Goal: Task Accomplishment & Management: Use online tool/utility

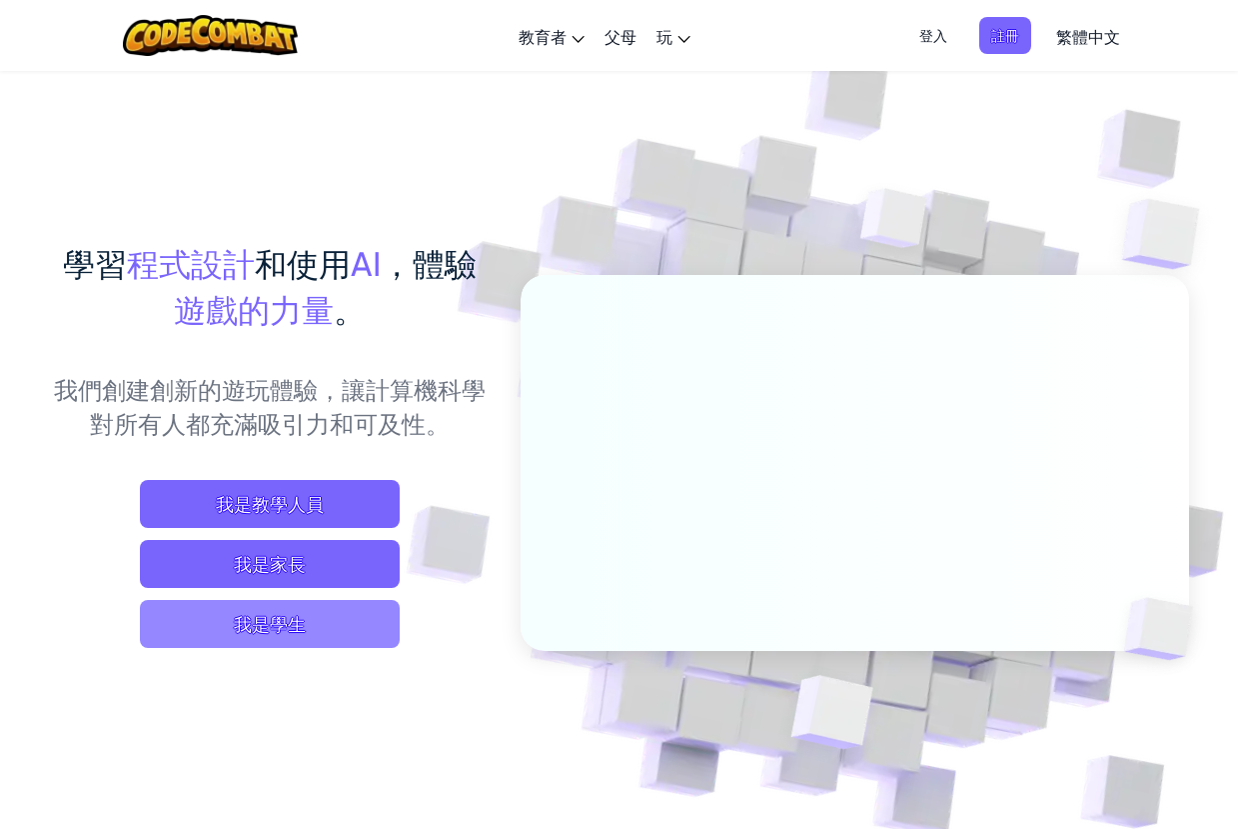
click at [317, 630] on span "我是學生" at bounding box center [270, 624] width 260 height 48
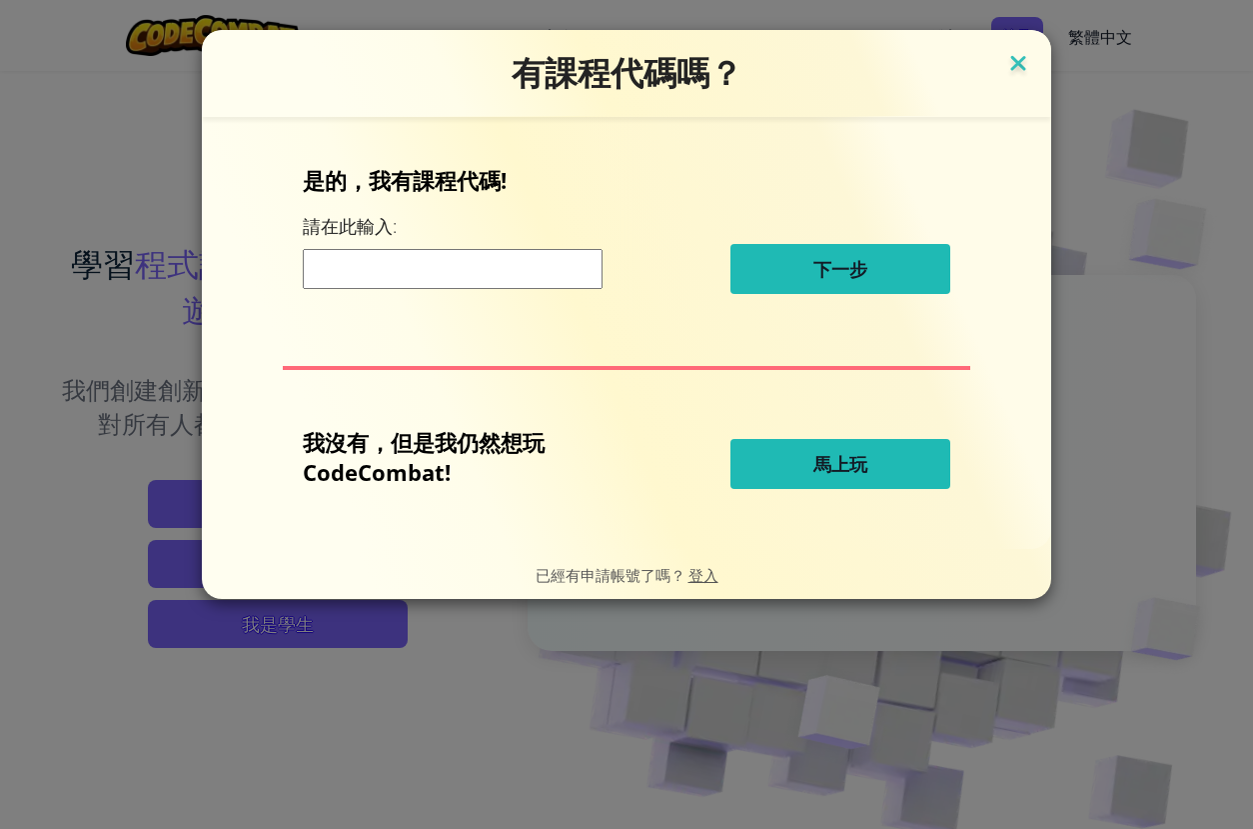
click at [1018, 61] on img at bounding box center [1019, 65] width 26 height 30
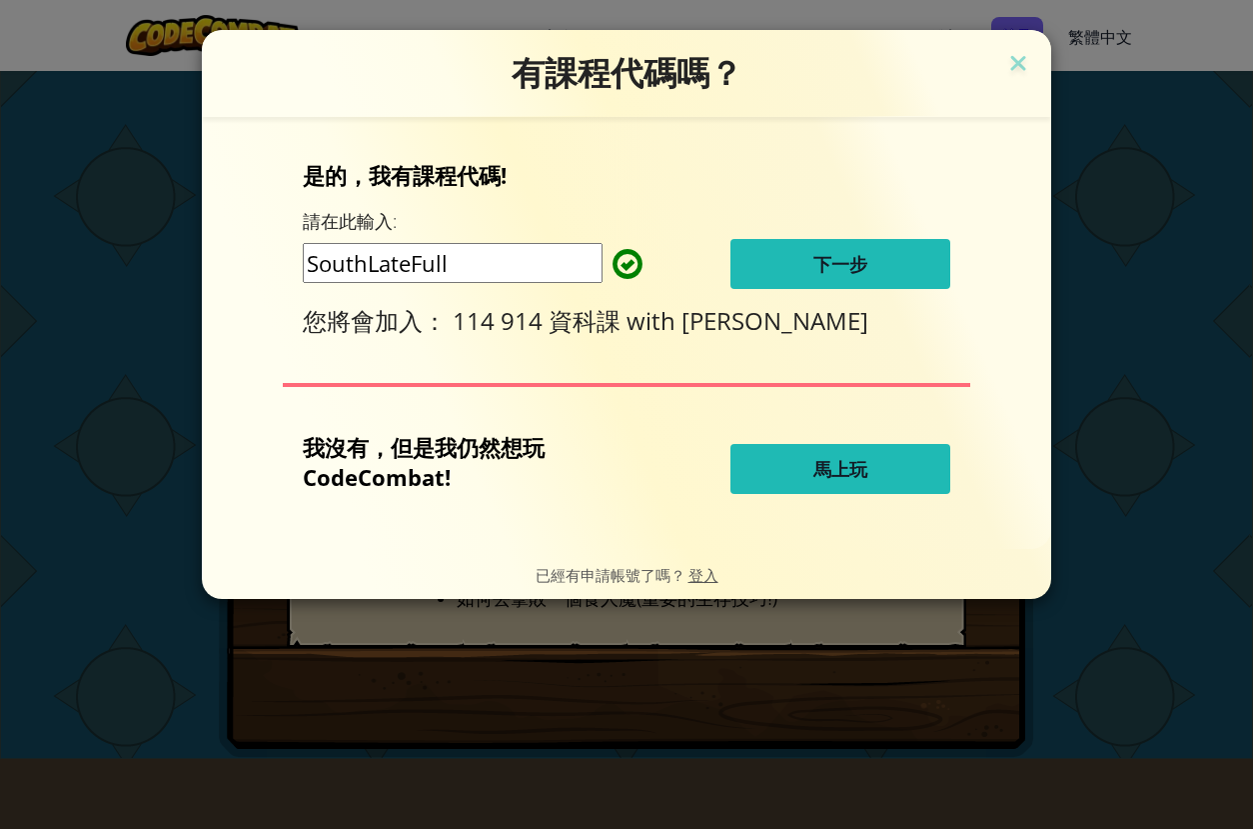
click at [823, 274] on span "下一步" at bounding box center [841, 264] width 54 height 24
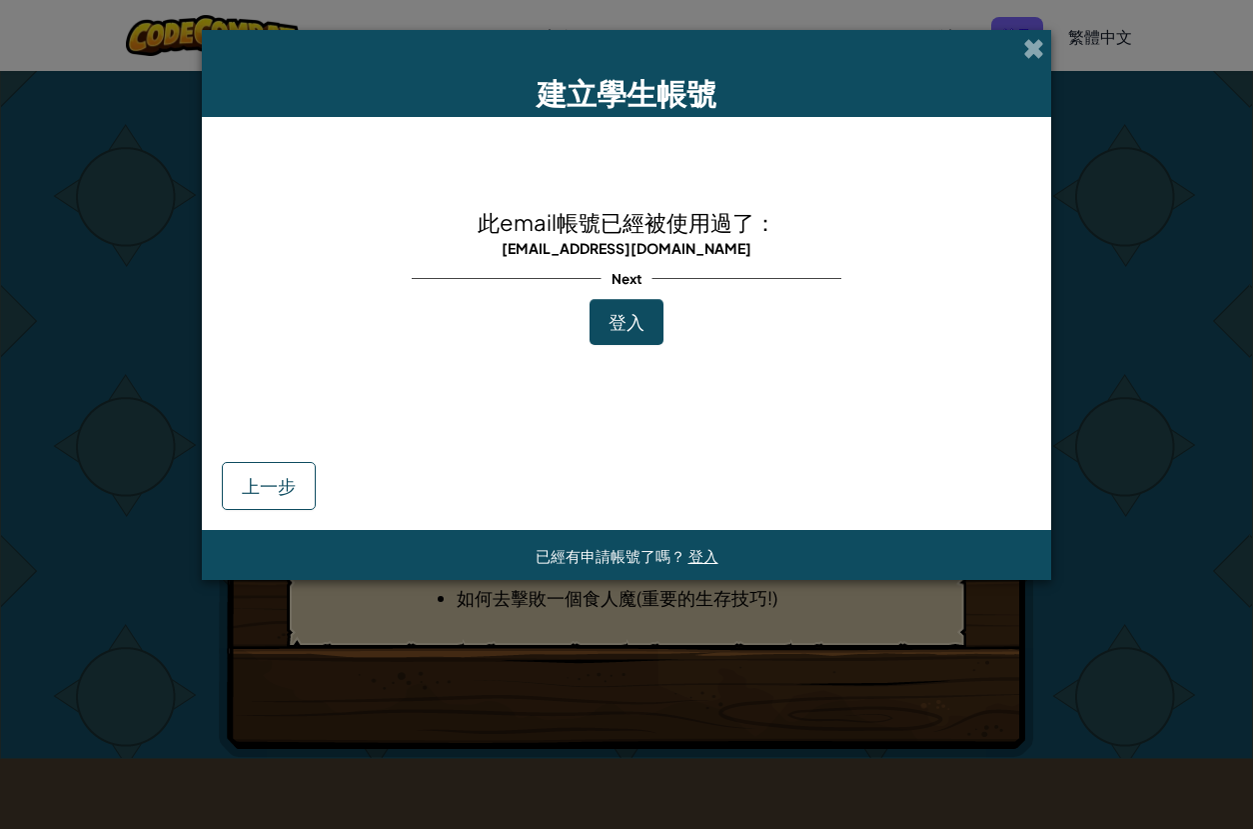
click at [698, 210] on span "此email帳號已經被使用過了：" at bounding box center [627, 222] width 299 height 28
click at [1035, 50] on span at bounding box center [1034, 48] width 21 height 21
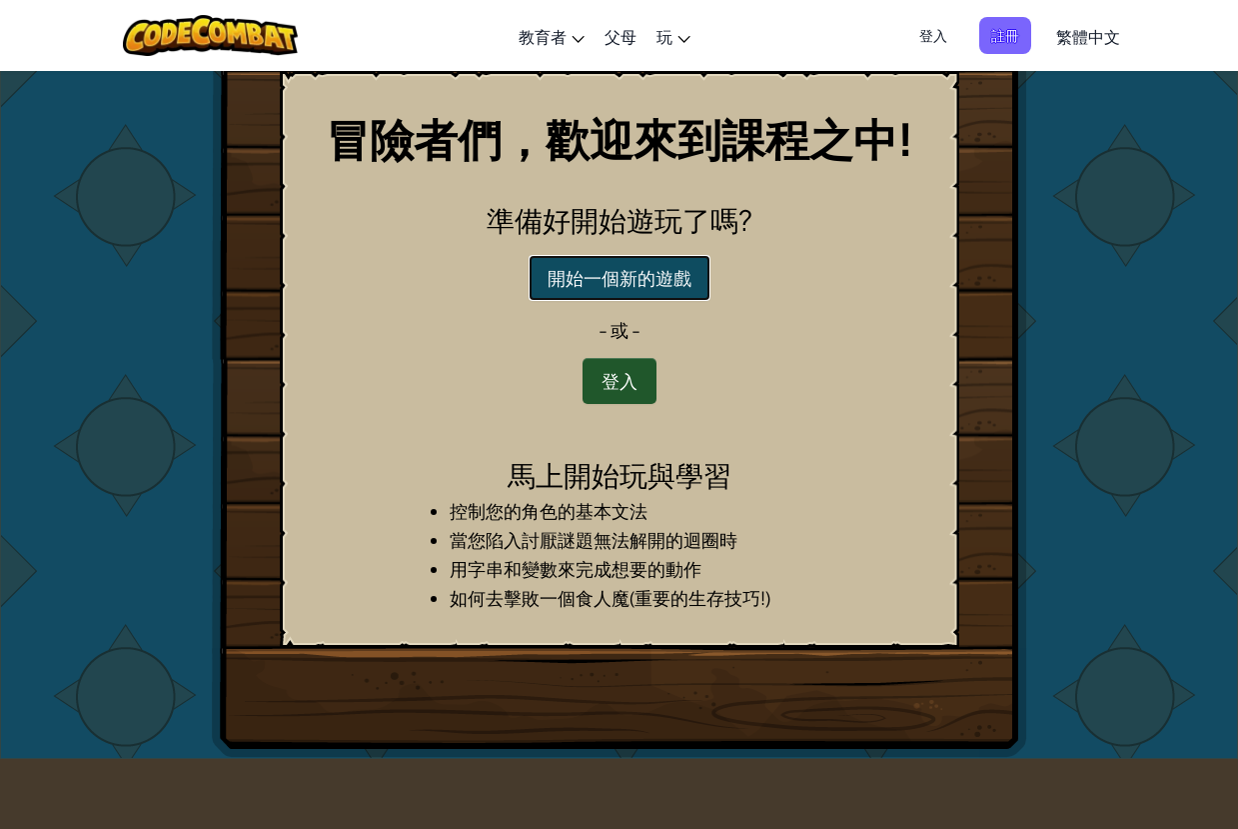
click at [623, 279] on button "開始一個新的遊戲" at bounding box center [620, 278] width 182 height 46
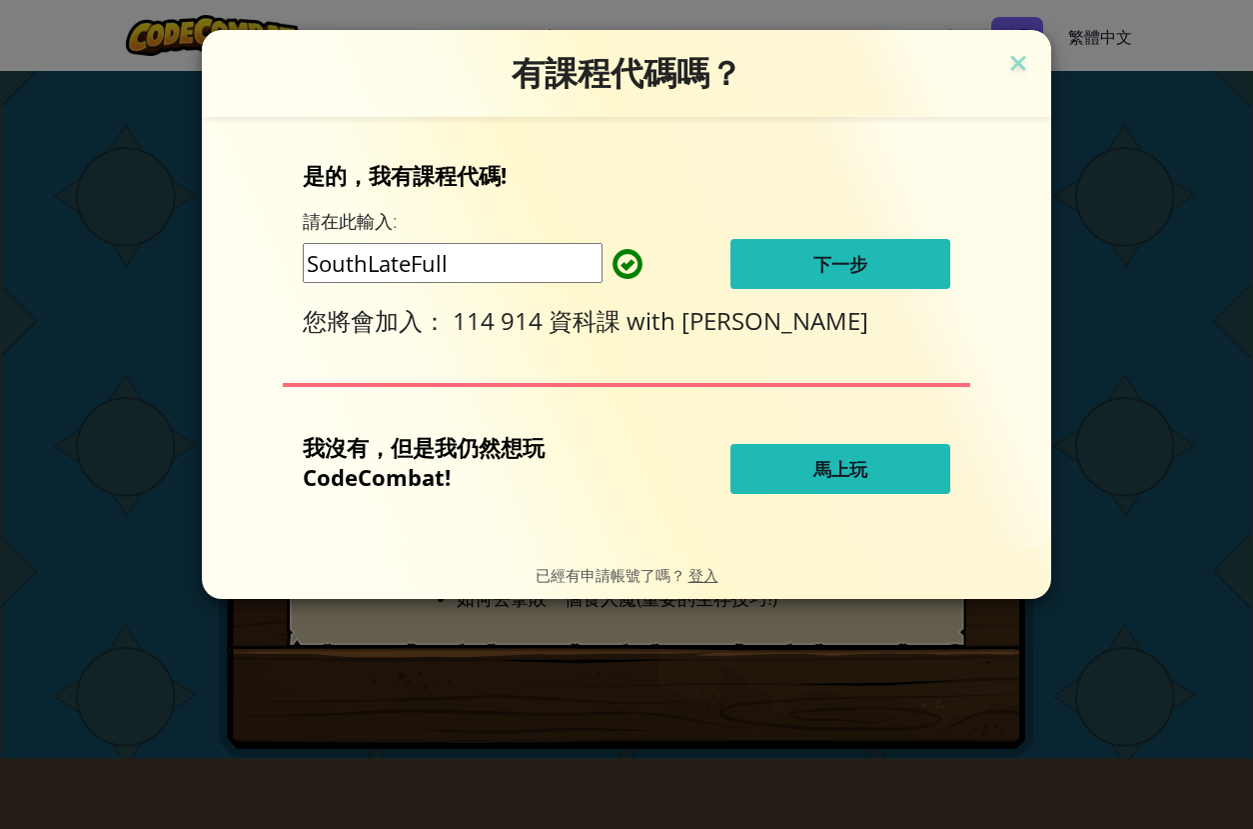
click at [812, 474] on button "馬上玩" at bounding box center [841, 469] width 220 height 50
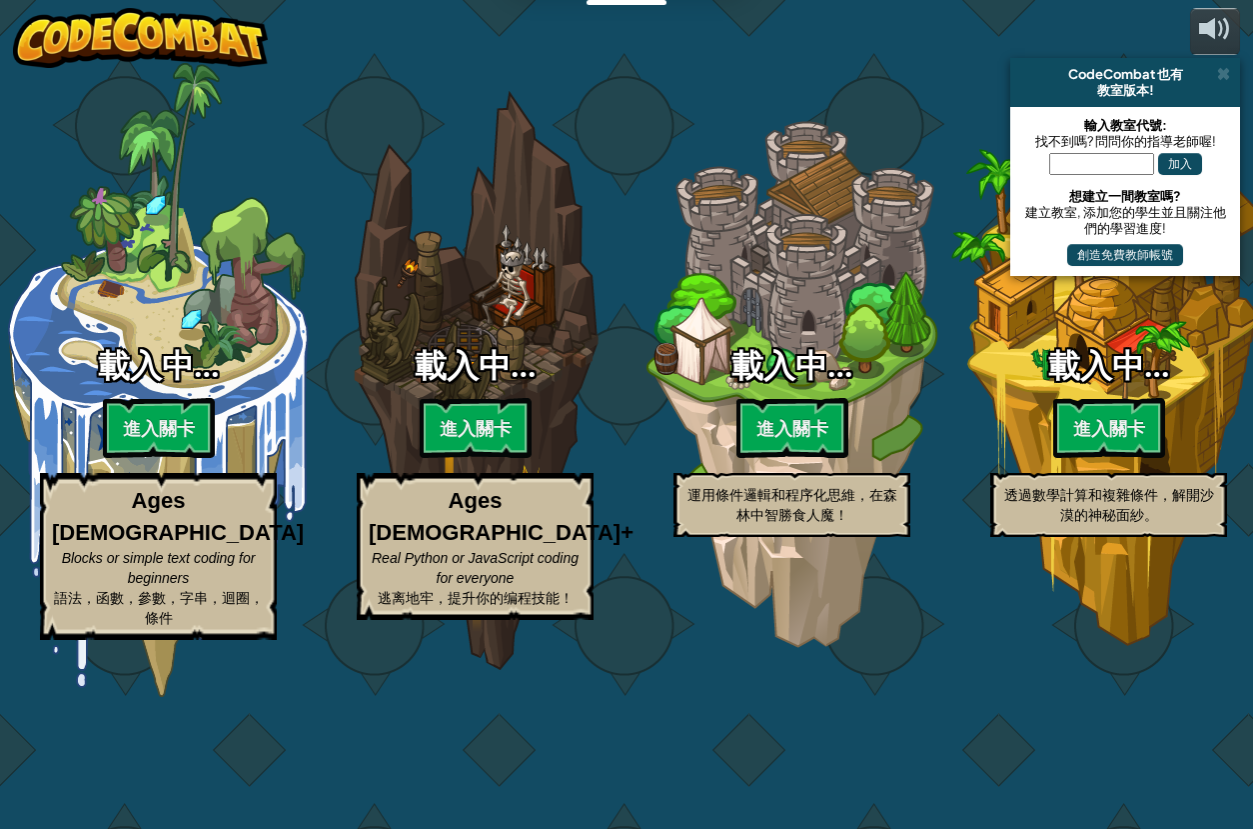
select select "zh-HANT"
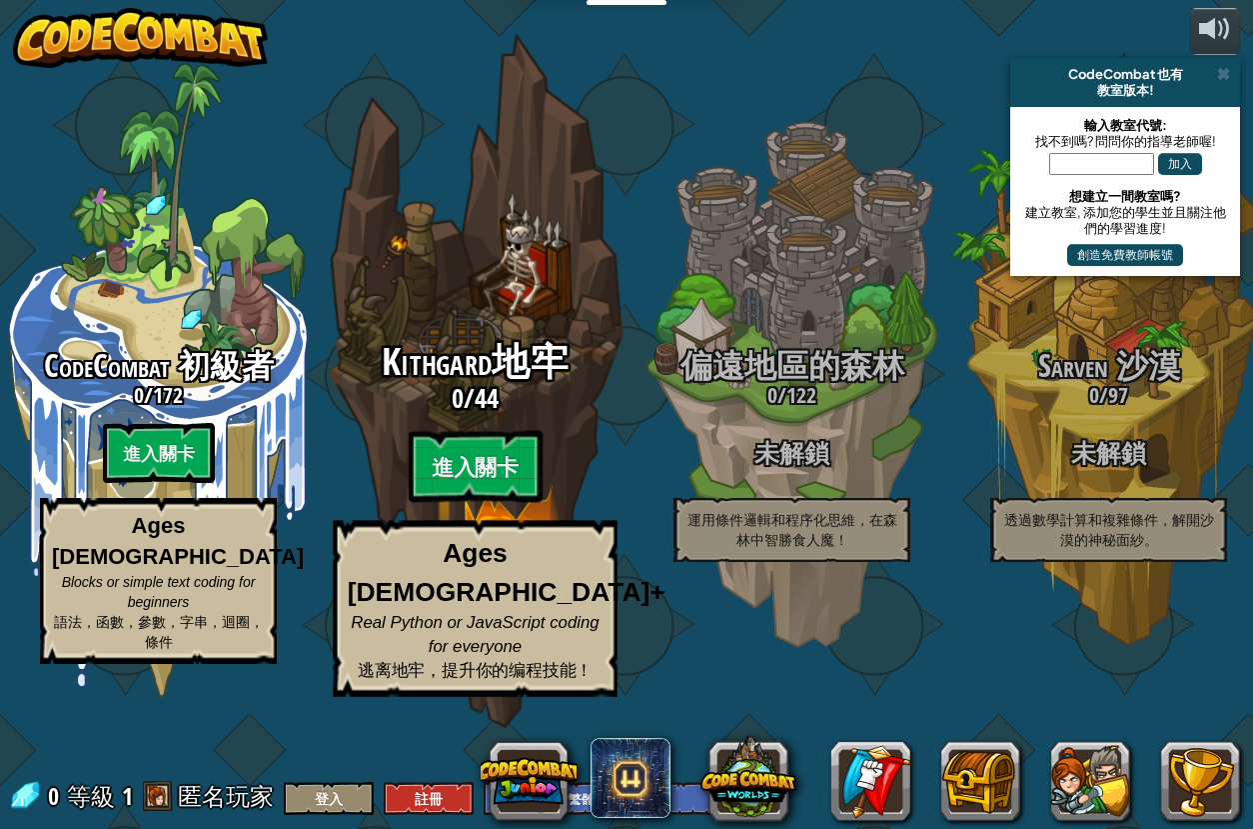
click at [350, 585] on div "Kithgard地牢 0 / 44 進入關卡 Ages 8+ Real Python or JavaScript coding for everyone 逃离…" at bounding box center [475, 519] width 380 height 355
select select "zh-HANT"
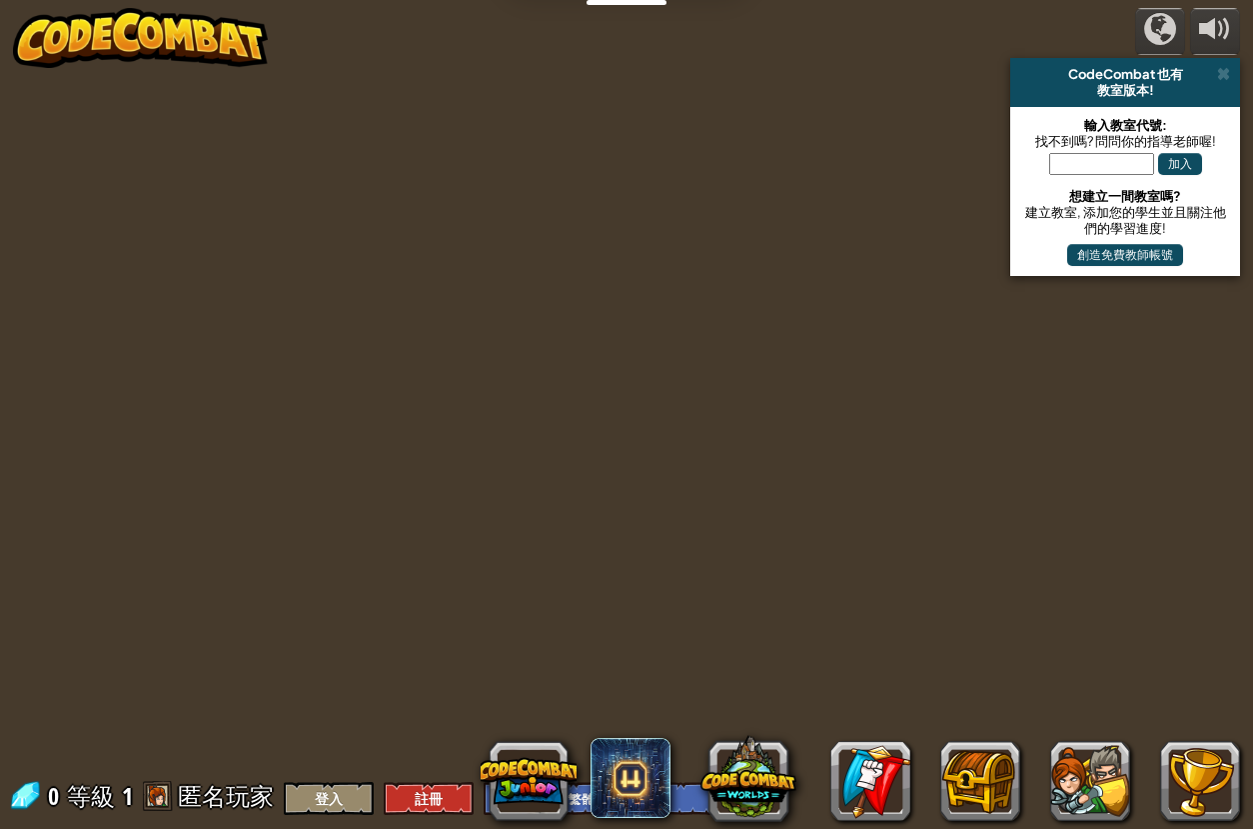
select select "zh-HANT"
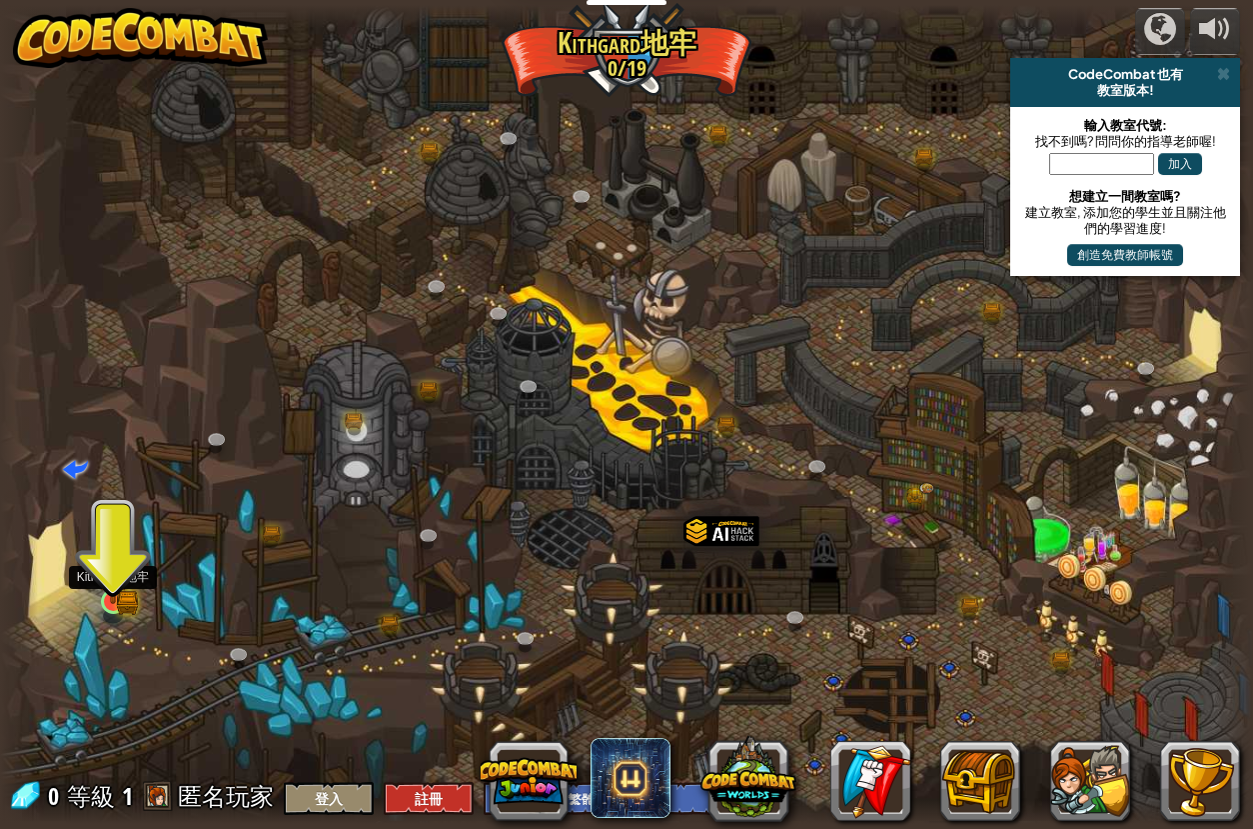
click at [115, 598] on img at bounding box center [113, 567] width 32 height 71
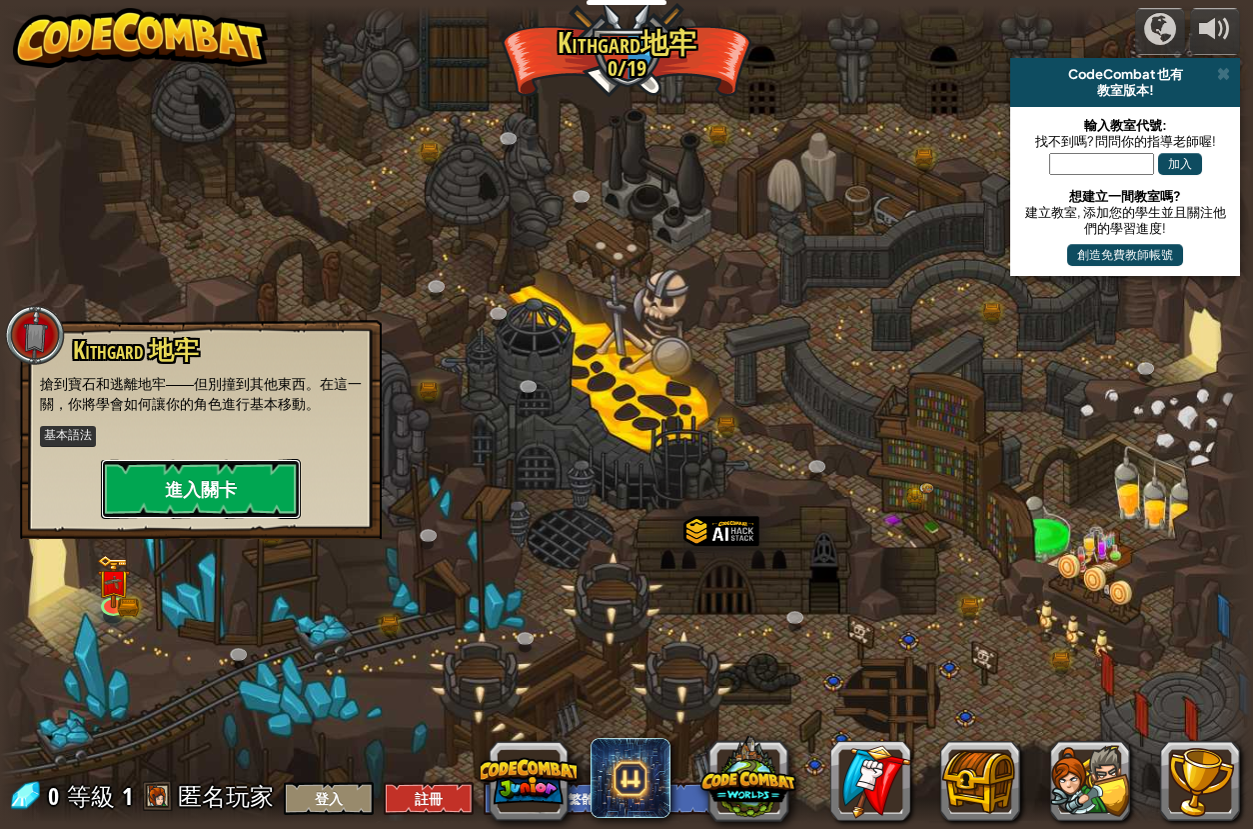
click at [180, 478] on button "進入關卡" at bounding box center [201, 489] width 200 height 60
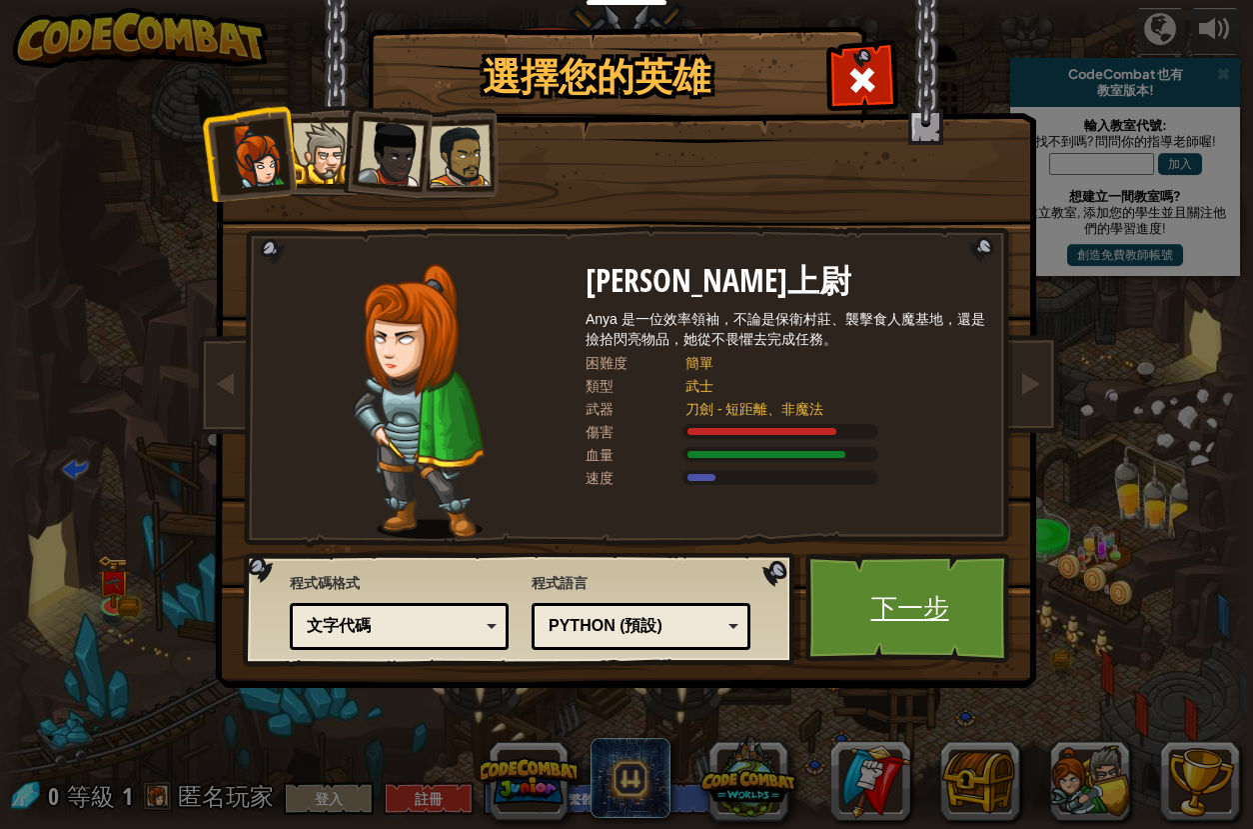
click at [903, 611] on link "下一步" at bounding box center [910, 608] width 209 height 110
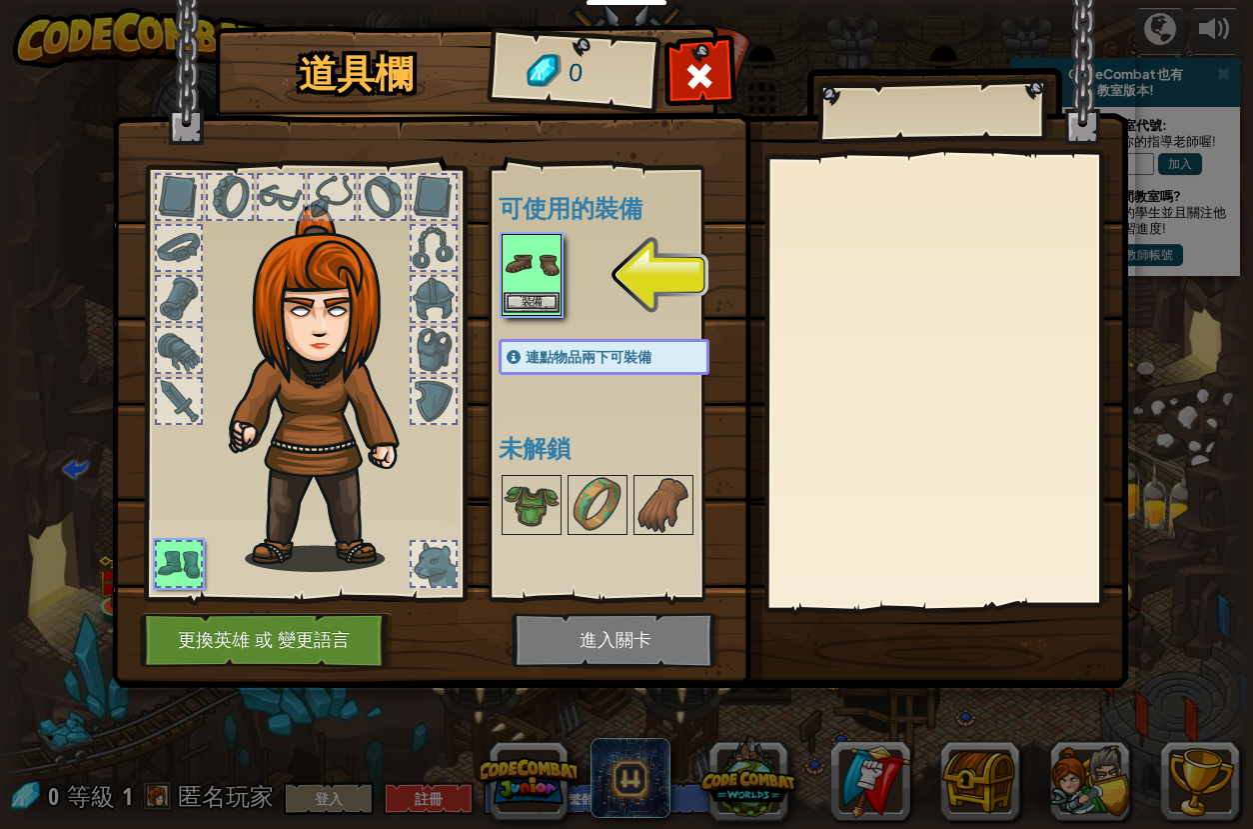
click at [558, 262] on img at bounding box center [532, 264] width 56 height 56
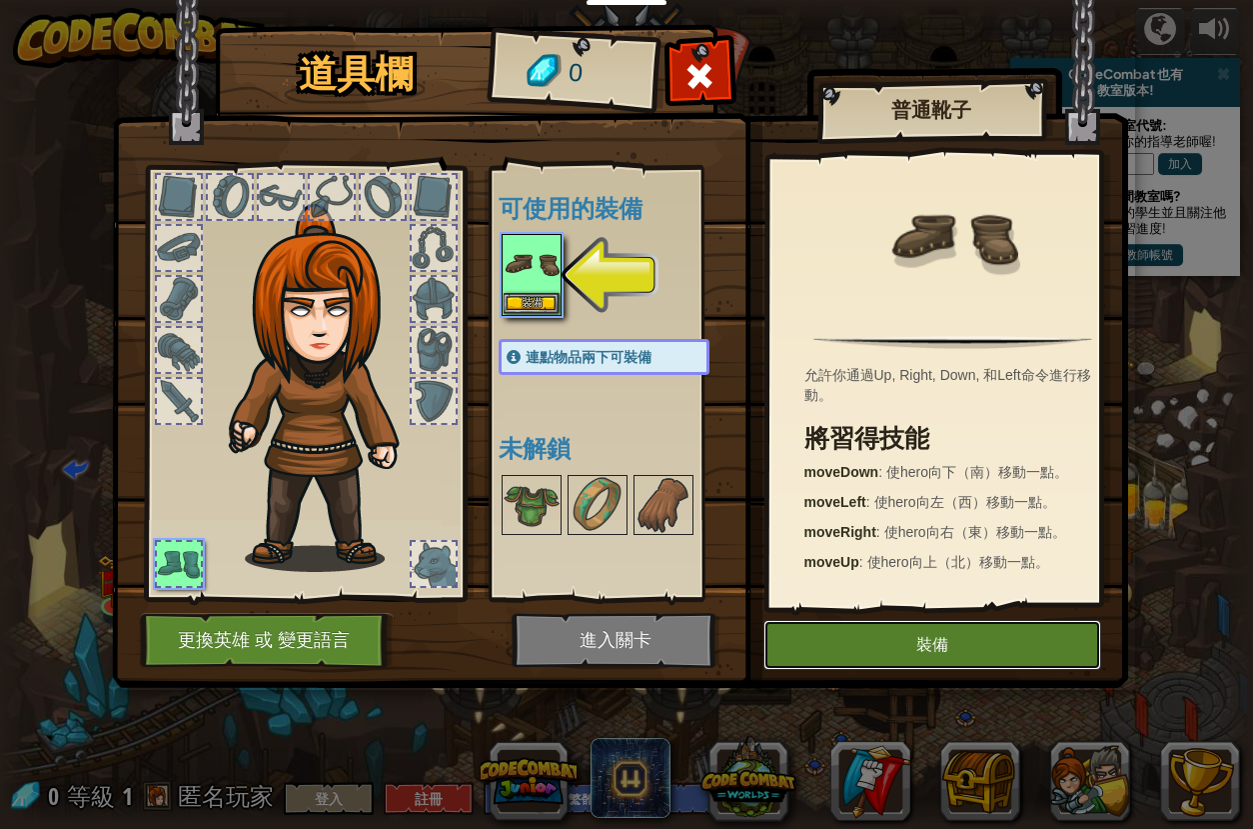
click at [909, 652] on button "裝備" at bounding box center [933, 645] width 338 height 50
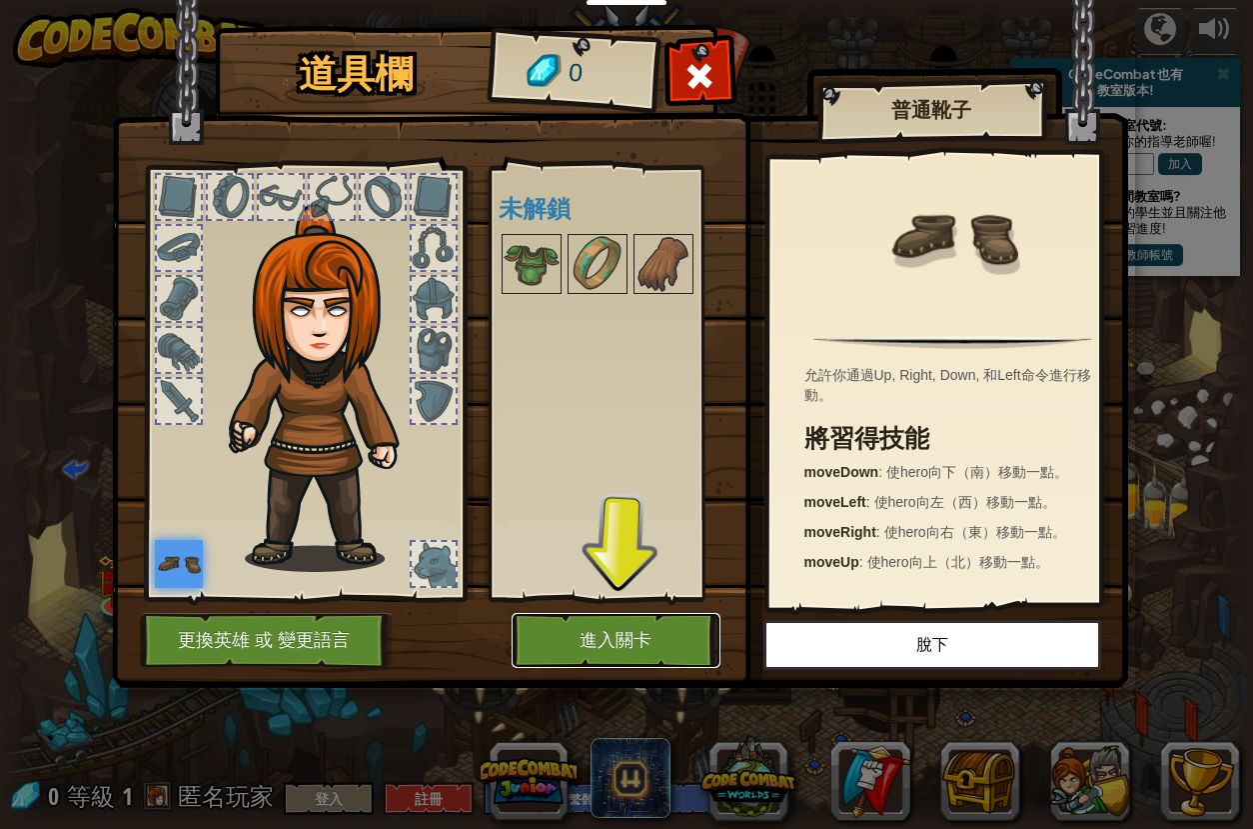
click at [563, 639] on button "進入關卡" at bounding box center [616, 640] width 209 height 55
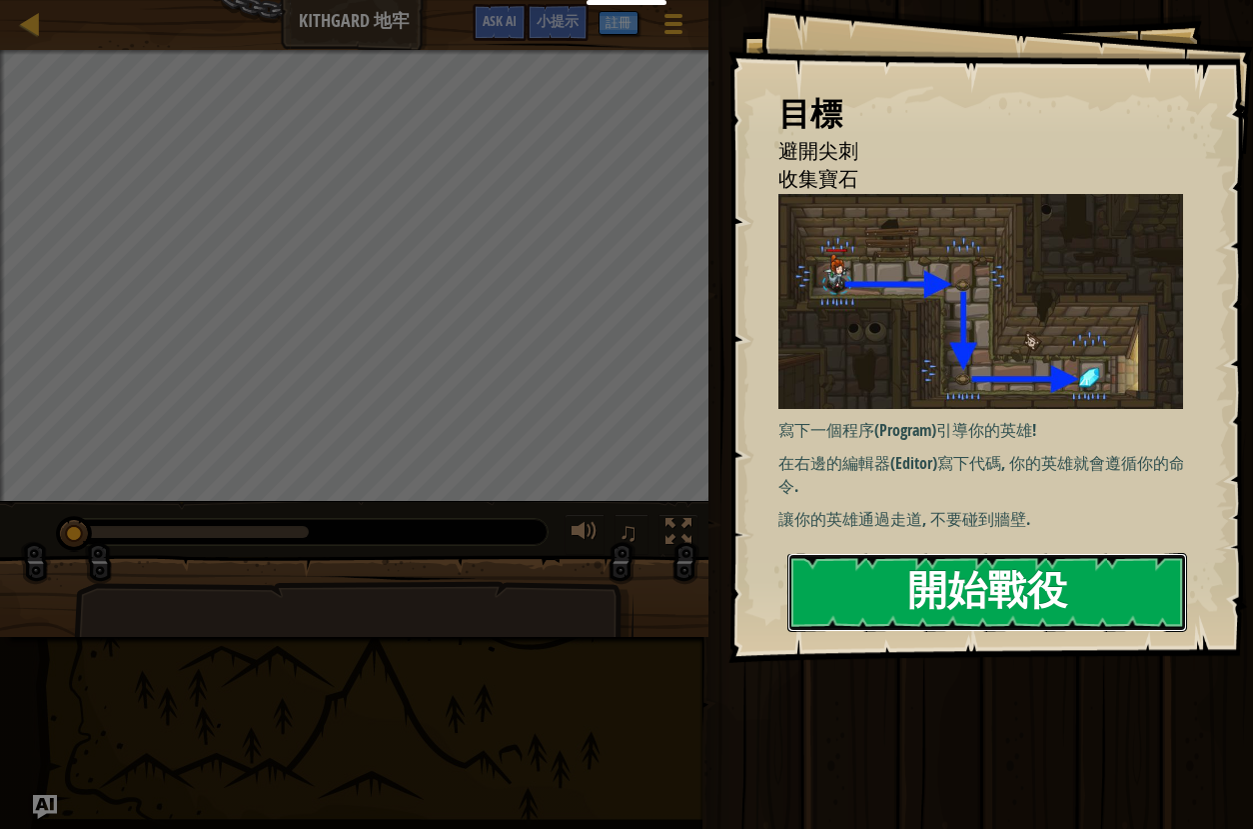
click at [1063, 582] on button "開始戰役" at bounding box center [988, 592] width 400 height 79
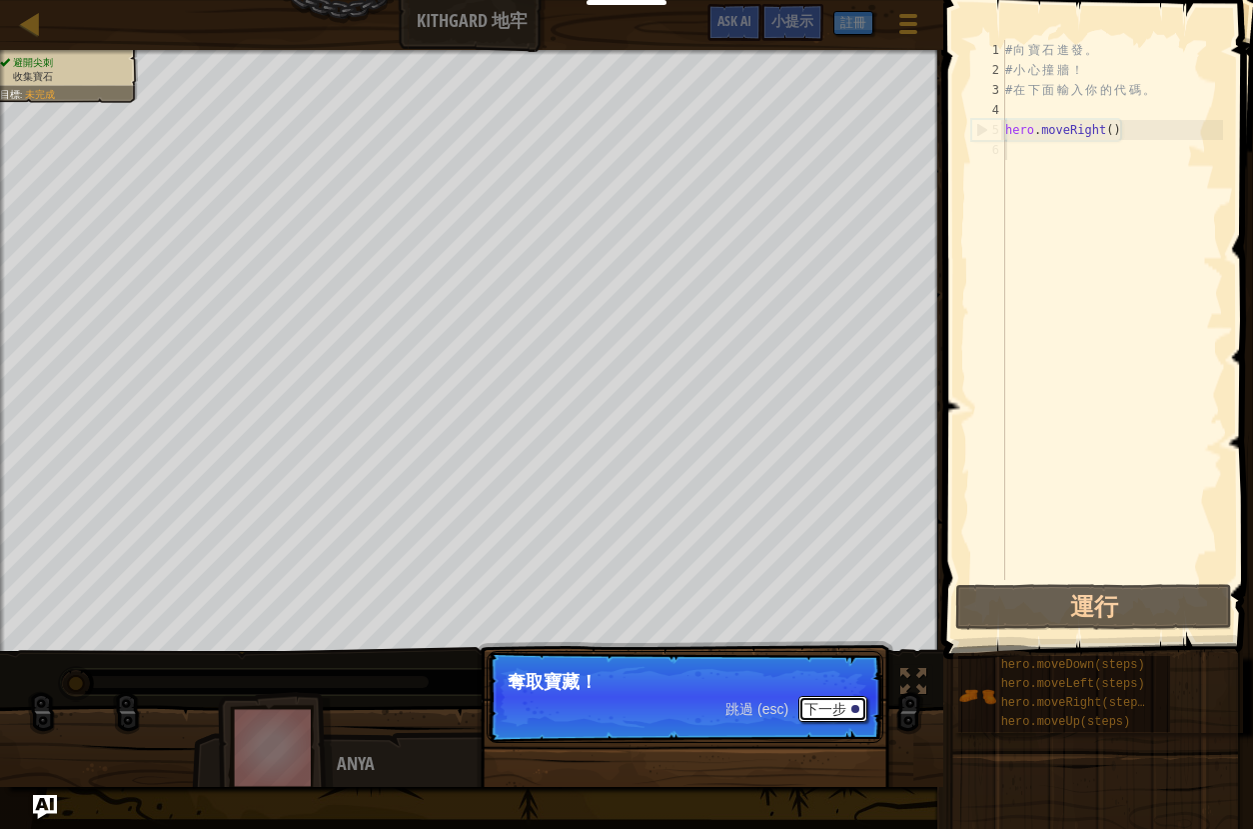
click at [846, 716] on button "下一步" at bounding box center [833, 709] width 69 height 26
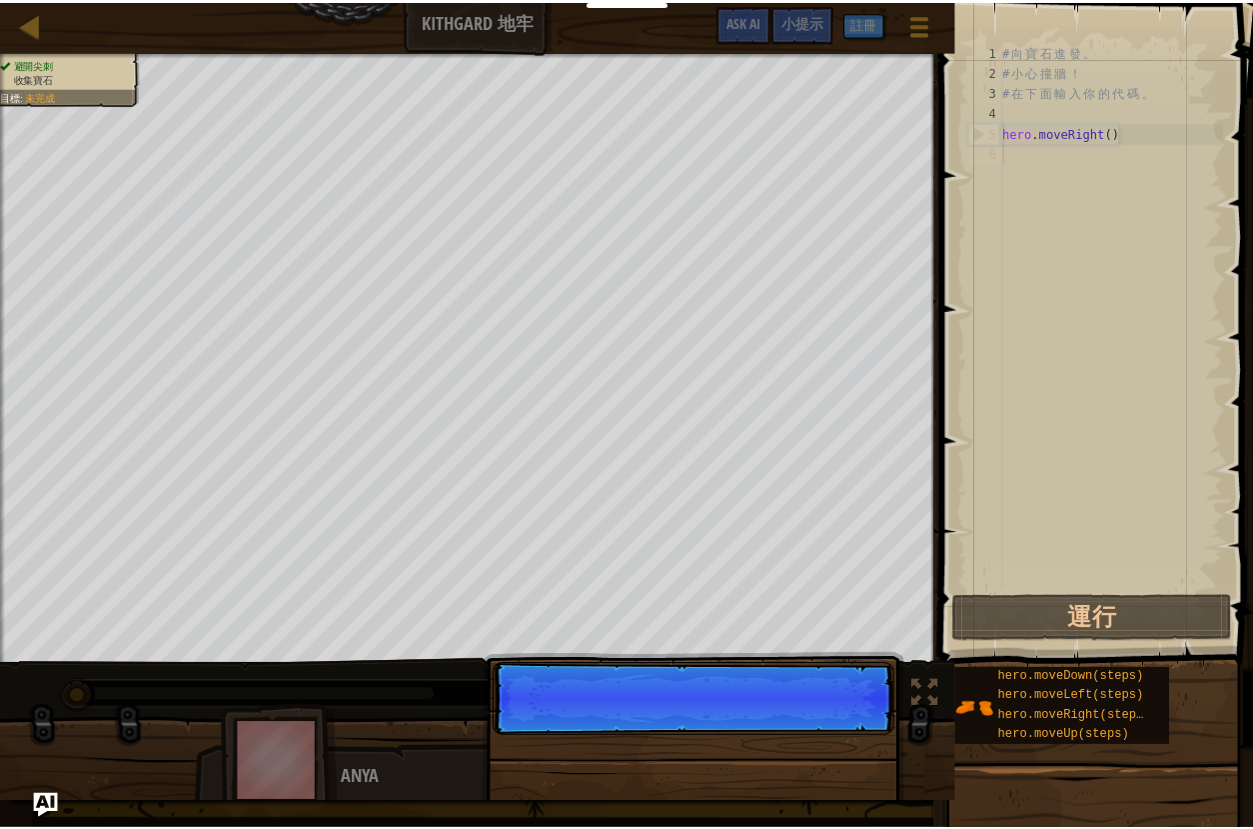
scroll to position [9, 0]
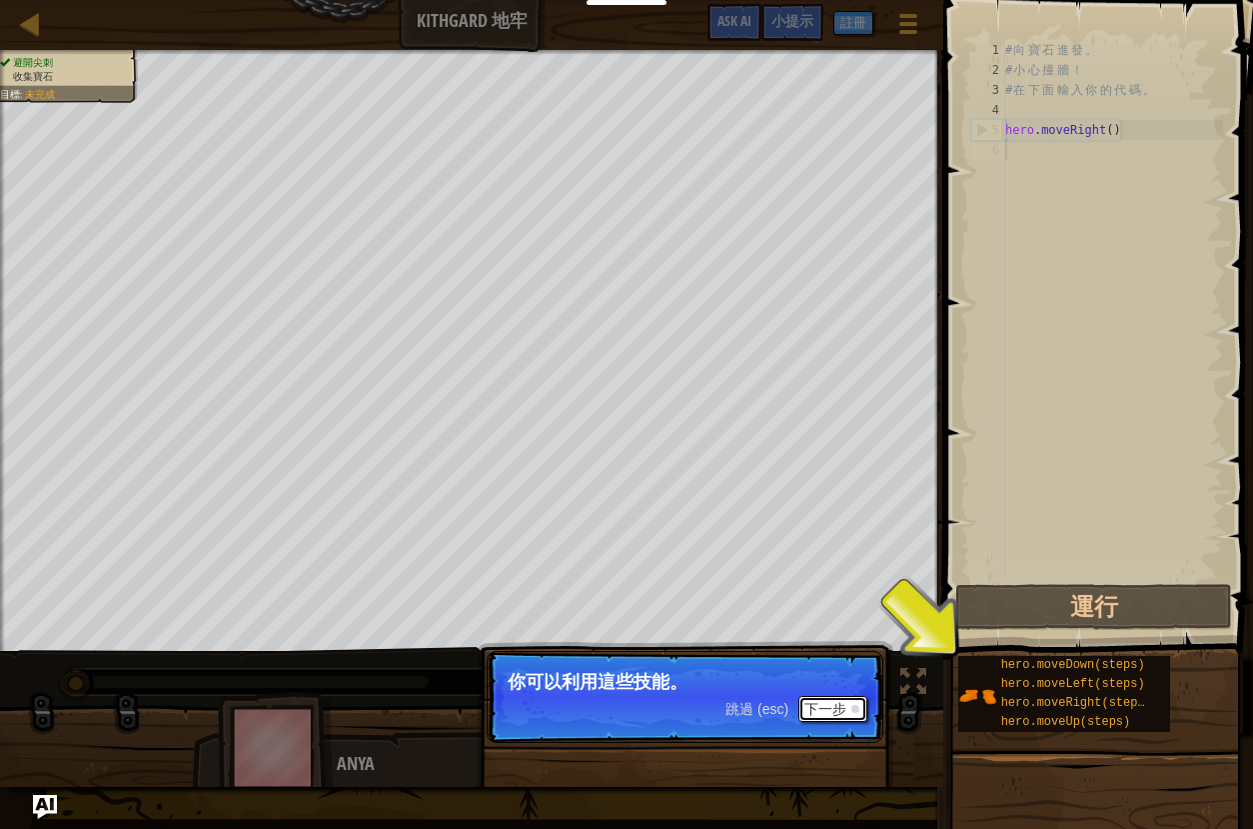
click at [846, 706] on button "下一步" at bounding box center [833, 709] width 69 height 26
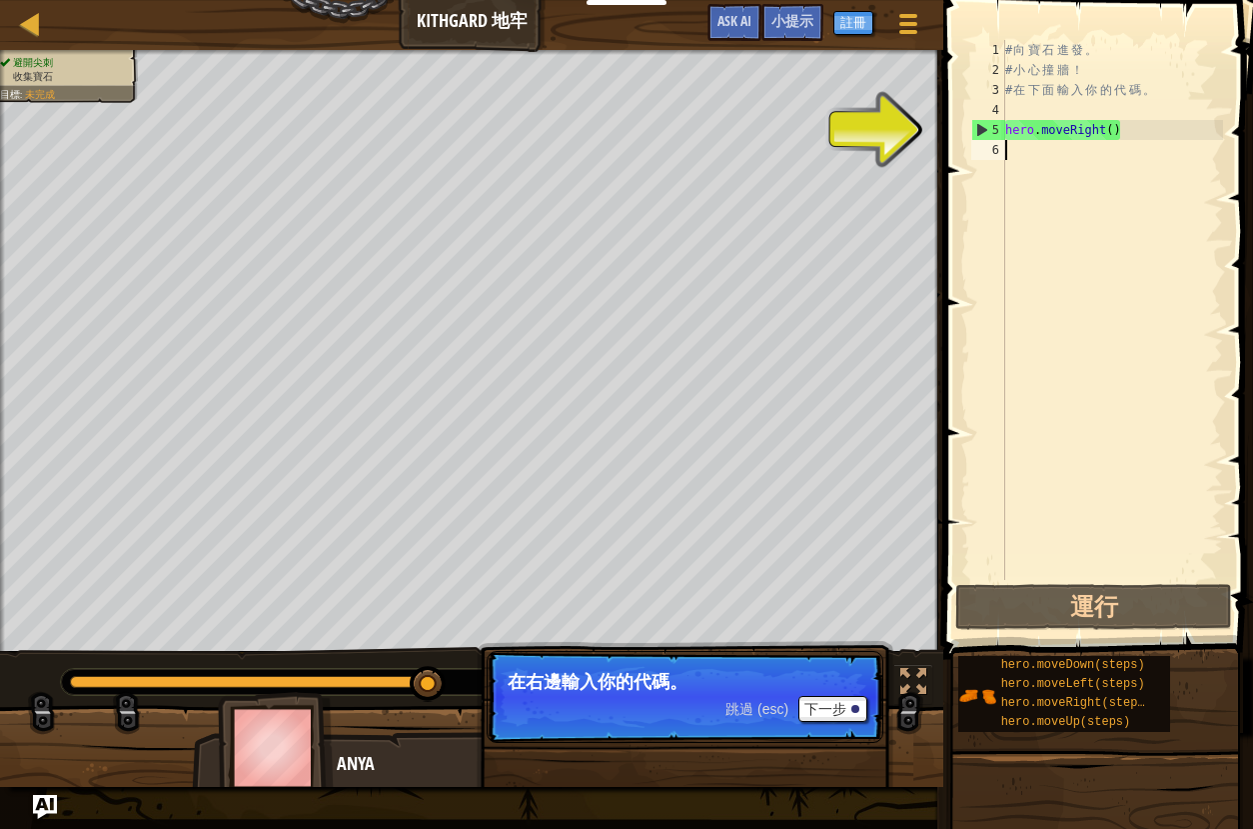
click at [983, 128] on div "5" at bounding box center [989, 130] width 33 height 20
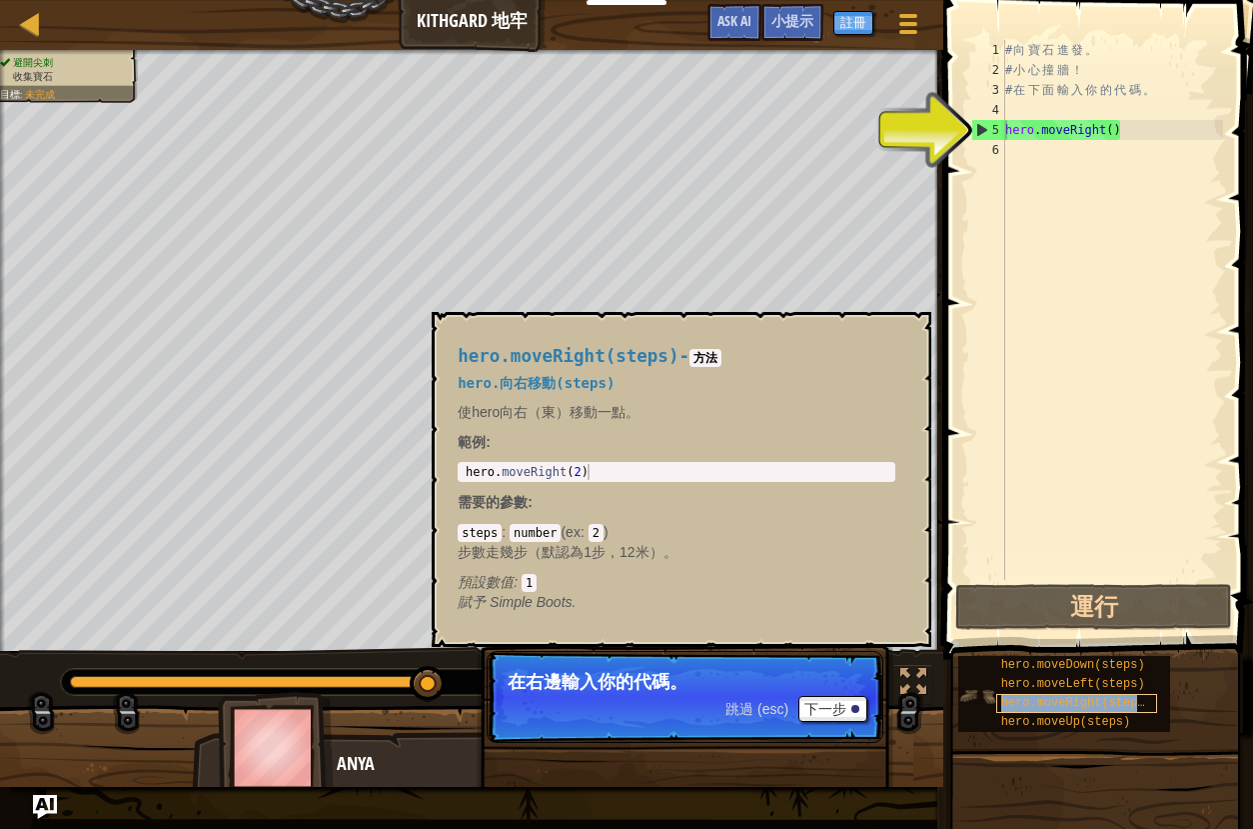
click at [1012, 705] on span "hero.moveRight(steps)" at bounding box center [1077, 703] width 151 height 14
drag, startPoint x: 1012, startPoint y: 716, endPoint x: 1045, endPoint y: 254, distance: 463.0
click at [1045, 253] on div "小提示 hero.moveRight() 1 2 3 4 5 6 # 向 寶 石 進 發 。 # 小 心 撞 牆 ！ # 在 下 面 輸 入 你 的 代 碼 …" at bounding box center [1096, 409] width 316 height 819
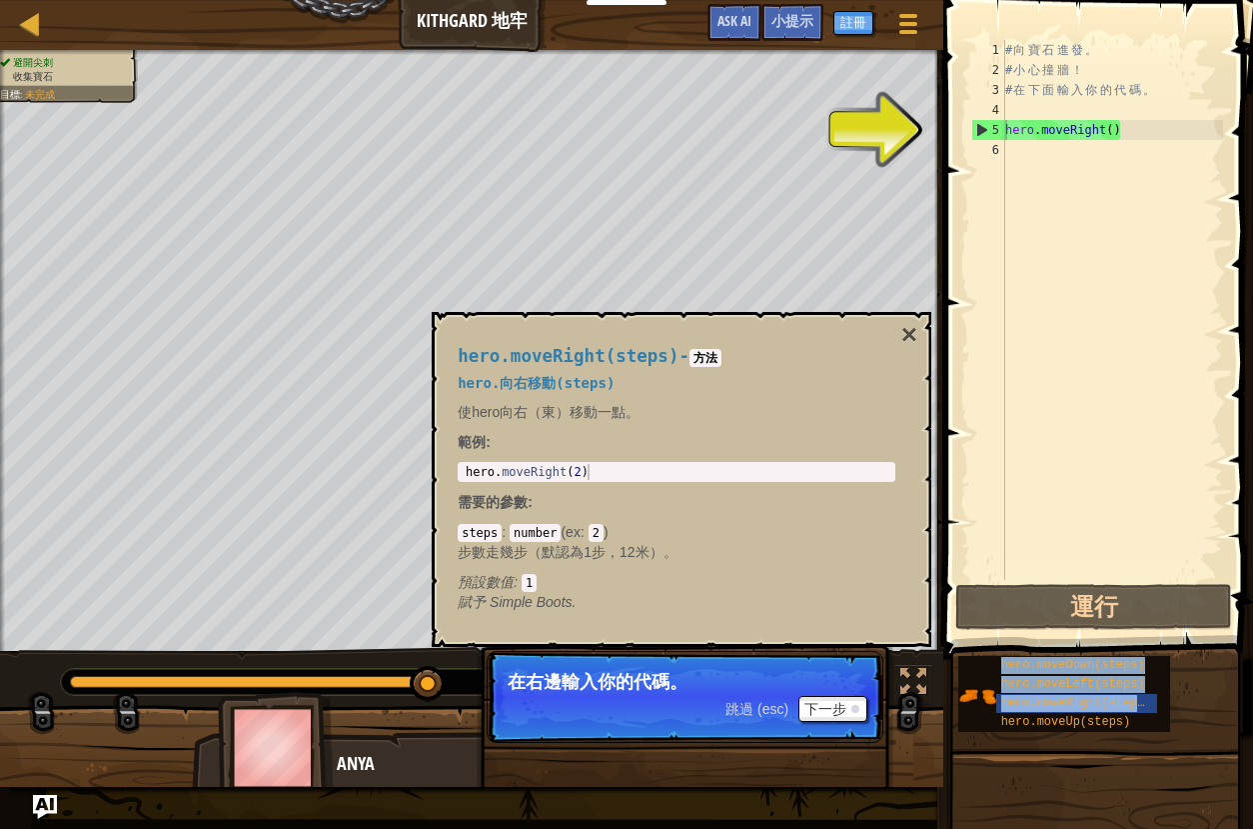
drag, startPoint x: 1021, startPoint y: 719, endPoint x: 1051, endPoint y: 154, distance: 565.6
click at [1051, 153] on div "小提示 hero.moveRight() 1 2 3 4 5 6 # 向 寶 石 進 發 。 # 小 心 撞 牆 ！ # 在 下 面 輸 入 你 的 代 碼 …" at bounding box center [1096, 409] width 316 height 819
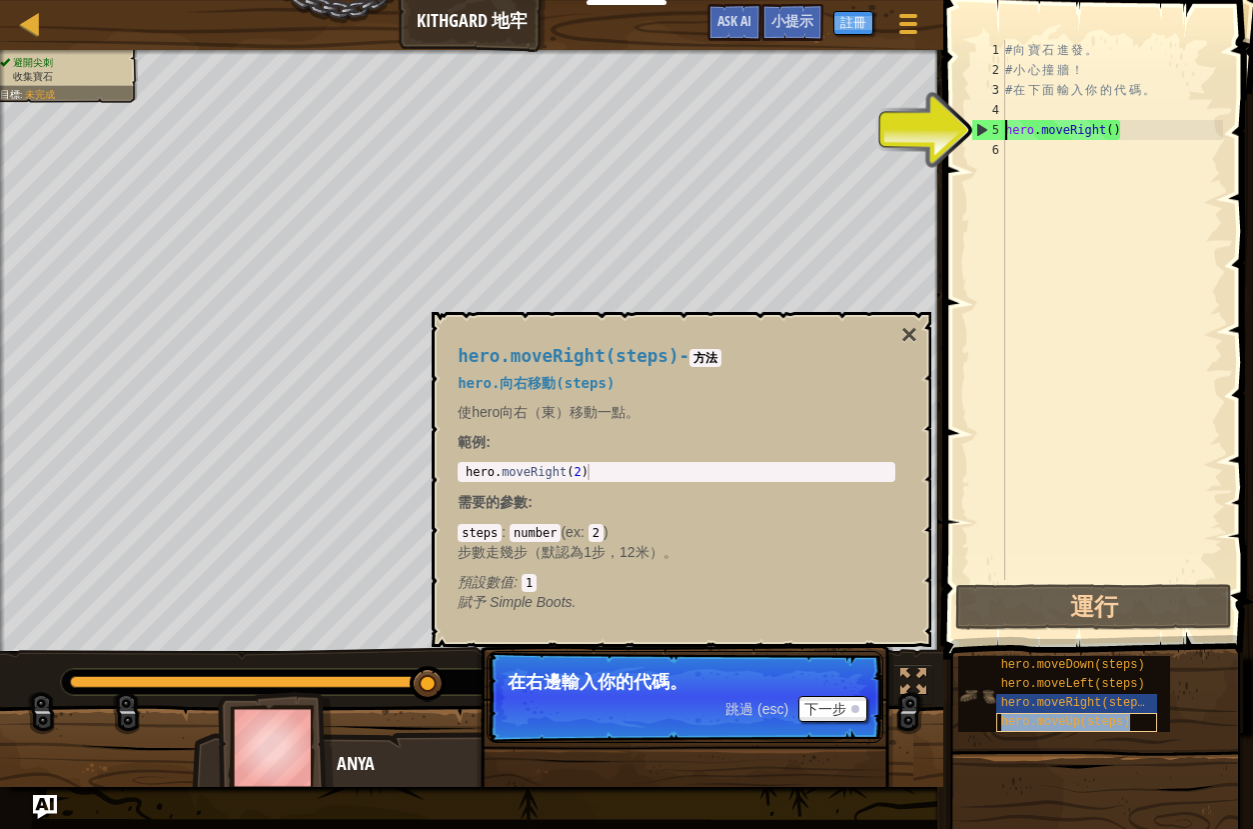
click at [1044, 720] on span "hero.moveUp(steps)" at bounding box center [1067, 722] width 130 height 14
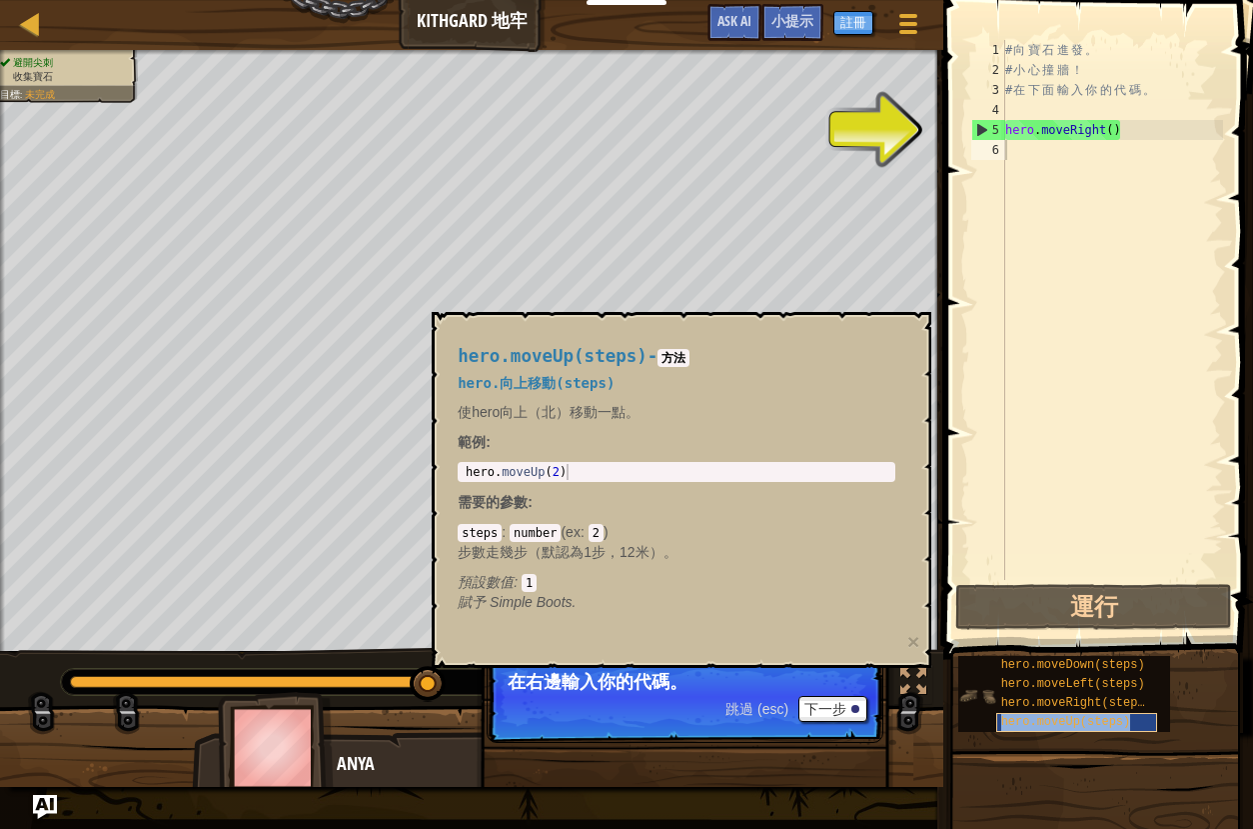
type textarea "hero.moveUp(steps)"
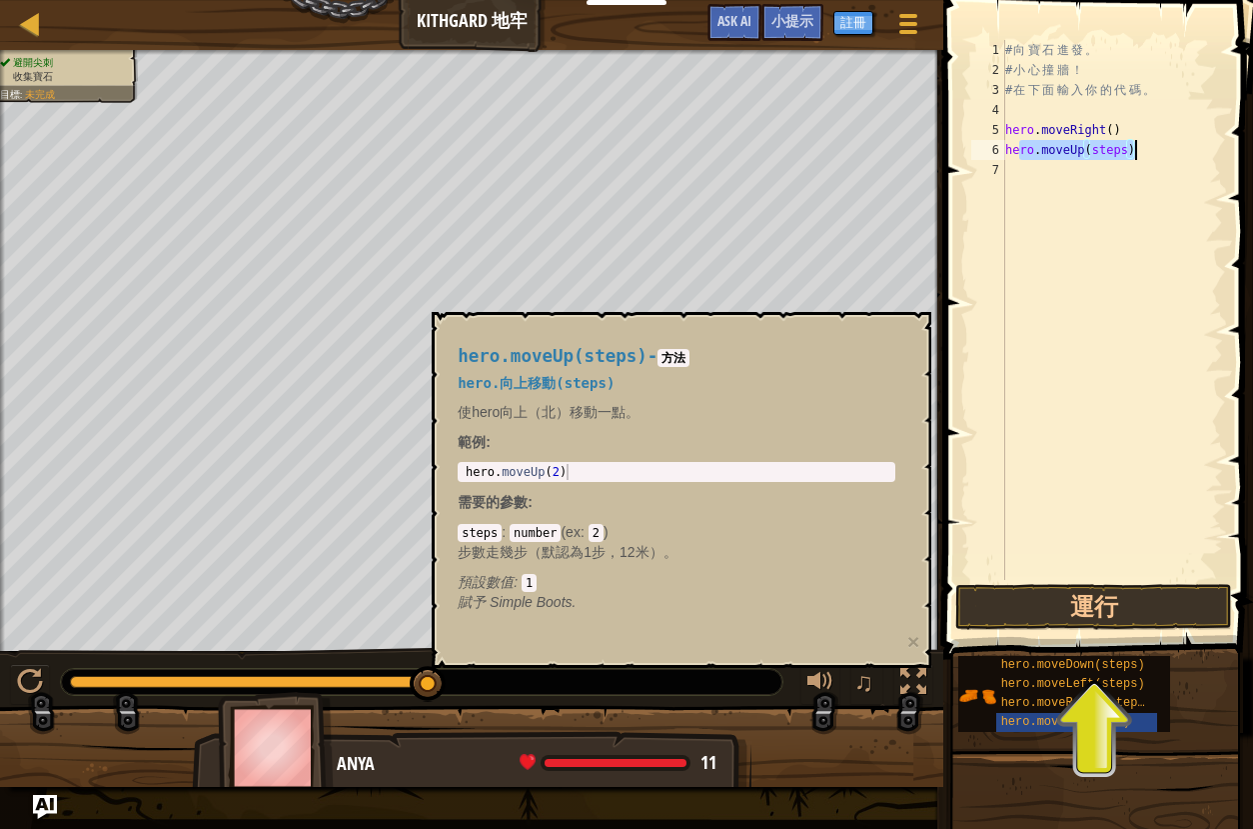
drag, startPoint x: 1006, startPoint y: 152, endPoint x: 1145, endPoint y: 146, distance: 139.1
click at [1145, 146] on div "# 向 寶 石 進 發 。 # 小 心 撞 牆 ！ # 在 下 面 輸 入 你 的 代 碼 。 hero . moveRight ( ) hero . mov…" at bounding box center [1113, 330] width 222 height 580
click at [1089, 212] on div "# 向 寶 石 進 發 。 # 小 心 撞 牆 ！ # 在 下 面 輸 入 你 的 代 碼 。 hero . moveRight ( ) hero . mov…" at bounding box center [1113, 330] width 222 height 580
drag, startPoint x: 1006, startPoint y: 145, endPoint x: 1213, endPoint y: 145, distance: 207.9
click at [1213, 145] on div "# 向 寶 石 進 發 。 # 小 心 撞 牆 ！ # 在 下 面 輸 入 你 的 代 碼 。 hero . moveRight ( ) hero . mov…" at bounding box center [1113, 330] width 222 height 580
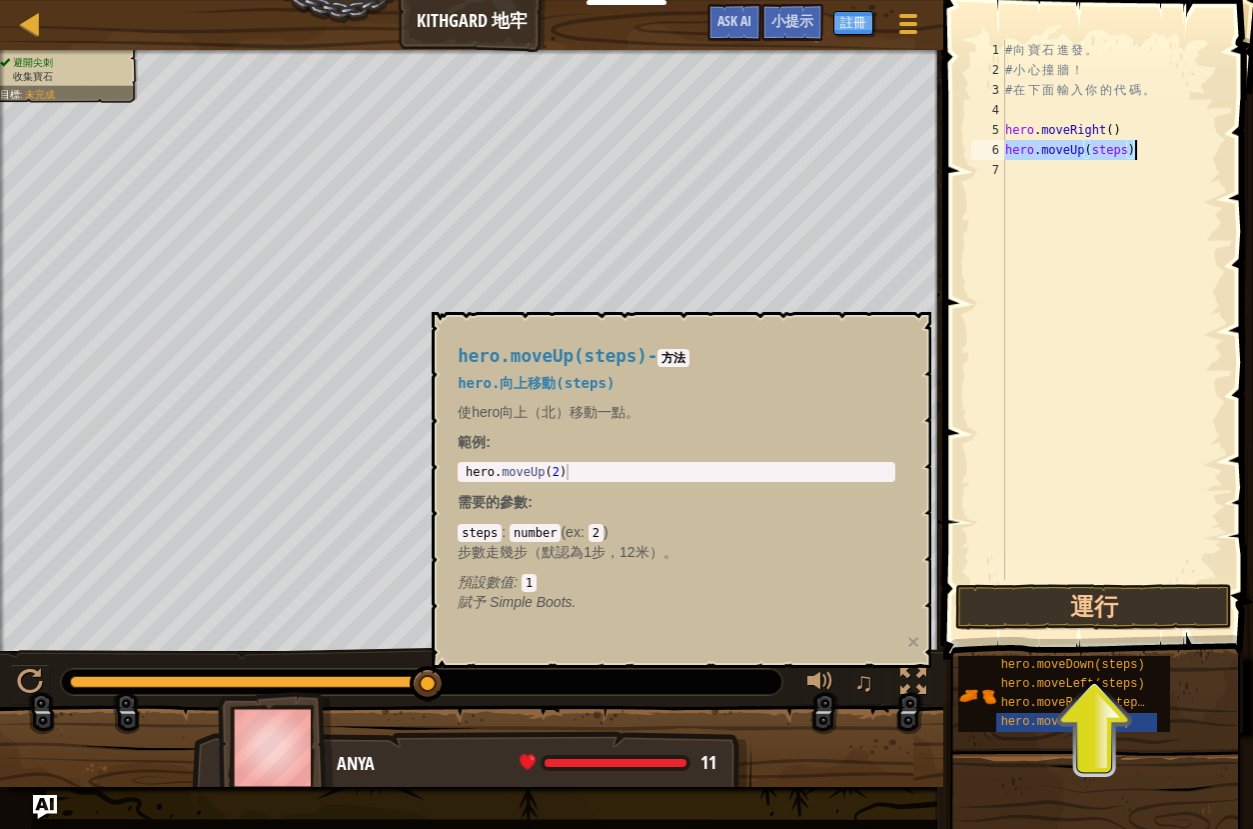
type textarea "hero.moveUp(steps)"
type textarea "hero.moveRight(steps)"
click at [1139, 148] on div "# 向 寶 石 進 發 。 # 小 心 撞 牆 ！ # 在 下 面 輸 入 你 的 代 碼 。 hero . moveRight ( ) hero . mov…" at bounding box center [1113, 330] width 222 height 580
click at [1143, 148] on div "# 向 寶 石 進 發 。 # 小 心 撞 牆 ！ # 在 下 面 輸 入 你 的 代 碼 。 hero . moveRight ( ) hero . mov…" at bounding box center [1113, 330] width 222 height 580
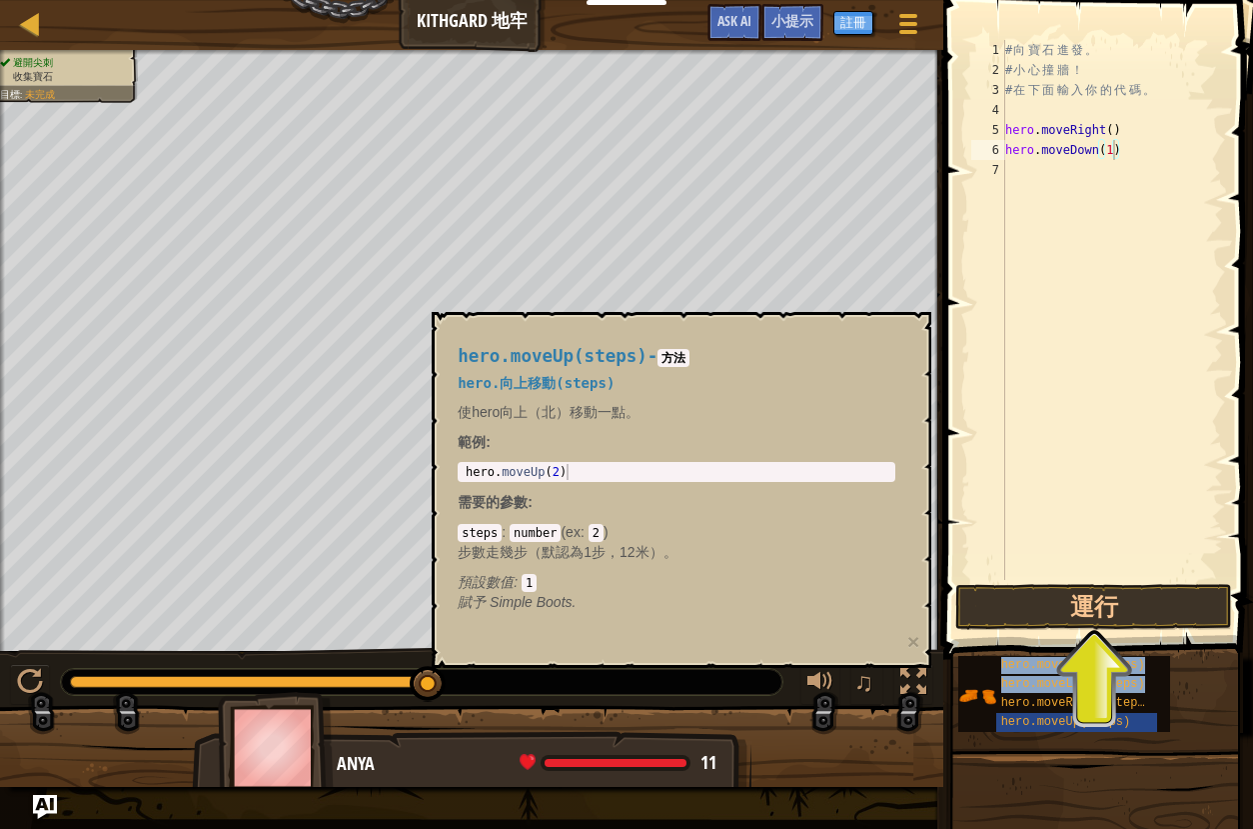
drag, startPoint x: 1017, startPoint y: 705, endPoint x: 1065, endPoint y: 169, distance: 537.9
click at [1065, 169] on div "小提示 hero.moveDown(1) 1 2 3 4 5 6 7 # 向 寶 石 進 發 。 # 小 心 撞 牆 ！ # 在 下 面 輸 入 你 的 代 …" at bounding box center [1096, 409] width 316 height 819
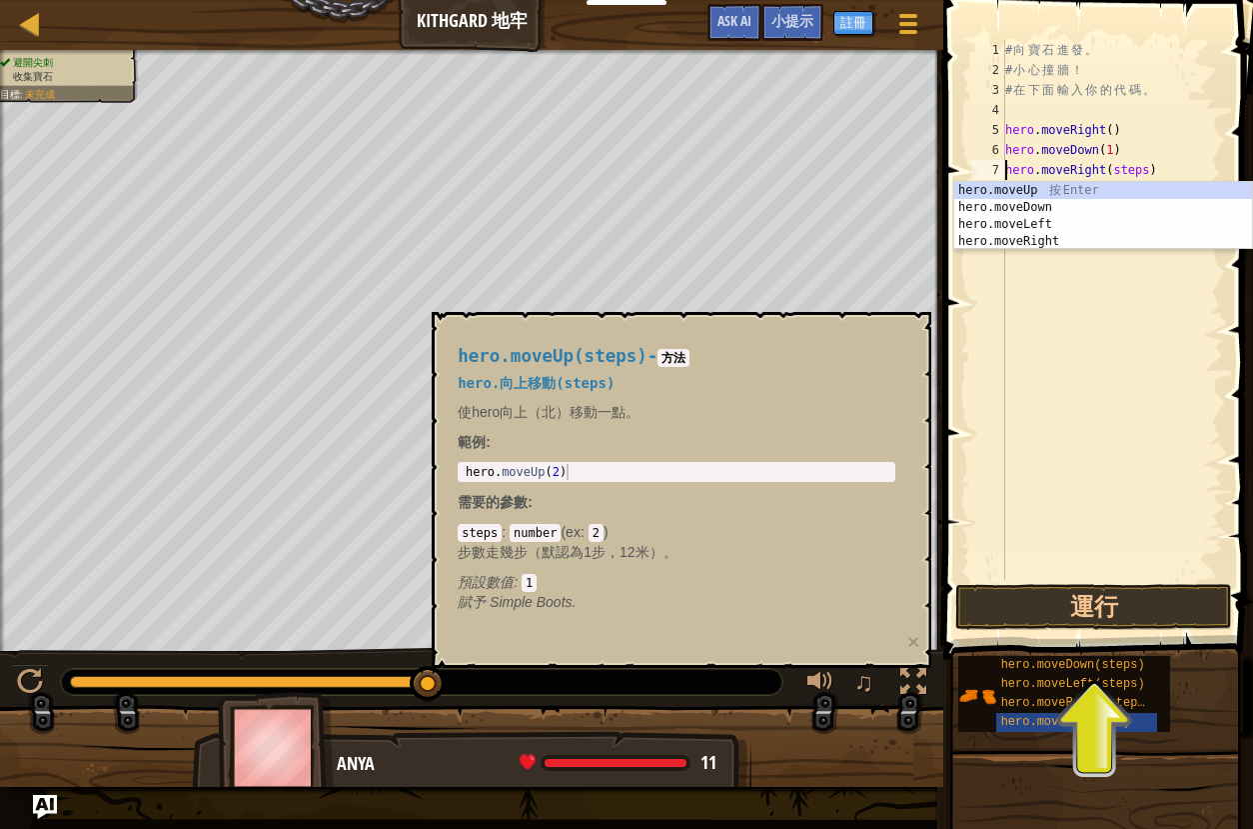
click at [1151, 171] on div "# 向 寶 石 進 發 。 # 小 心 撞 牆 ！ # 在 下 面 輸 入 你 的 代 碼 。 hero . moveRight ( ) hero . mov…" at bounding box center [1113, 330] width 222 height 580
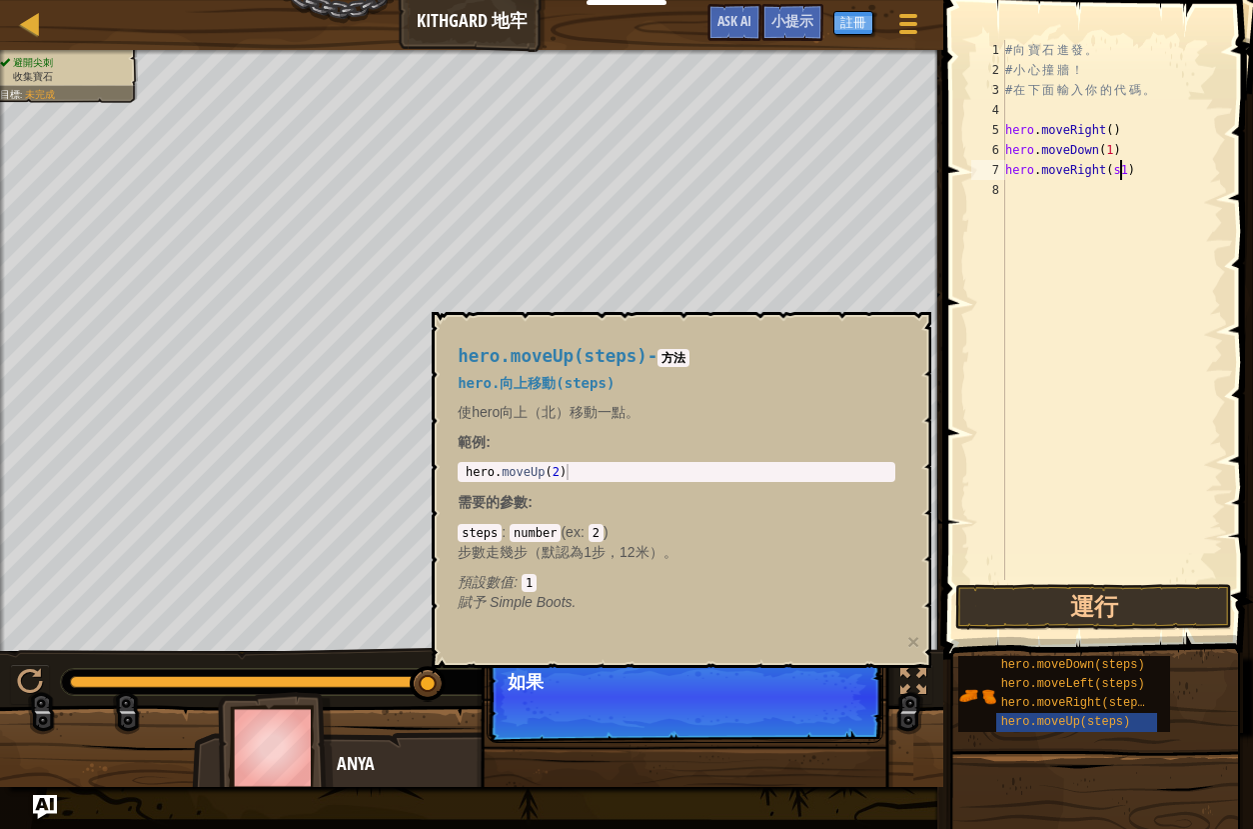
scroll to position [9, 9]
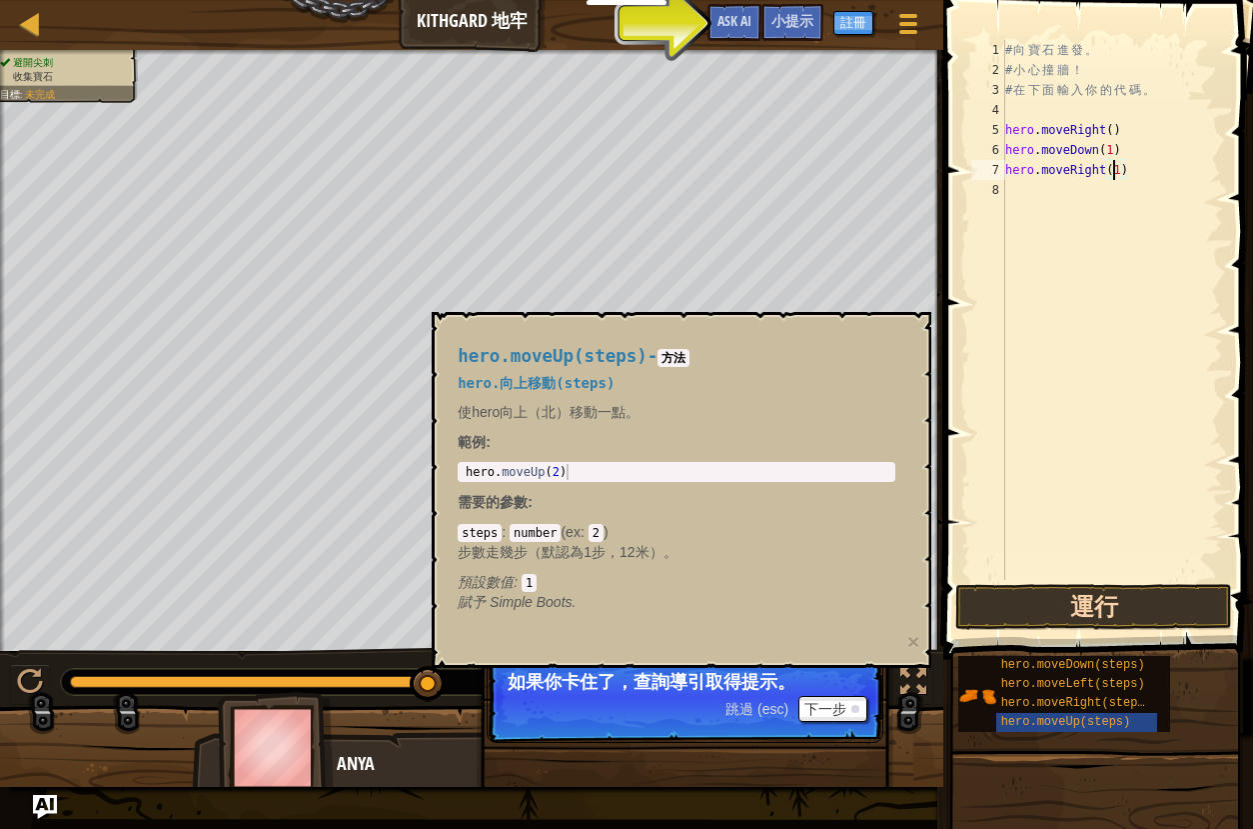
type textarea "hero.moveRight(1)"
click at [1139, 622] on button "運行" at bounding box center [1094, 607] width 277 height 46
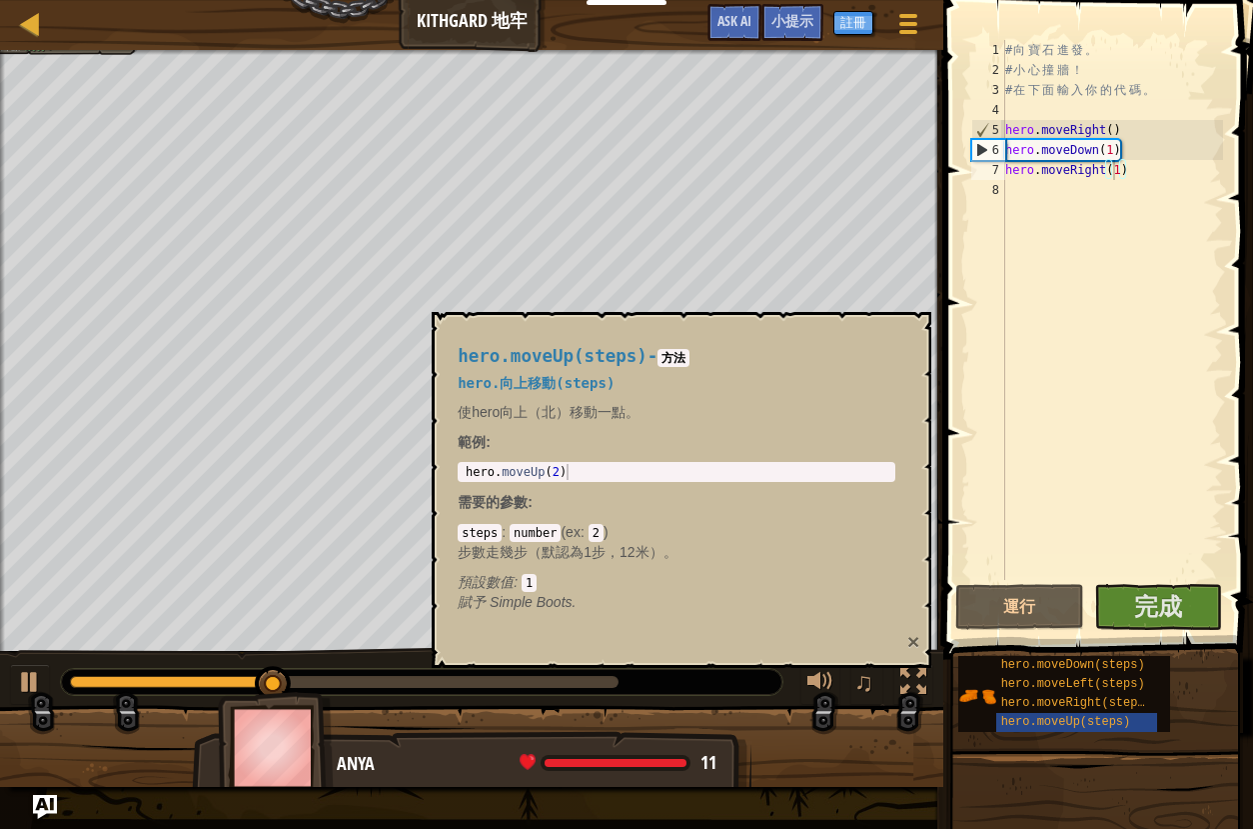
click at [913, 640] on button "×" at bounding box center [914, 641] width 12 height 21
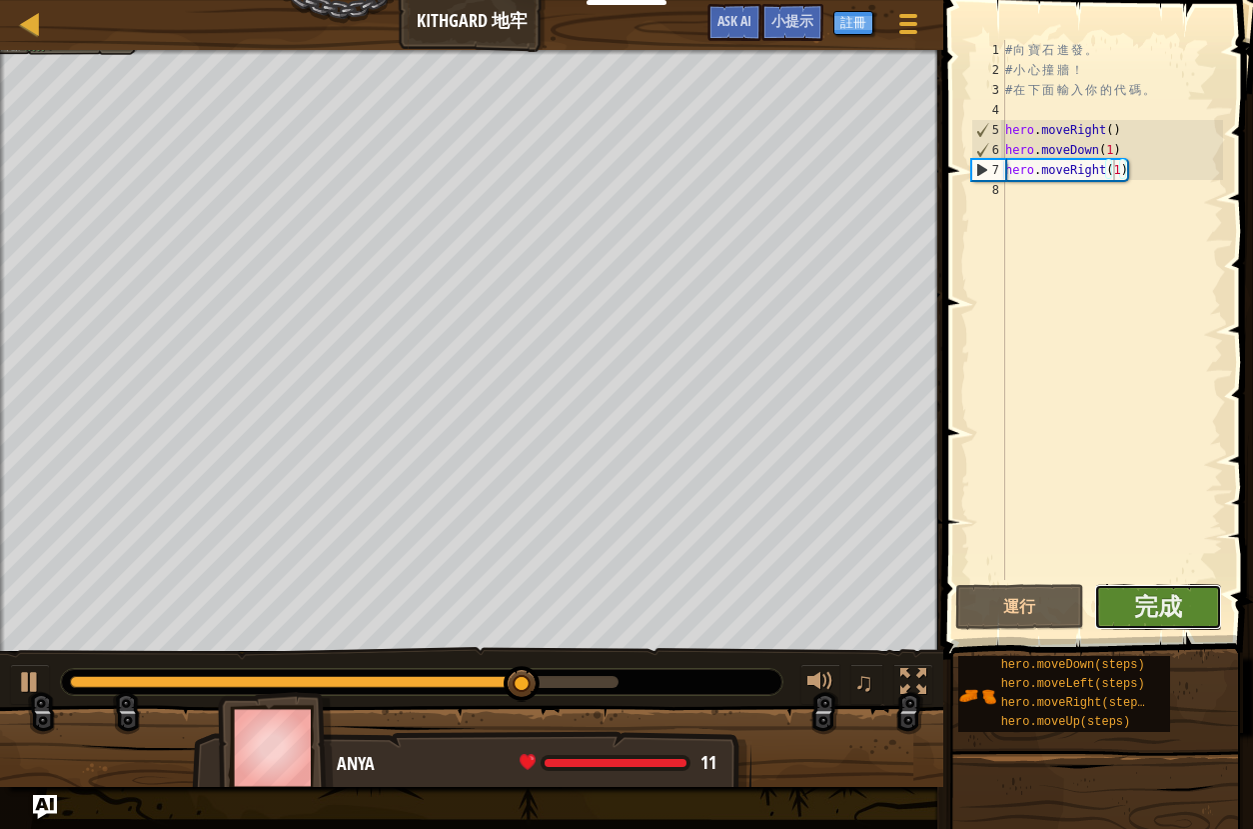
click at [1206, 611] on button "完成" at bounding box center [1159, 607] width 129 height 46
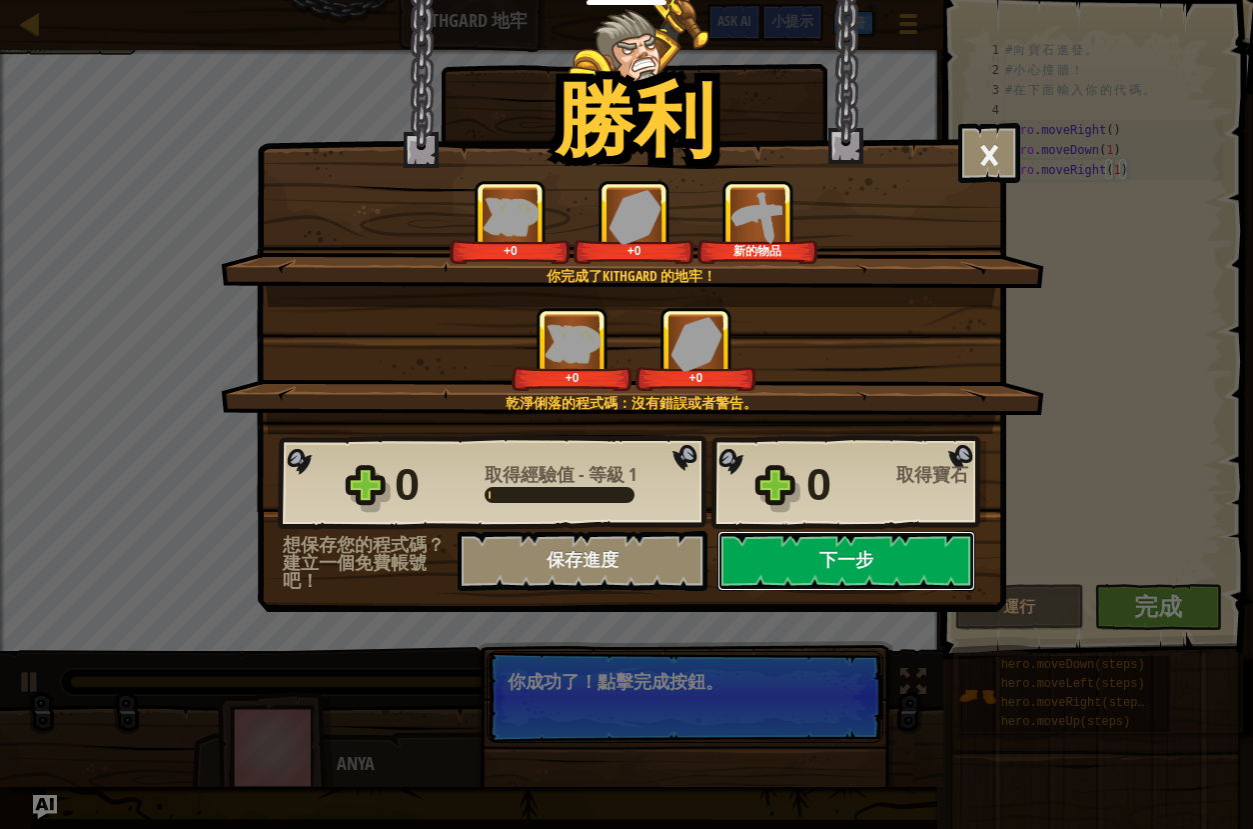
click at [844, 559] on button "下一步" at bounding box center [847, 561] width 258 height 60
select select "zh-HANT"
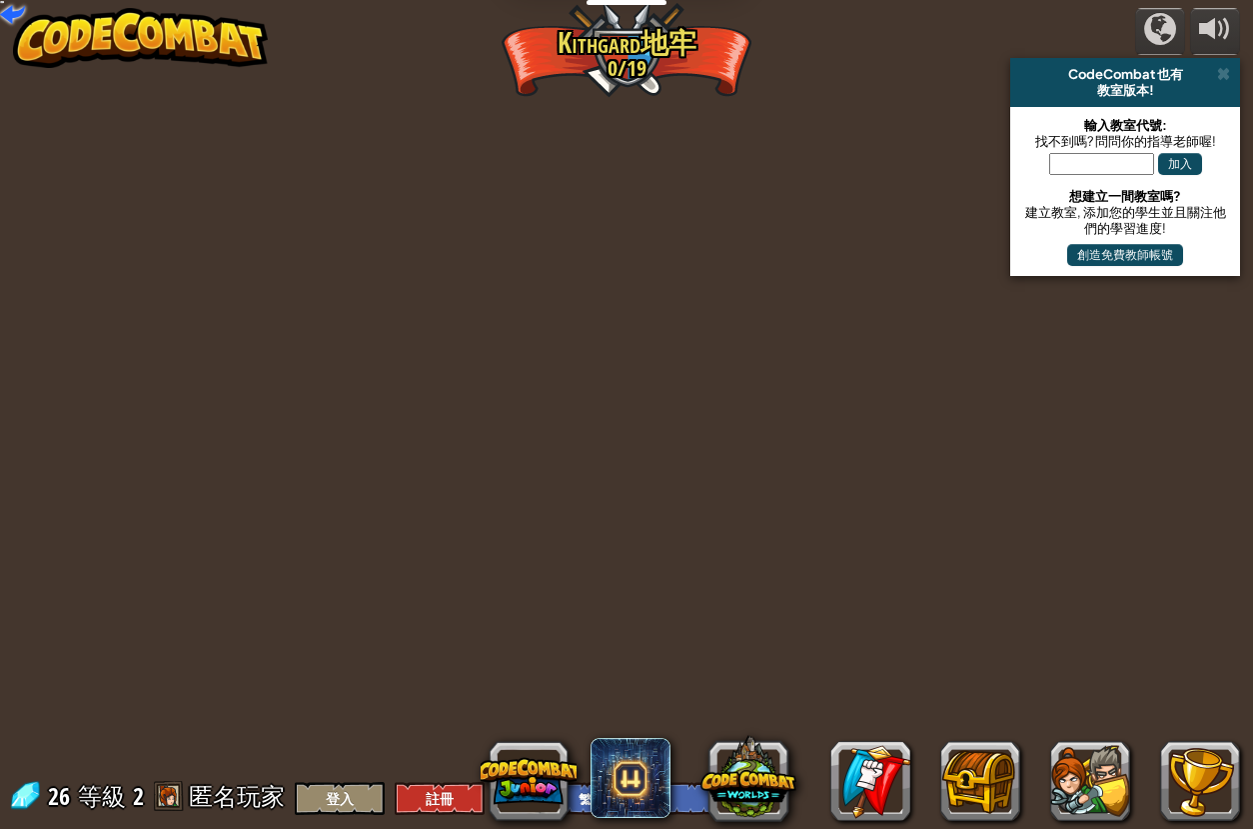
select select "zh-HANT"
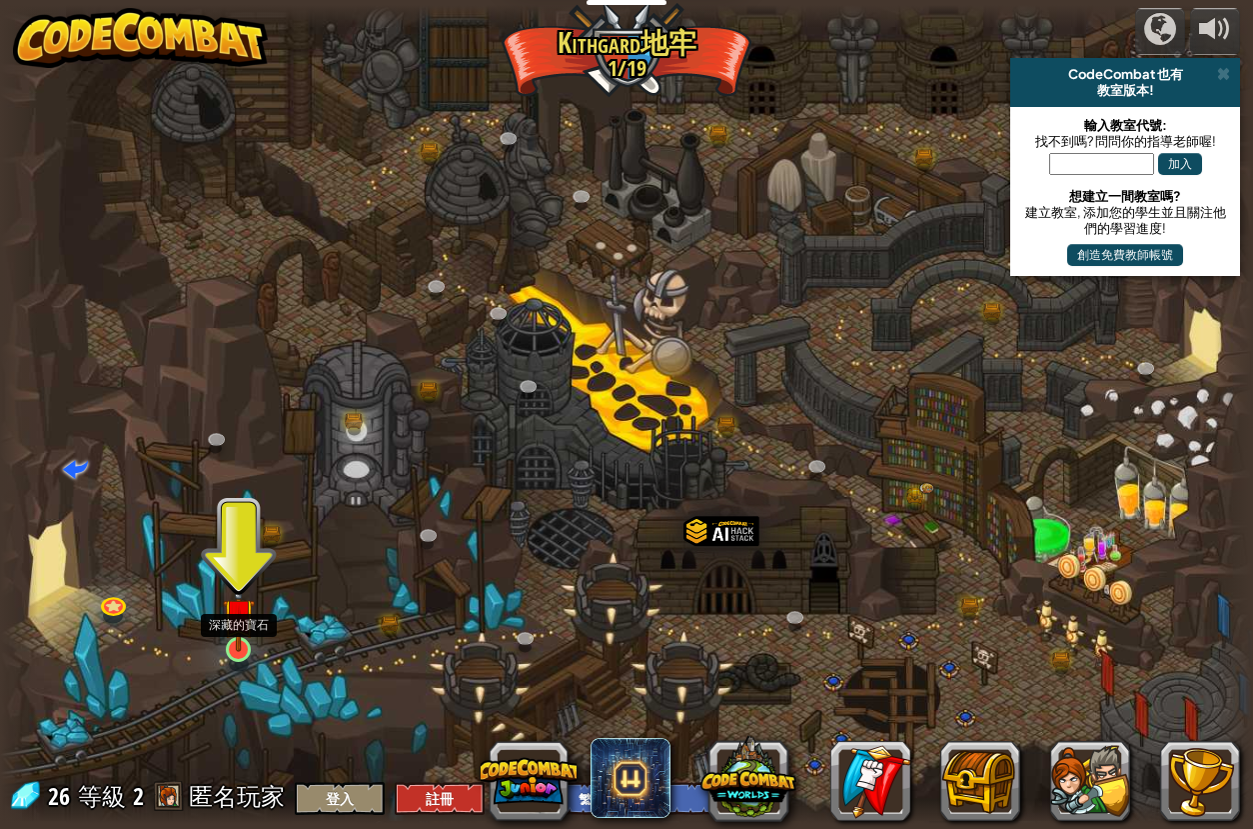
click at [245, 652] on div at bounding box center [238, 649] width 25 height 25
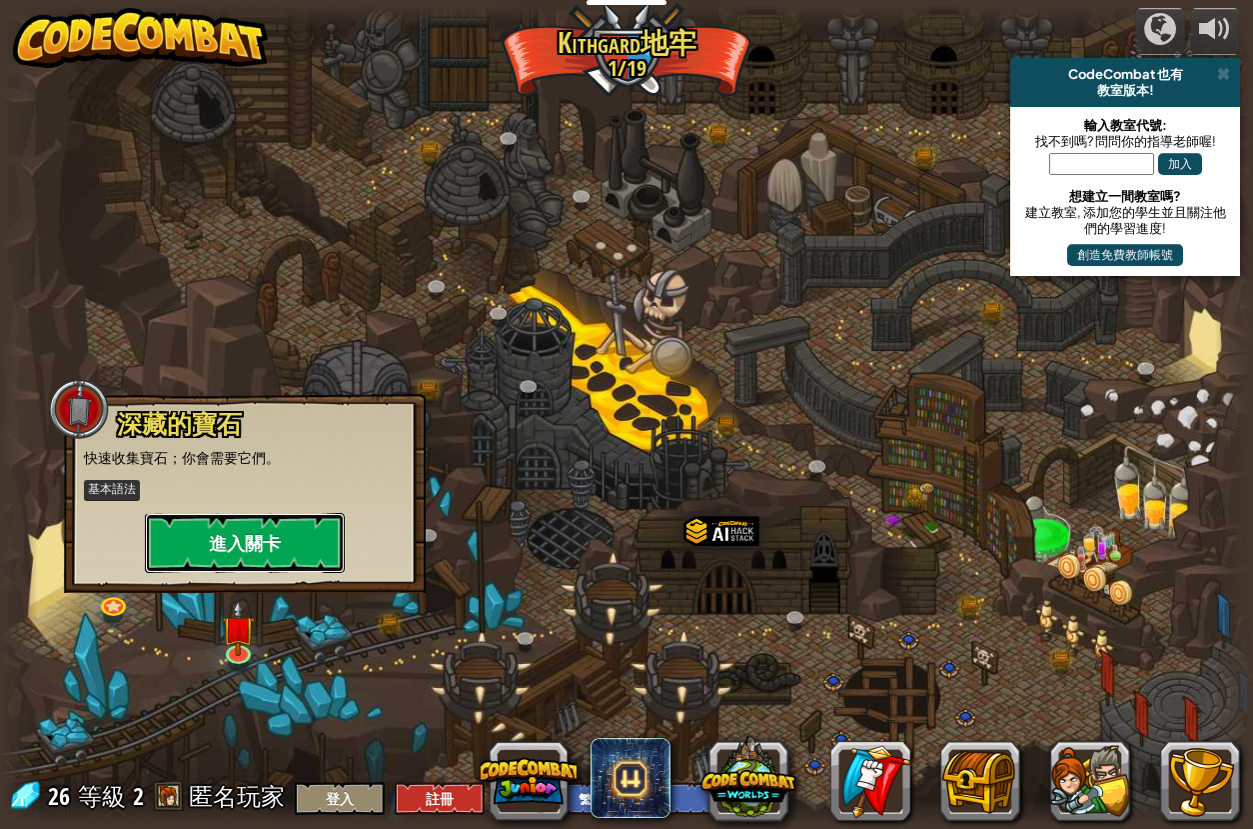
click at [250, 536] on button "進入關卡" at bounding box center [245, 543] width 200 height 60
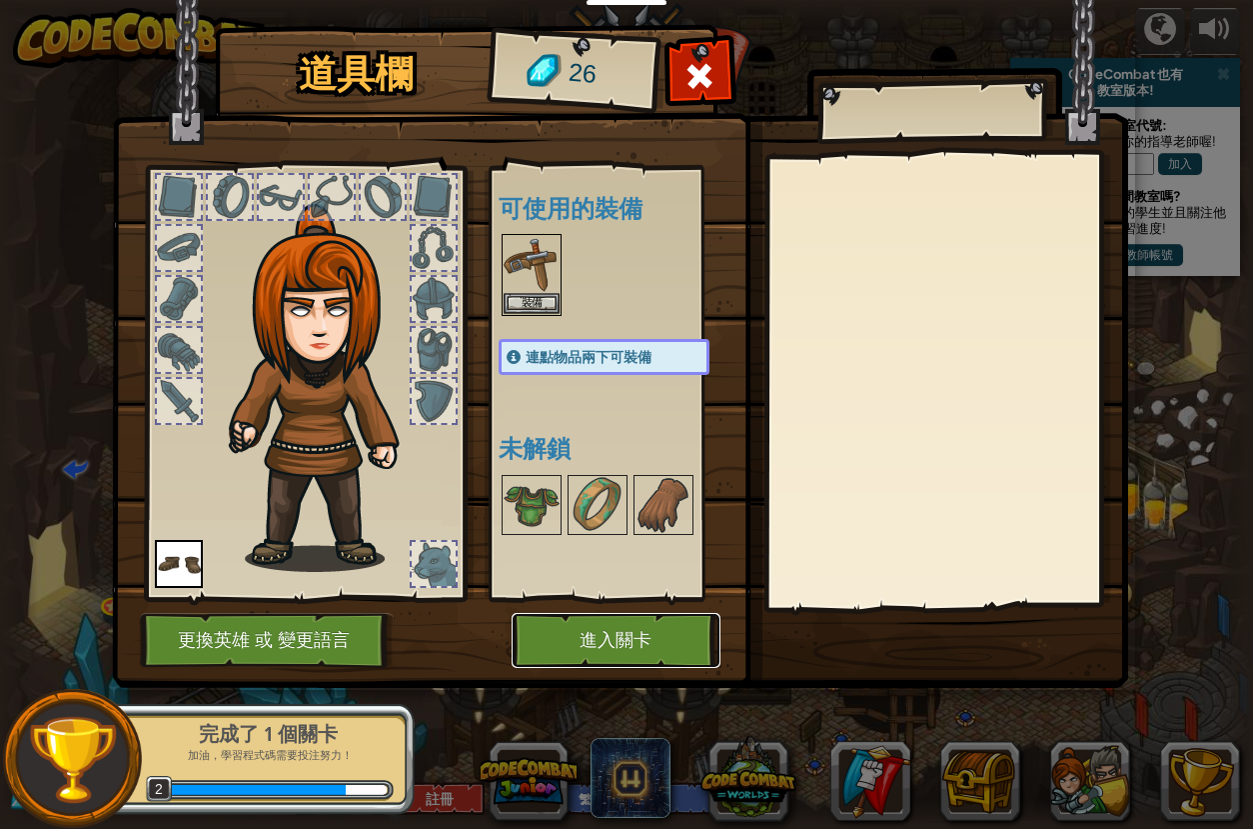
click at [666, 649] on button "進入關卡" at bounding box center [616, 640] width 209 height 55
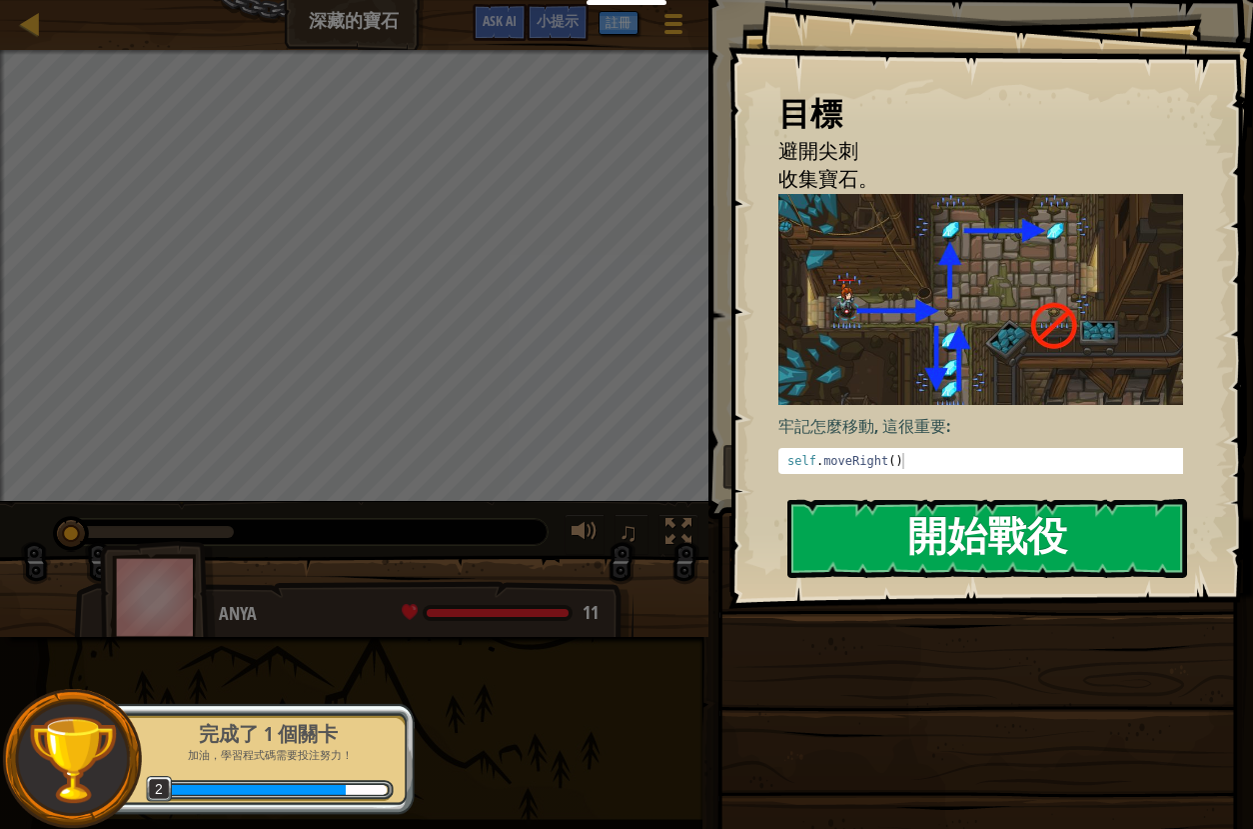
click at [1041, 499] on button "開始戰役" at bounding box center [988, 538] width 400 height 79
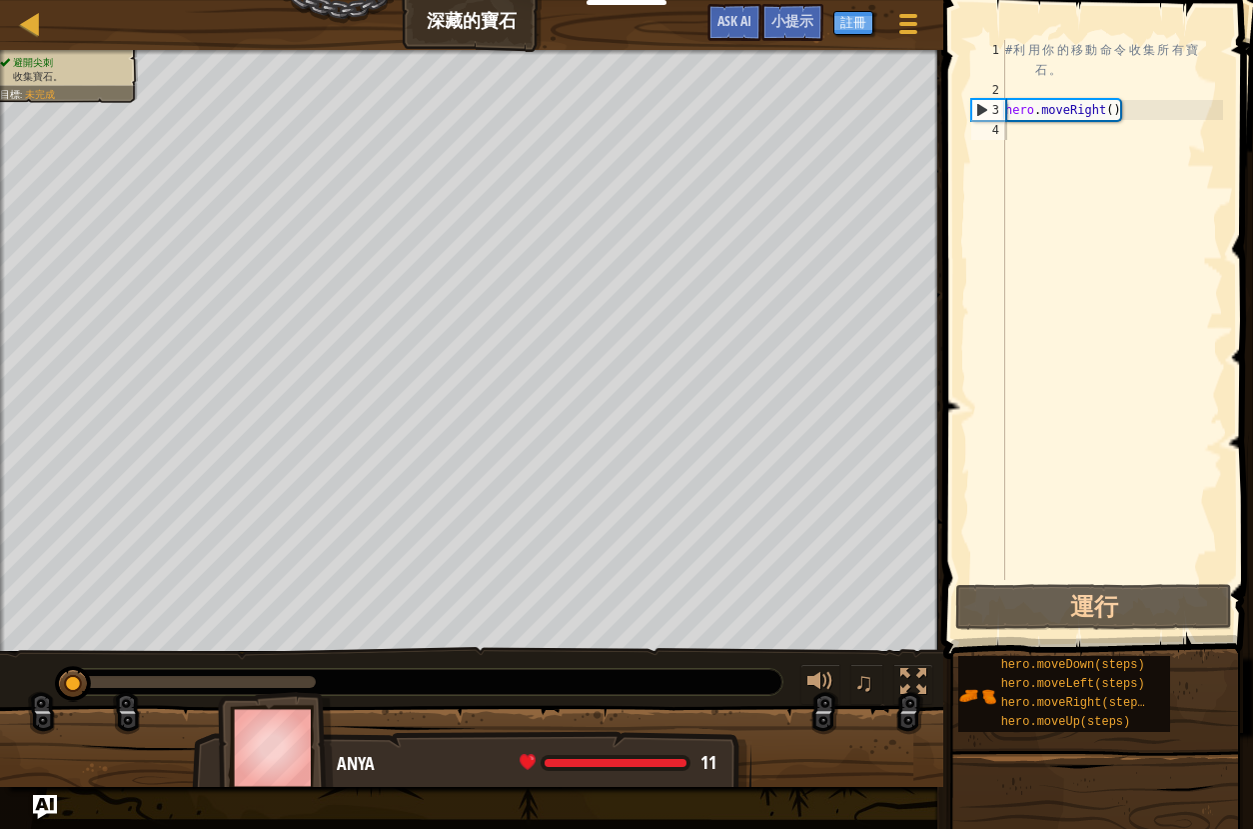
drag, startPoint x: 1052, startPoint y: 667, endPoint x: 1035, endPoint y: 150, distance: 517.1
click at [1035, 150] on div "小提示 1 2 3 4 # 利 用 你 的 移 動 命 令 收 集 所 有 寶 石 。 hero . moveRight ( ) הההההההההההההה…" at bounding box center [1096, 409] width 316 height 819
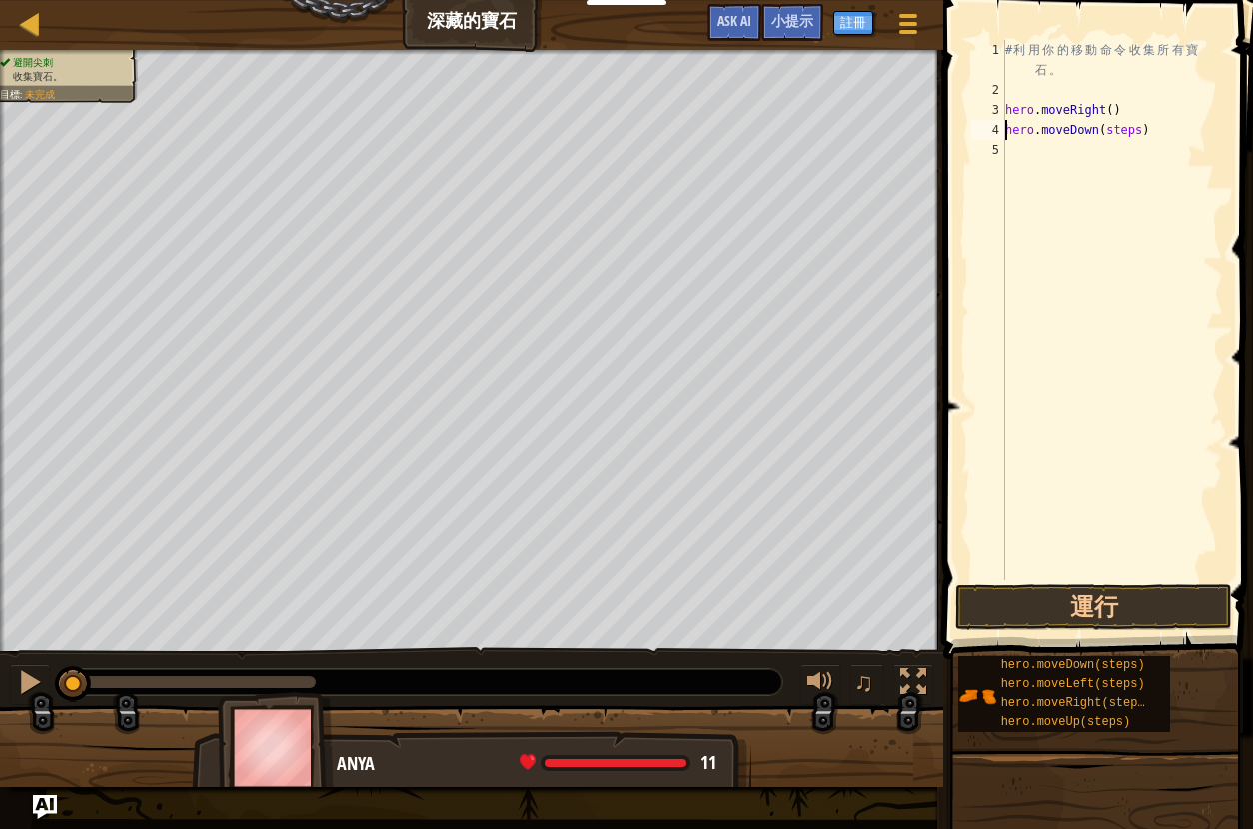
click at [1143, 133] on div "# 利 用 你 的 移 動 命 令 收 集 所 有 寶 石 。 hero . moveRight ( ) hero . moveDown ( steps )" at bounding box center [1113, 340] width 222 height 600
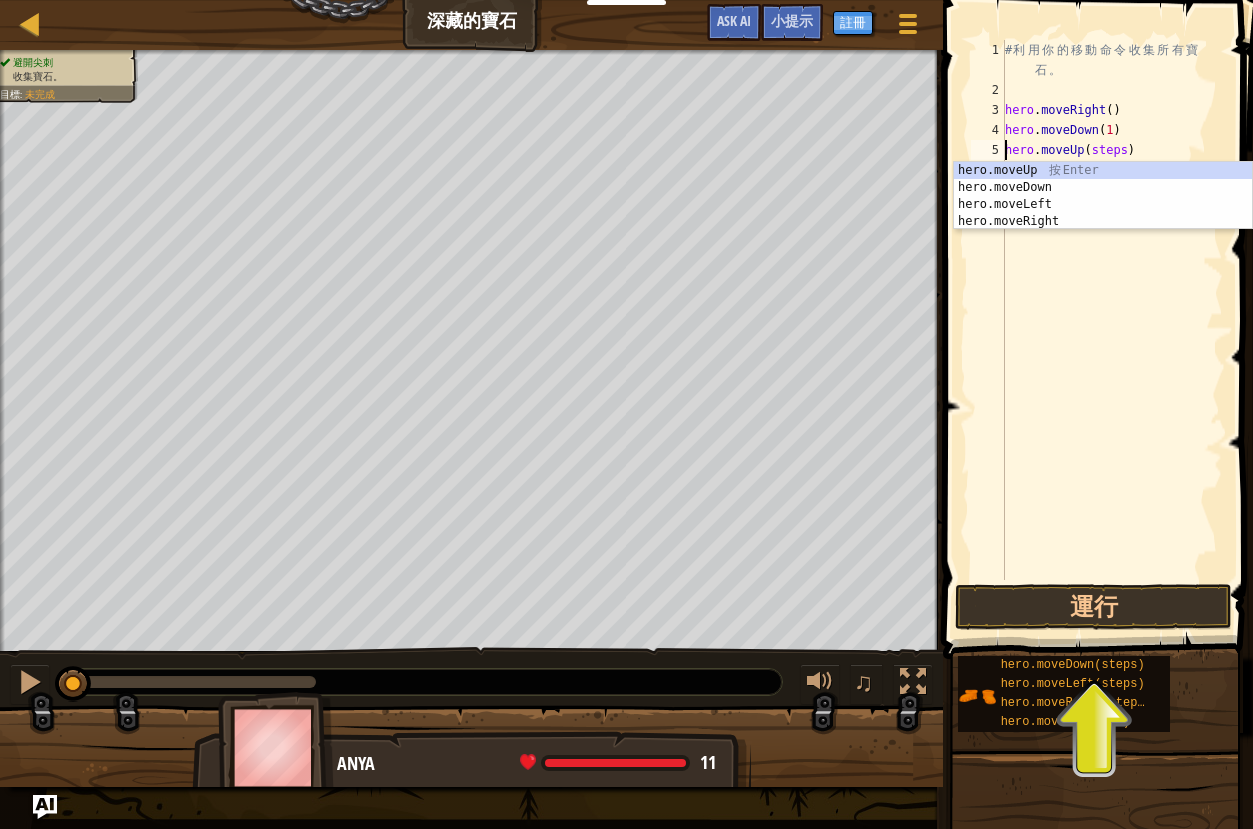
click at [1129, 149] on div "# 利 用 你 的 移 動 命 令 收 集 所 有 寶 石 。 hero . moveRight ( ) hero . moveDown ( 1 ) hero…" at bounding box center [1113, 340] width 222 height 600
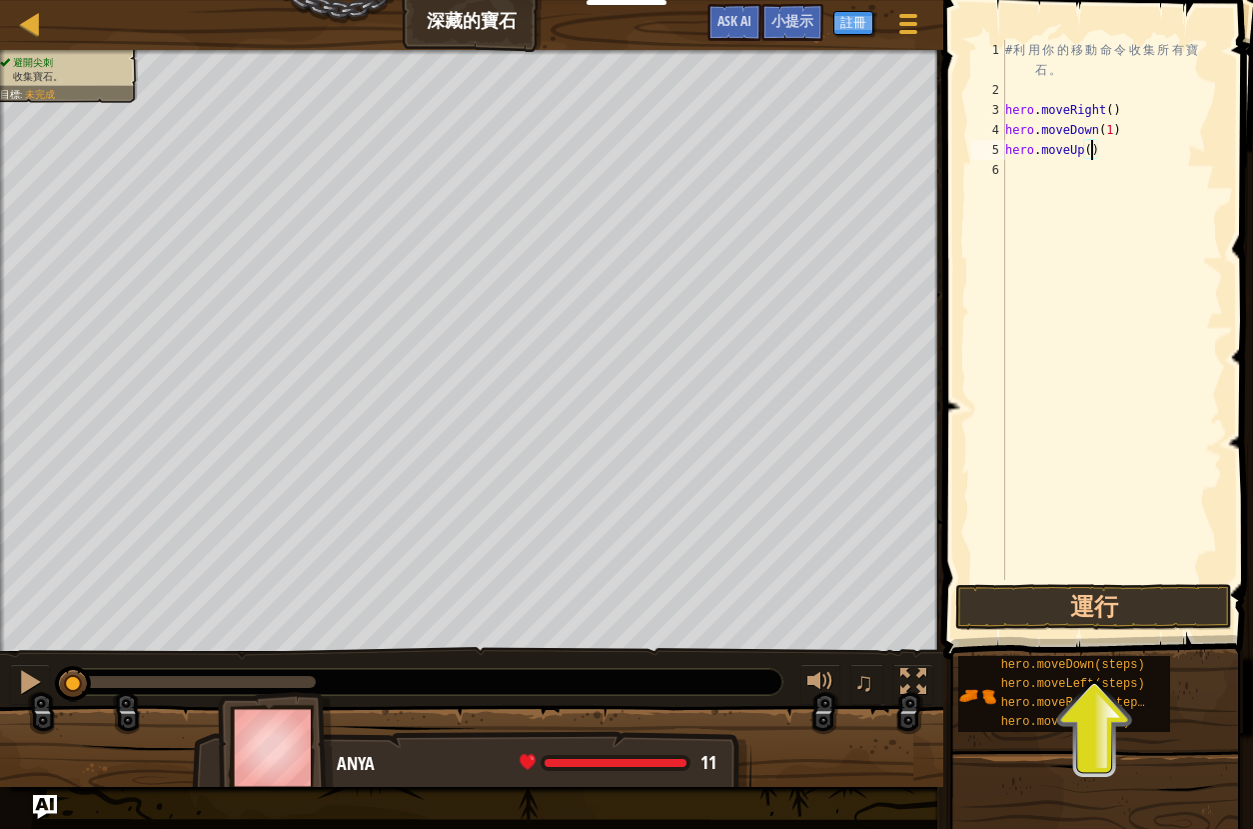
scroll to position [9, 7]
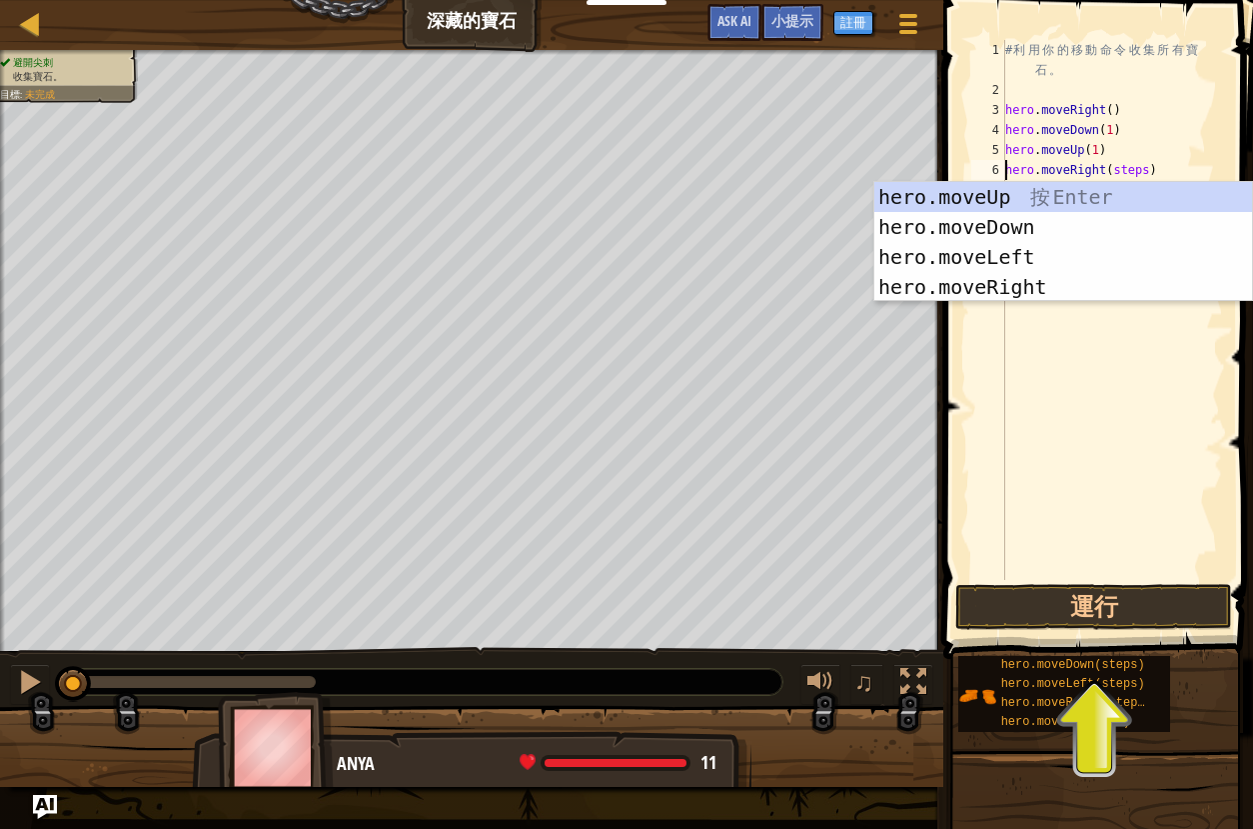
click at [1151, 172] on div "# 利 用 你 的 移 動 命 令 收 集 所 有 寶 石 。 hero . moveRight ( ) hero . moveDown ( 1 ) hero…" at bounding box center [1113, 340] width 222 height 600
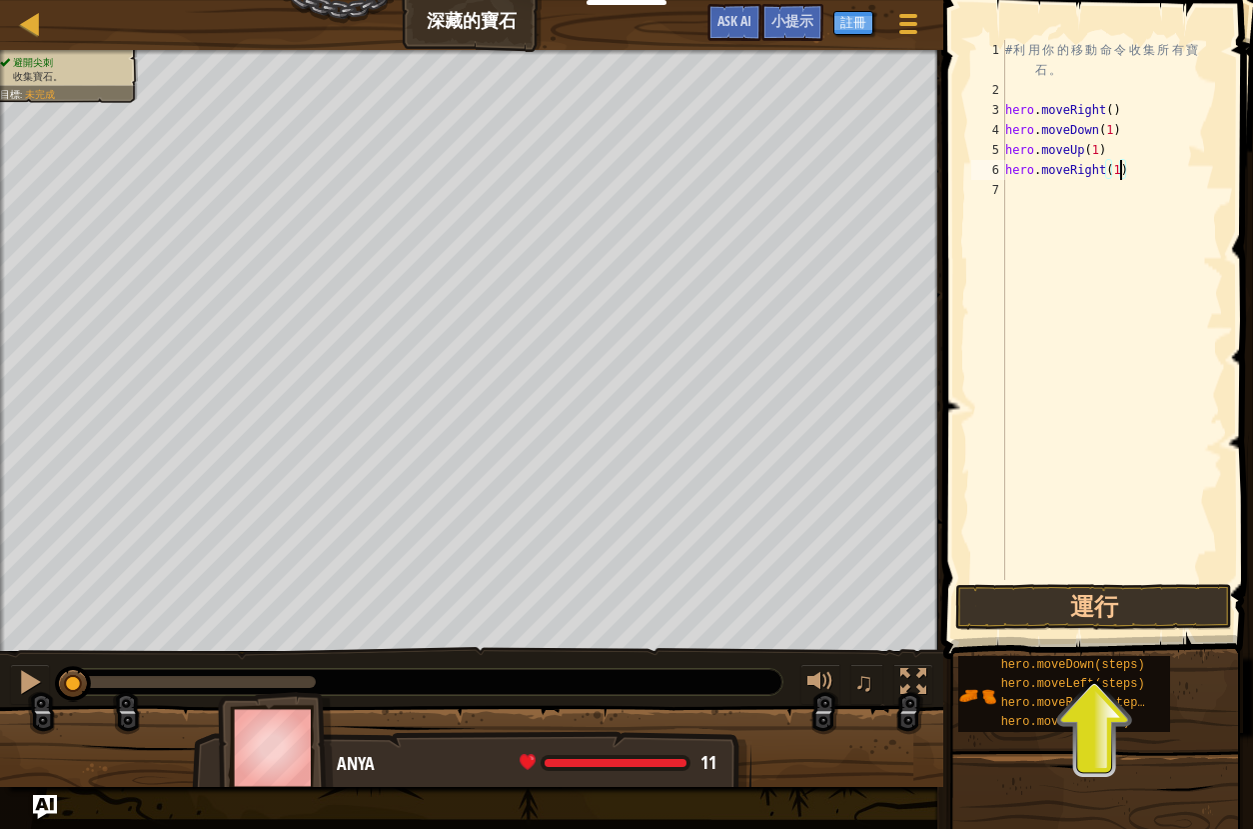
scroll to position [9, 9]
click at [988, 601] on button "運行" at bounding box center [1094, 607] width 277 height 46
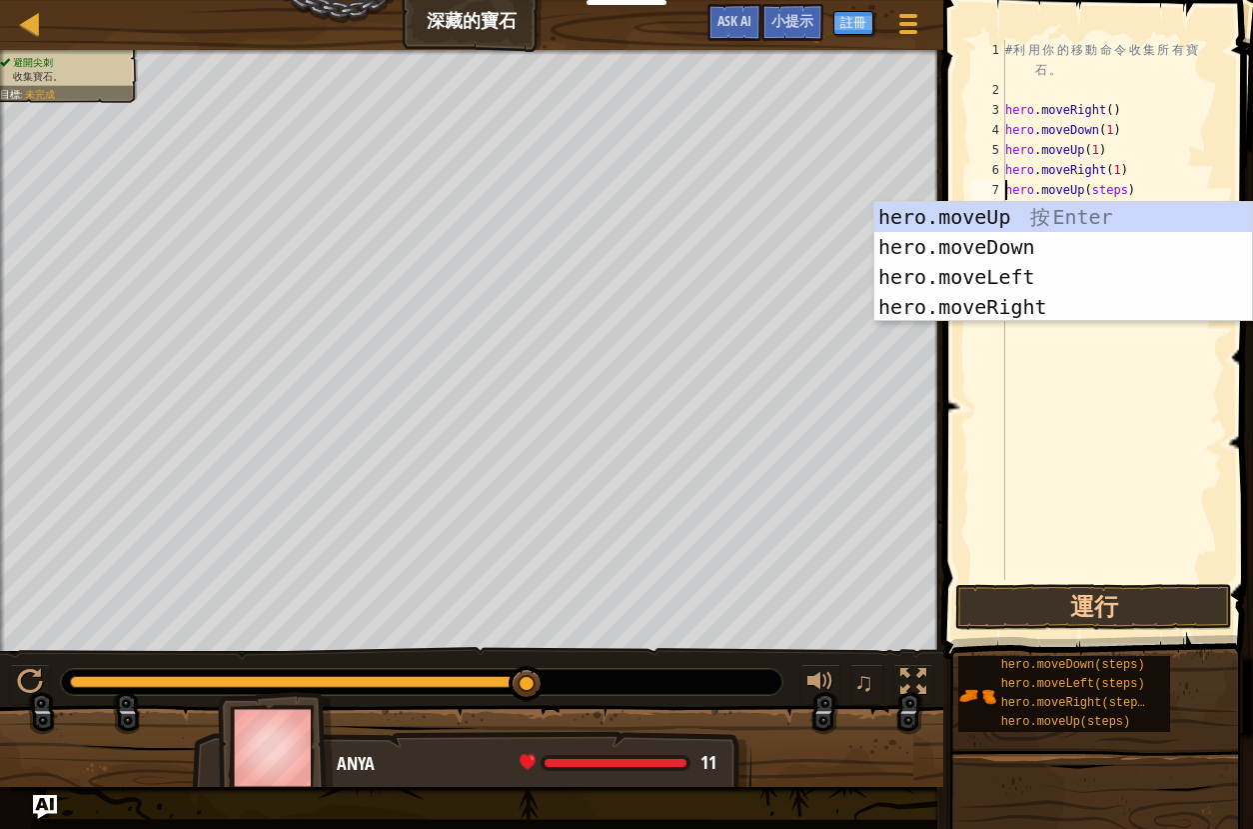
click at [1127, 188] on div "# 利 用 你 的 移 動 命 令 收 集 所 有 寶 石 。 hero . moveRight ( ) hero . moveDown ( 1 ) hero…" at bounding box center [1113, 340] width 222 height 600
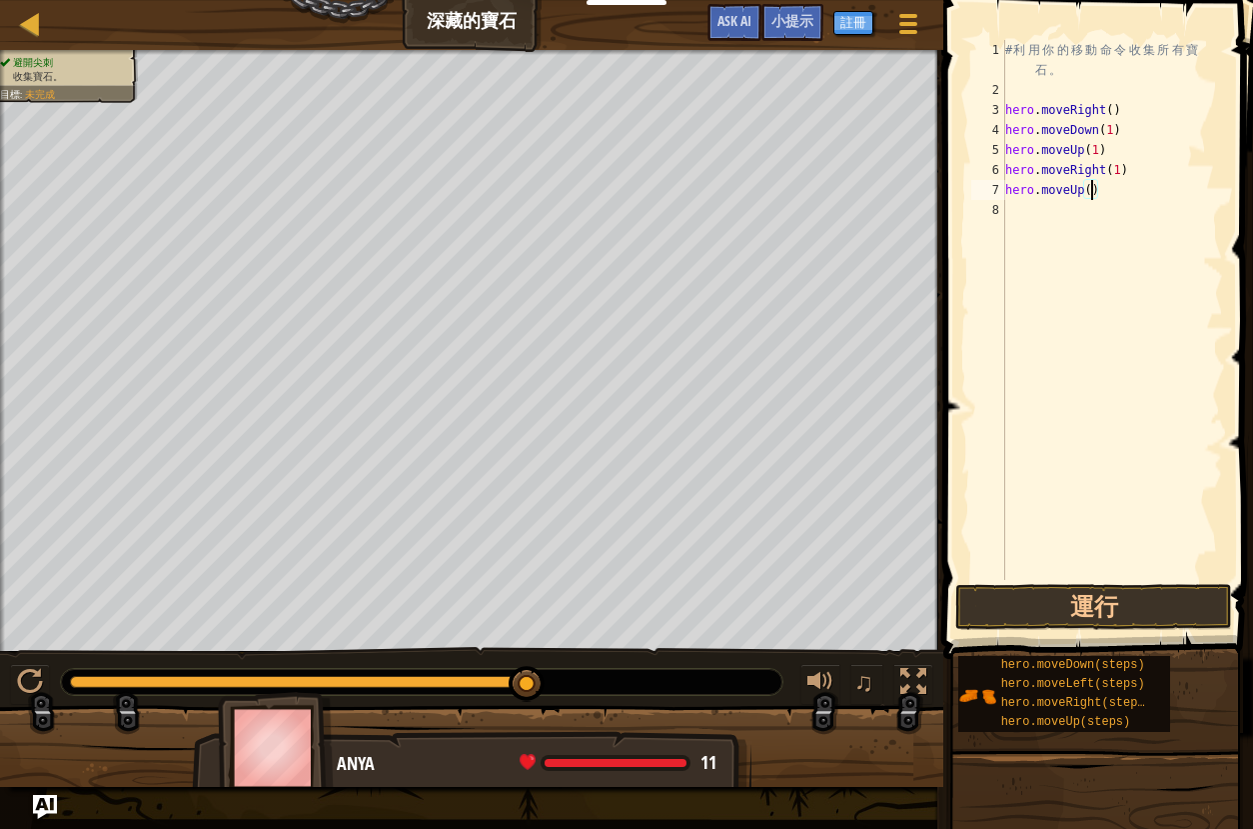
scroll to position [9, 7]
drag, startPoint x: 1132, startPoint y: 170, endPoint x: 971, endPoint y: 162, distance: 161.1
click at [971, 162] on div "hero.moveUp(1) 1 2 3 4 5 6 7 8 # 利 用 你 的 移 動 命 令 收 集 所 有 寶 石 。 hero . moveRight…" at bounding box center [1096, 310] width 256 height 540
type textarea "hero.moveRight(1)"
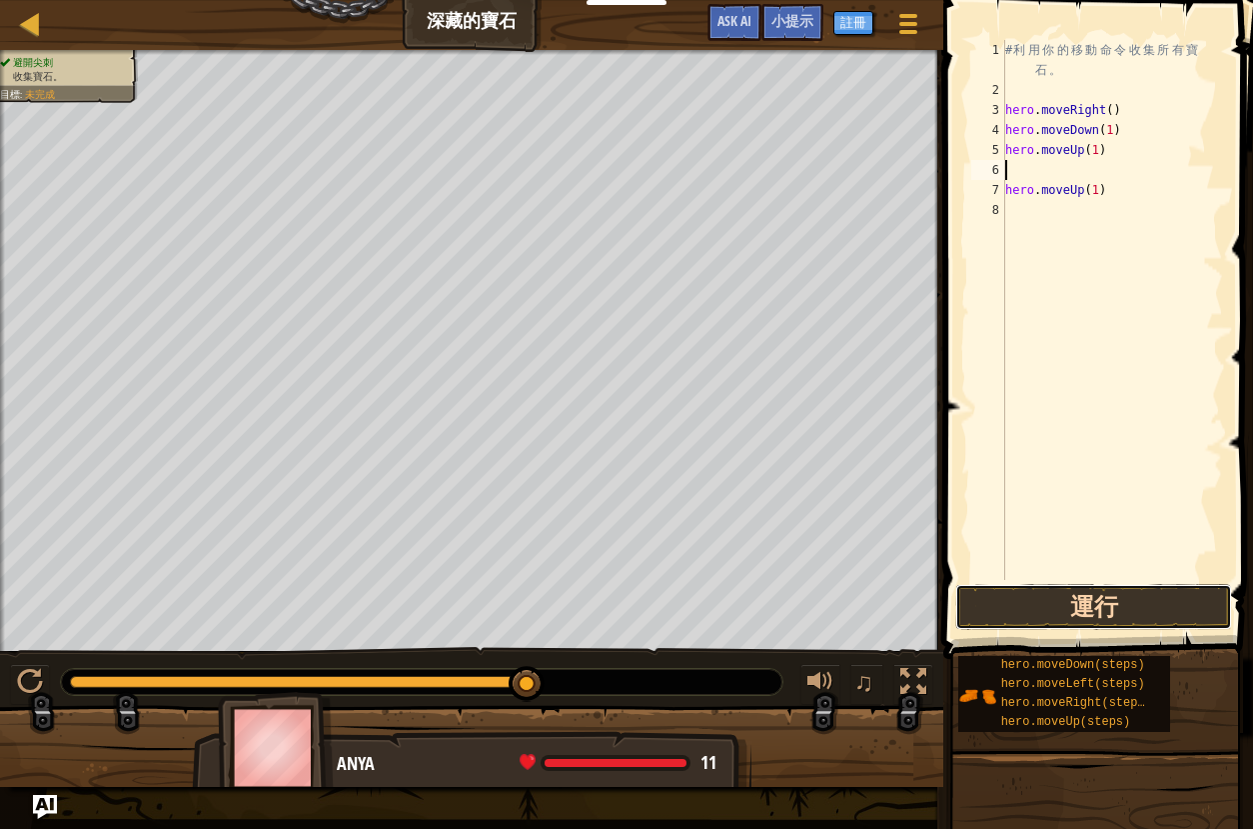
click at [988, 608] on button "運行" at bounding box center [1094, 607] width 277 height 46
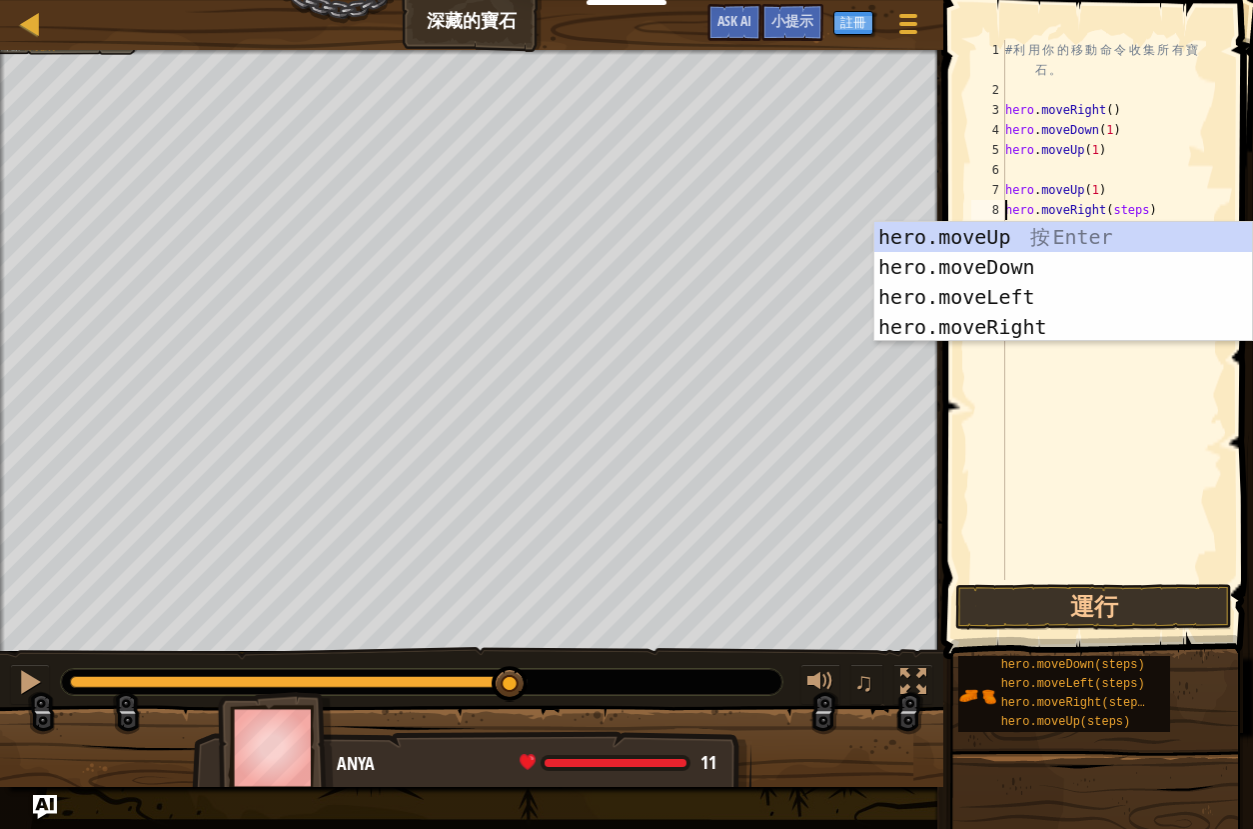
click at [1151, 210] on div "# 利 用 你 的 移 動 命 令 收 集 所 有 寶 石 。 hero . moveRight ( ) hero . moveDown ( 1 ) hero…" at bounding box center [1113, 340] width 222 height 600
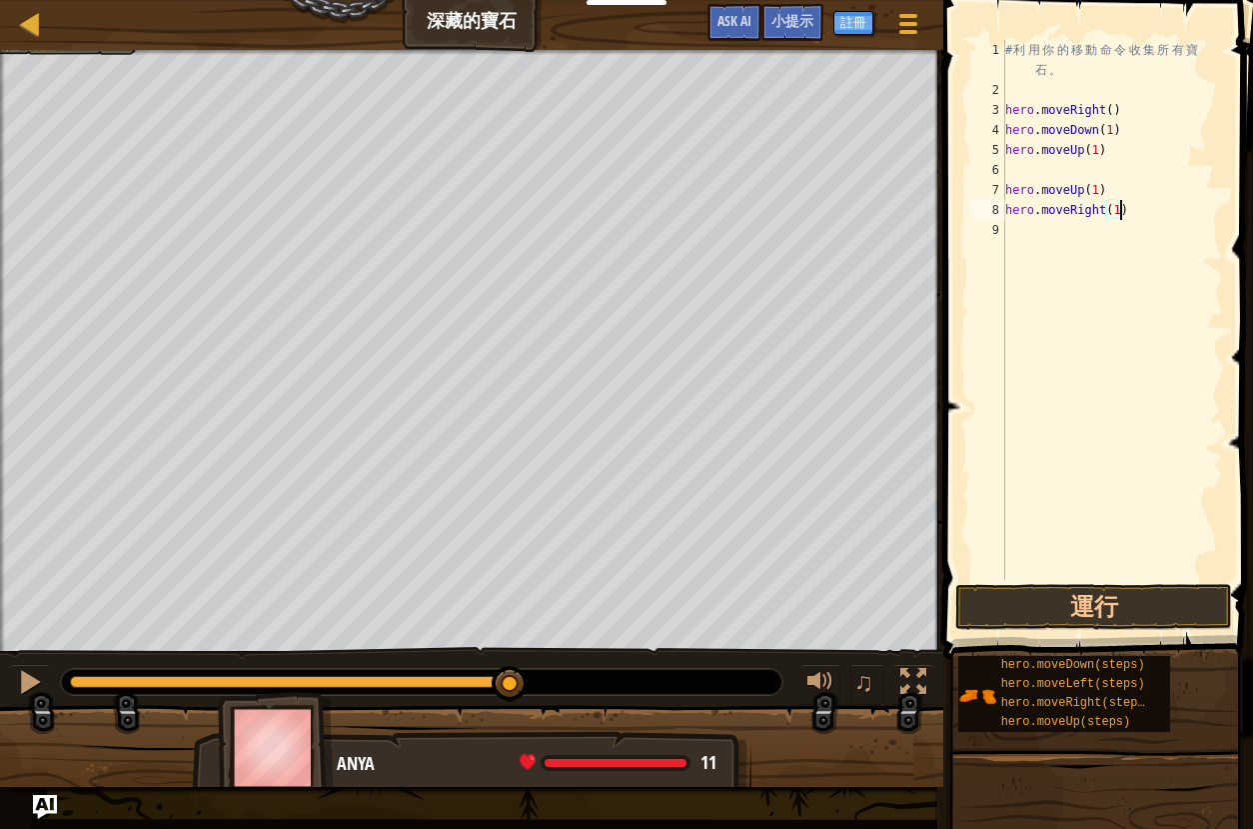
scroll to position [9, 9]
type textarea "hero.moveRight(1)"
click at [1074, 623] on button "運行" at bounding box center [1094, 607] width 277 height 46
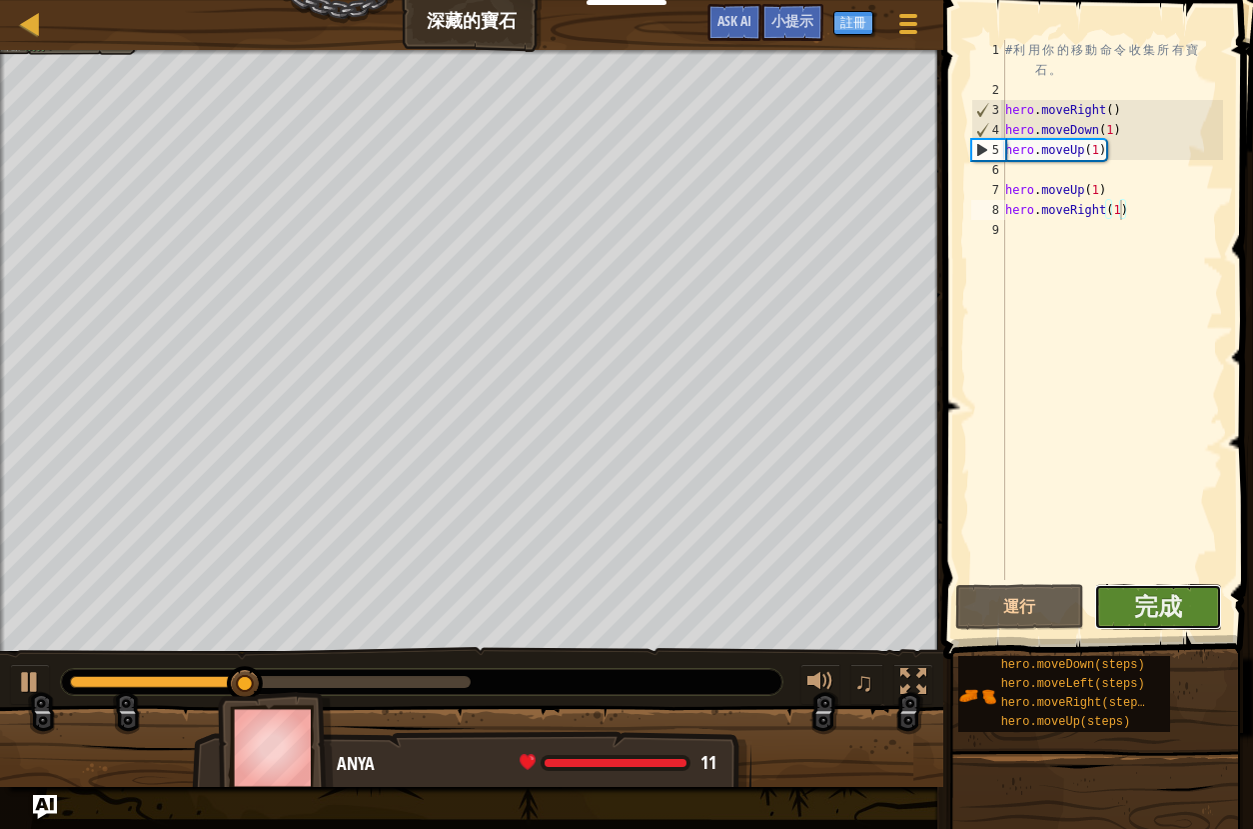
click at [1108, 610] on button "完成" at bounding box center [1159, 607] width 129 height 46
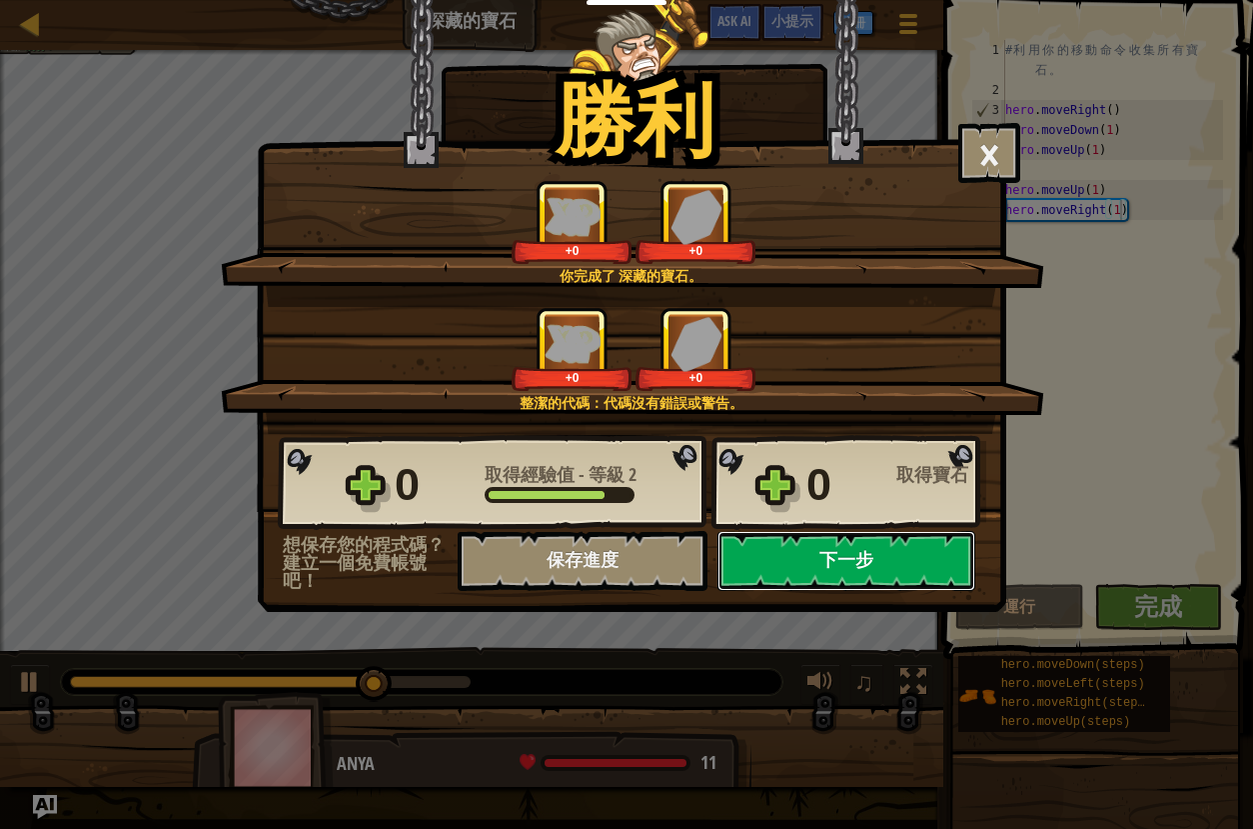
click at [889, 555] on button "下一步" at bounding box center [847, 561] width 258 height 60
select select "zh-HANT"
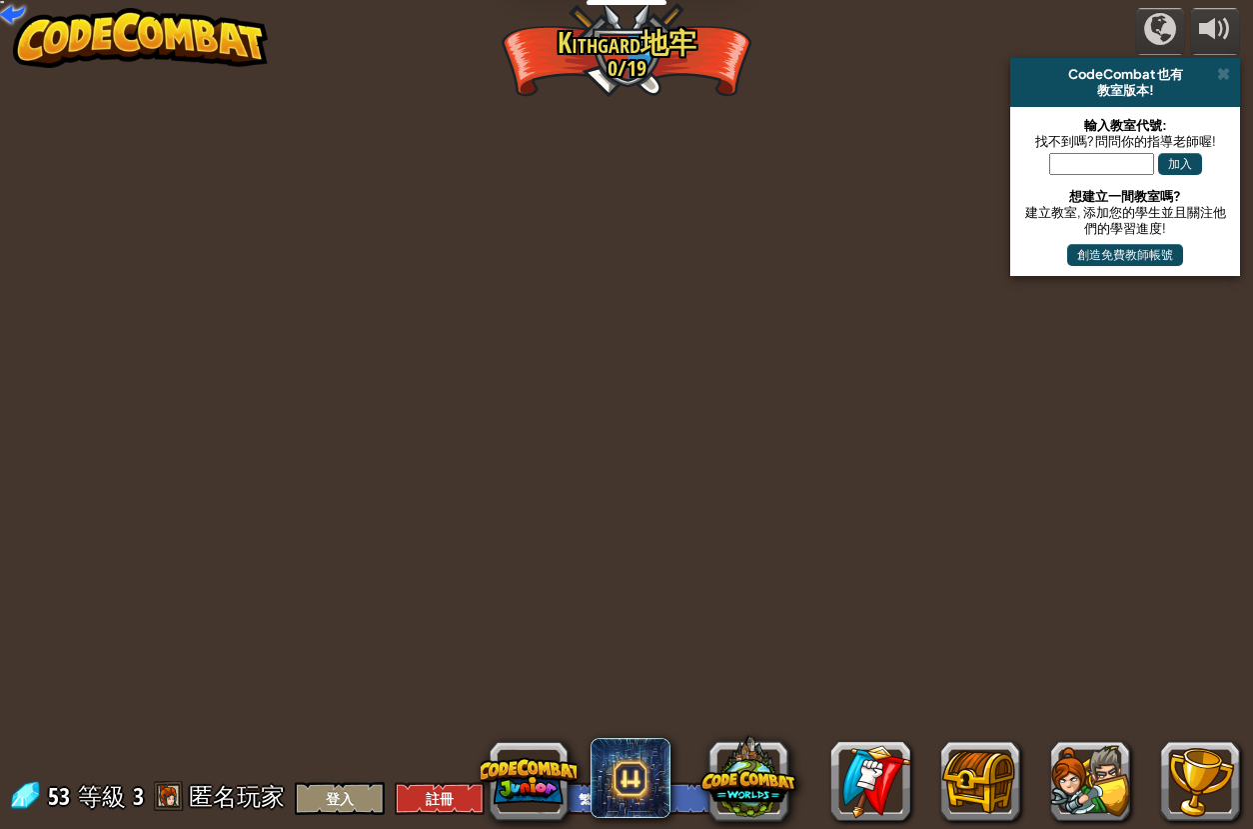
select select "zh-HANT"
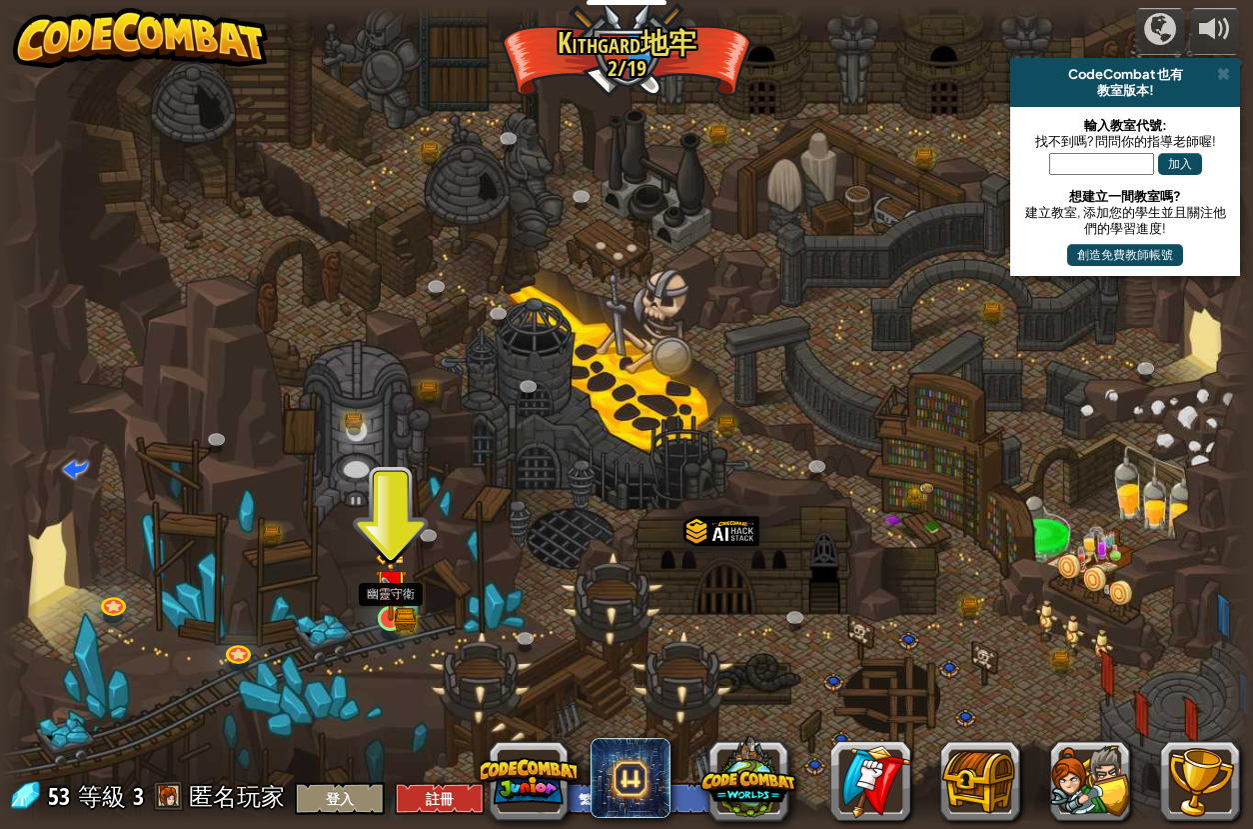
click at [398, 607] on img at bounding box center [391, 585] width 32 height 71
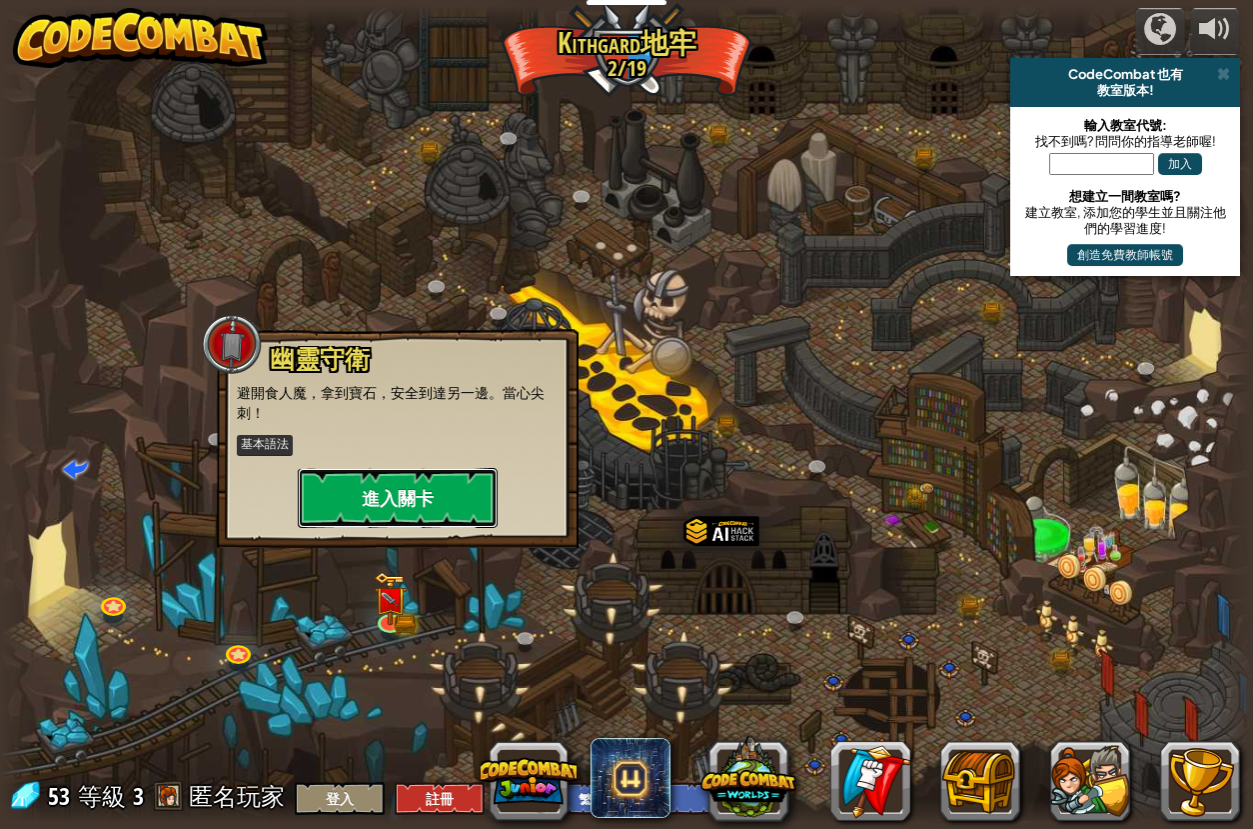
click at [419, 505] on button "進入關卡" at bounding box center [398, 498] width 200 height 60
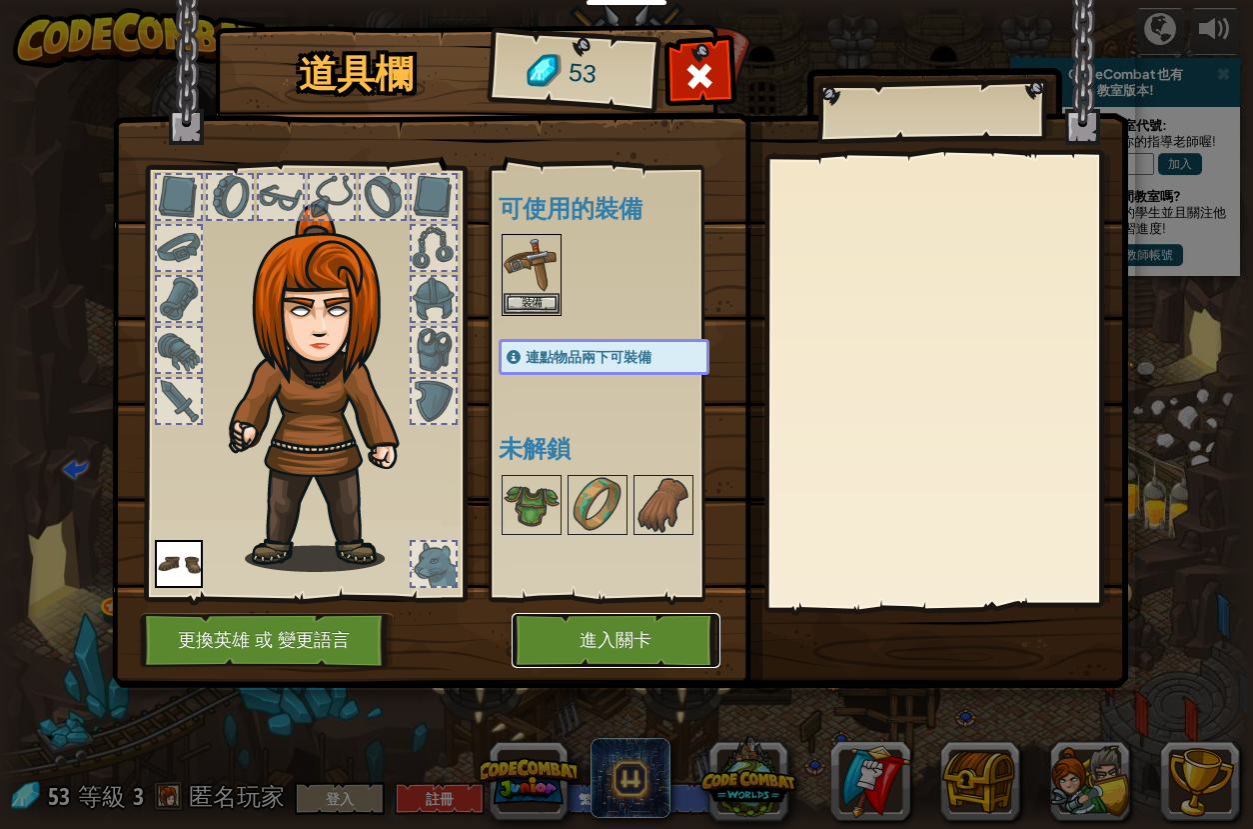
click at [601, 644] on button "進入關卡" at bounding box center [616, 640] width 209 height 55
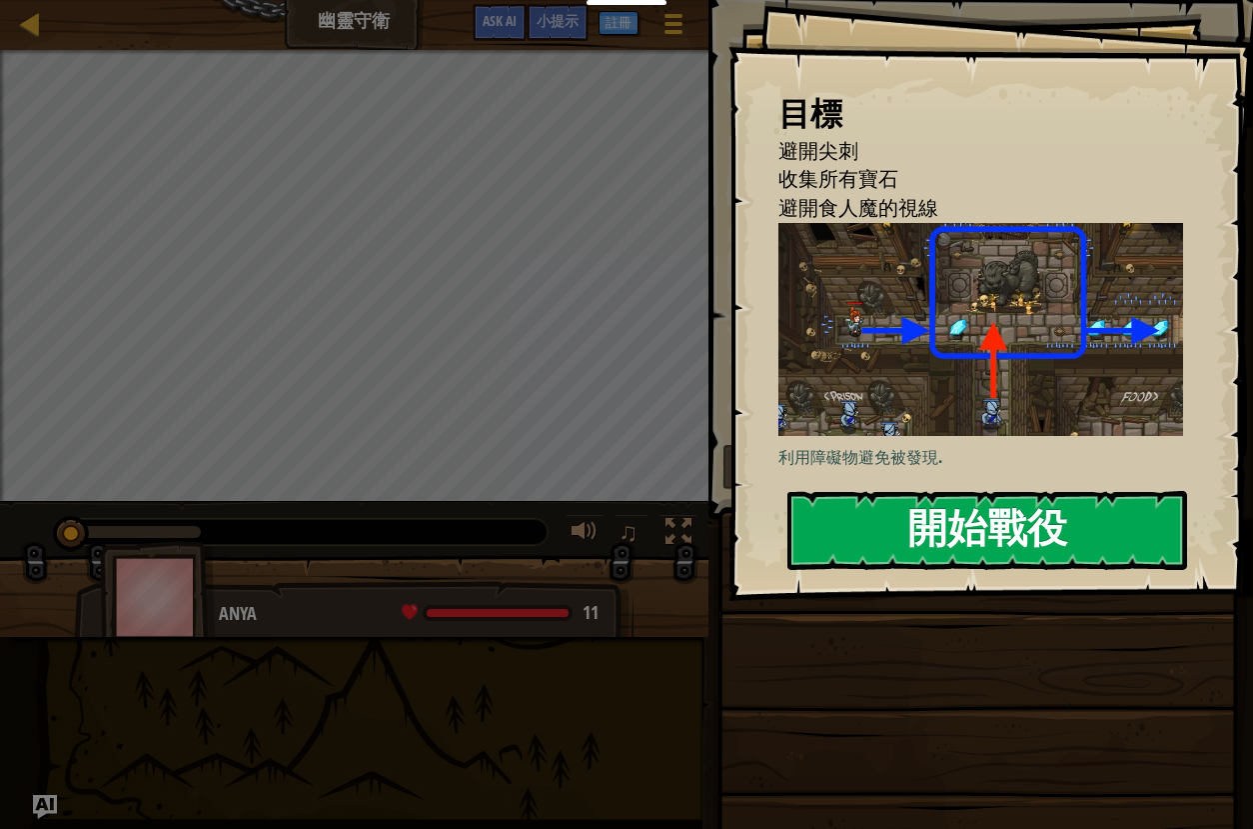
click at [942, 515] on button "開始戰役" at bounding box center [988, 530] width 400 height 79
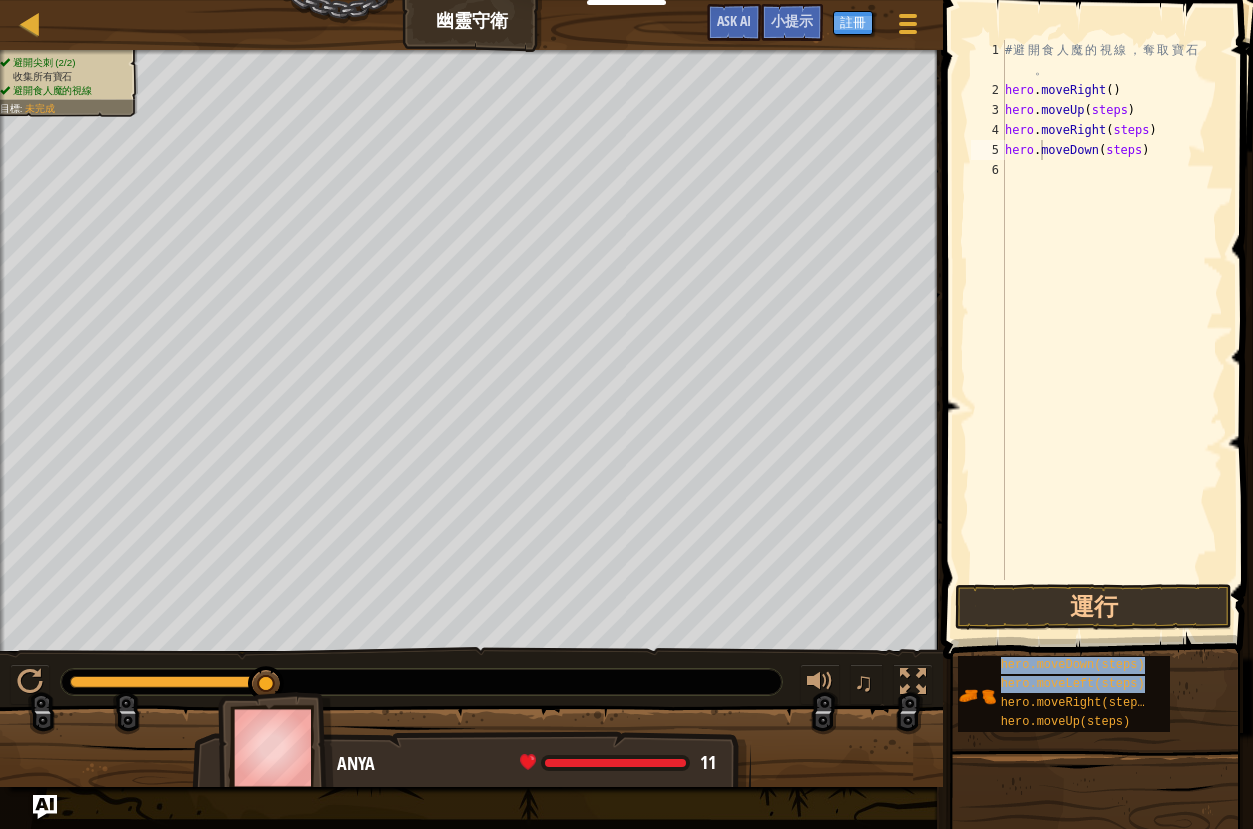
drag, startPoint x: 1033, startPoint y: 706, endPoint x: 1039, endPoint y: 566, distance: 140.1
click at [1039, 415] on div "小提示 hero.moveDown(steps) 1 2 3 4 5 6 # 避 開 食 人 魔 的 視 線 ， 奪 取 寶 石 。 hero . moveR…" at bounding box center [1096, 409] width 316 height 819
drag, startPoint x: 1023, startPoint y: 699, endPoint x: 1047, endPoint y: 532, distance: 168.6
click at [1047, 531] on div "小提示 hero.moveDown(steps) 1 2 3 4 5 6 # 避 開 食 人 魔 的 視 線 ， 奪 取 寶 石 。 hero . moveR…" at bounding box center [1096, 409] width 316 height 819
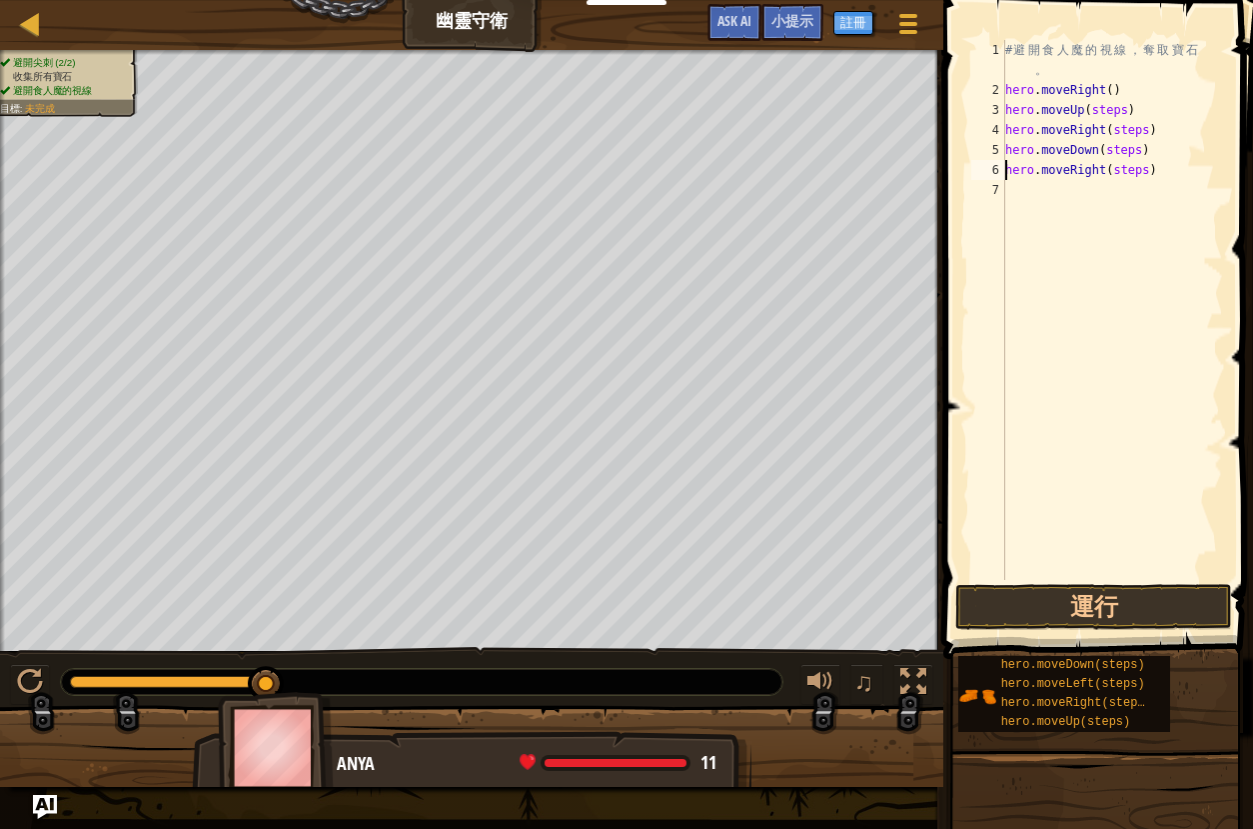
click at [1132, 112] on div "# 避 開 食 人 魔 的 視 線 ， 奪 取 寶 石 。 hero . moveRight ( ) hero . moveUp ( steps ) hero…" at bounding box center [1113, 340] width 222 height 600
click at [1151, 132] on div "# 避 開 食 人 魔 的 視 線 ， 奪 取 寶 石 。 hero . moveRight ( ) hero . moveUp ( ) hero . mov…" at bounding box center [1113, 340] width 222 height 600
click at [1142, 152] on div "# 避 開 食 人 魔 的 視 線 ， 奪 取 寶 石 。 hero . moveRight ( ) hero . moveUp ( ) hero . mov…" at bounding box center [1113, 340] width 222 height 600
click at [1149, 173] on div "# 避 開 食 人 魔 的 視 線 ， 奪 取 寶 石 。 hero . moveRight ( ) hero . moveUp ( ) hero . mov…" at bounding box center [1113, 340] width 222 height 600
type textarea "hero.moveRight()"
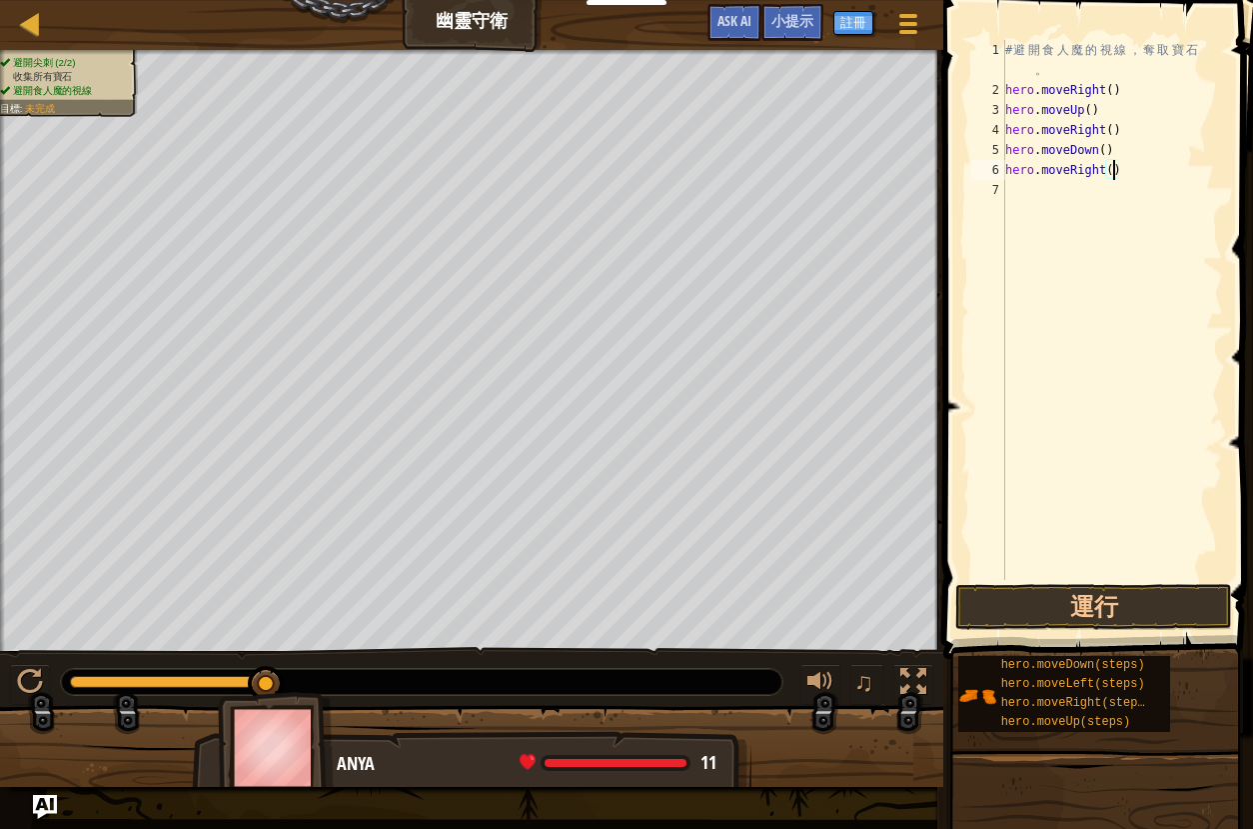
drag, startPoint x: 1065, startPoint y: 581, endPoint x: 1062, endPoint y: 596, distance: 15.3
click at [1065, 581] on span at bounding box center [1101, 301] width 326 height 718
click at [1062, 596] on button "運行" at bounding box center [1094, 607] width 277 height 46
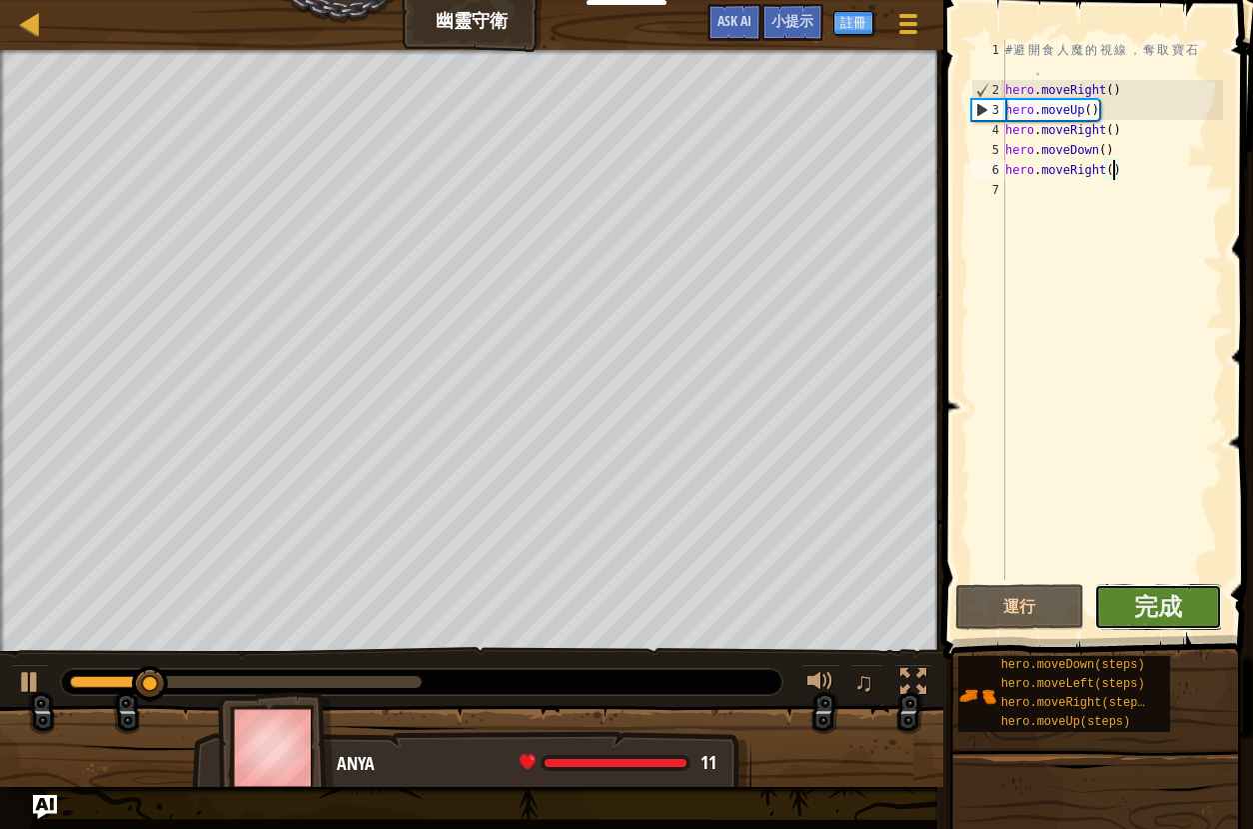
click at [1183, 612] on button "完成" at bounding box center [1159, 607] width 129 height 46
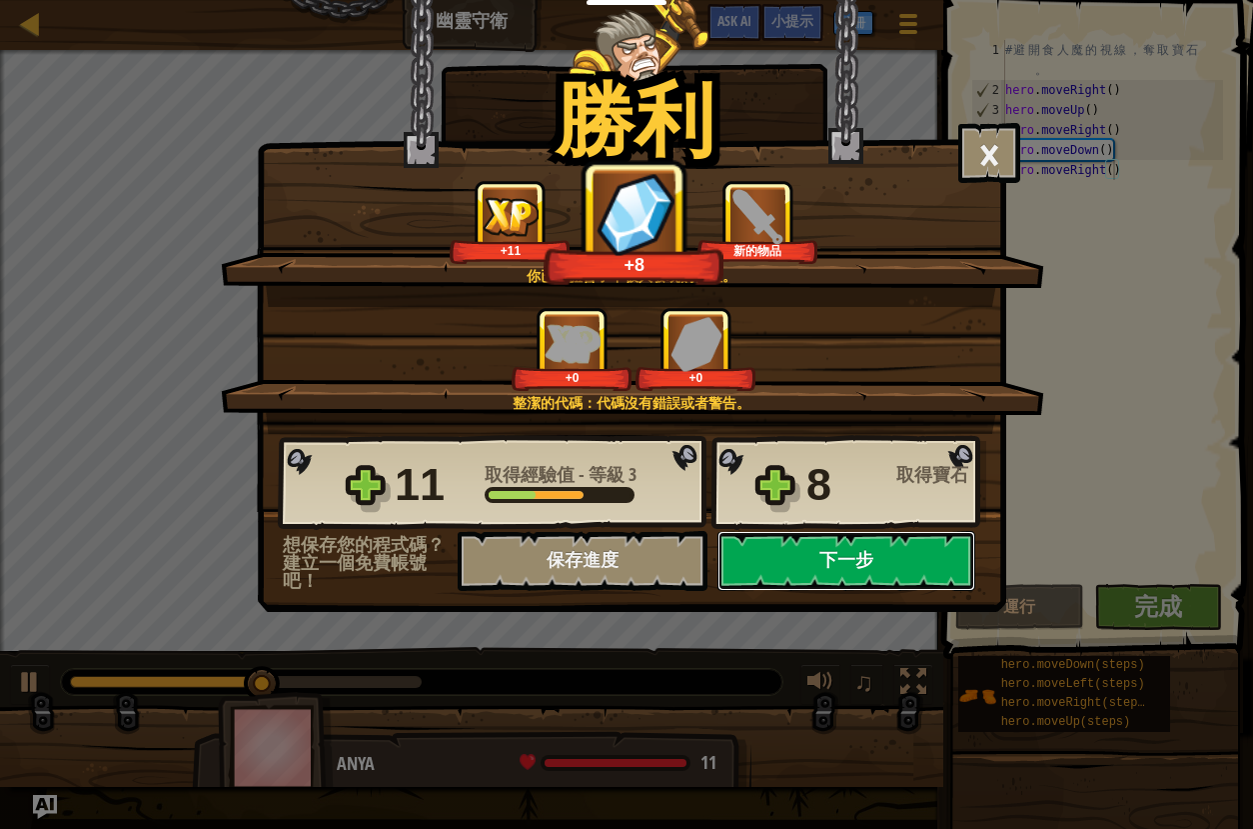
click at [842, 565] on button "下一步" at bounding box center [847, 561] width 258 height 60
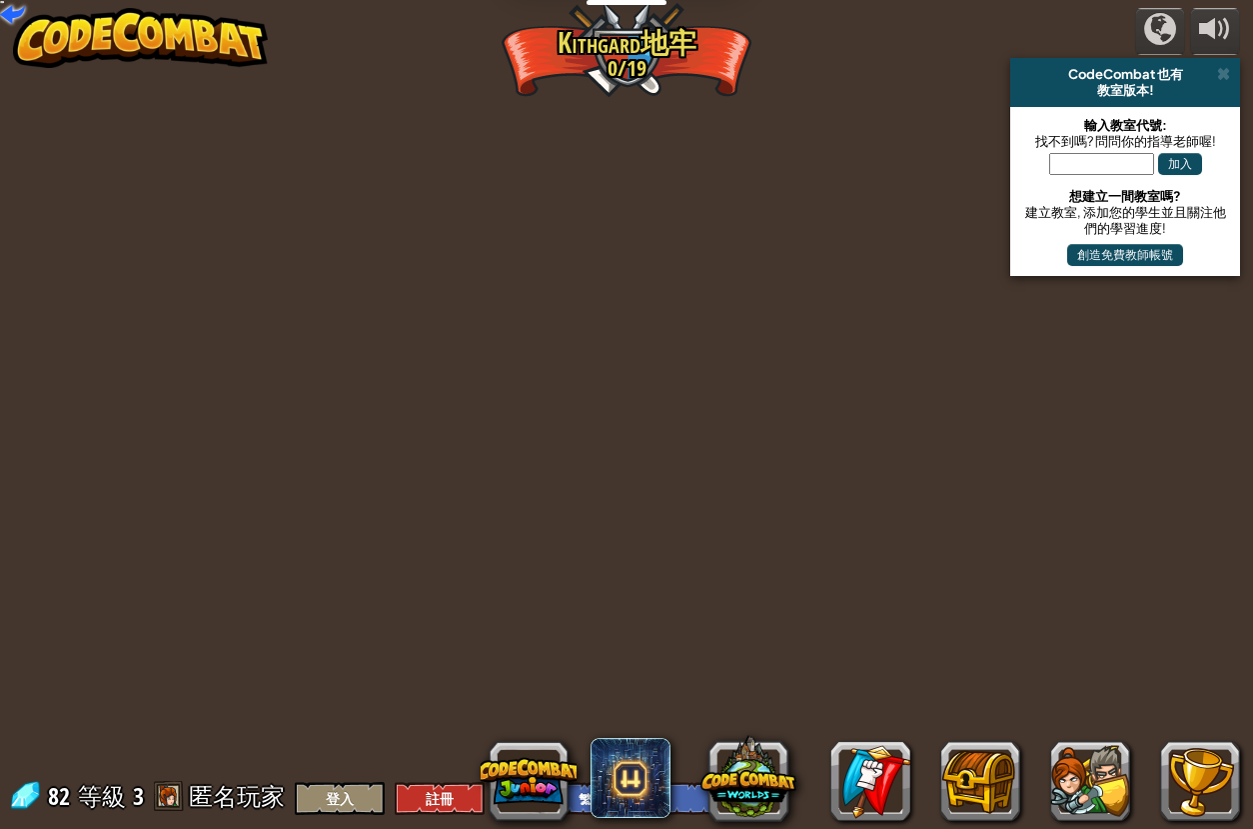
select select "zh-HANT"
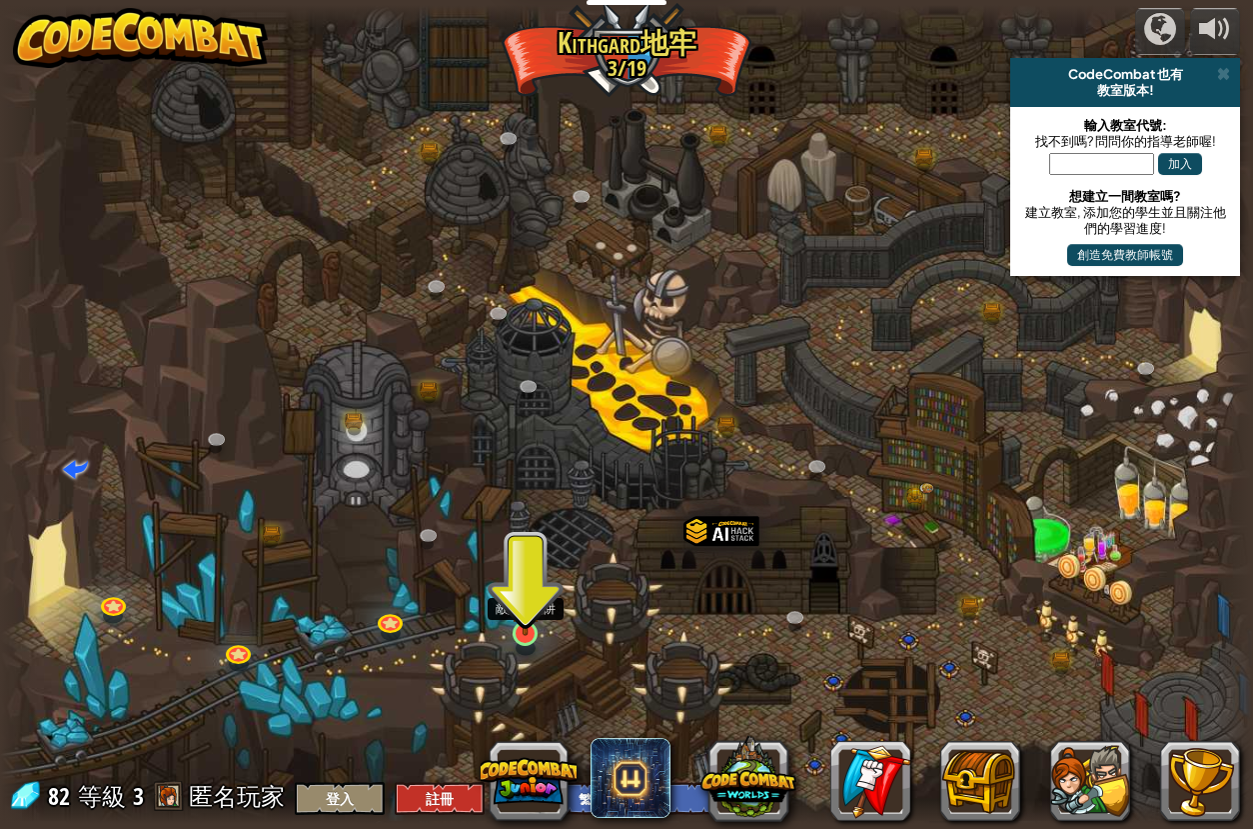
click at [540, 620] on img at bounding box center [526, 598] width 32 height 74
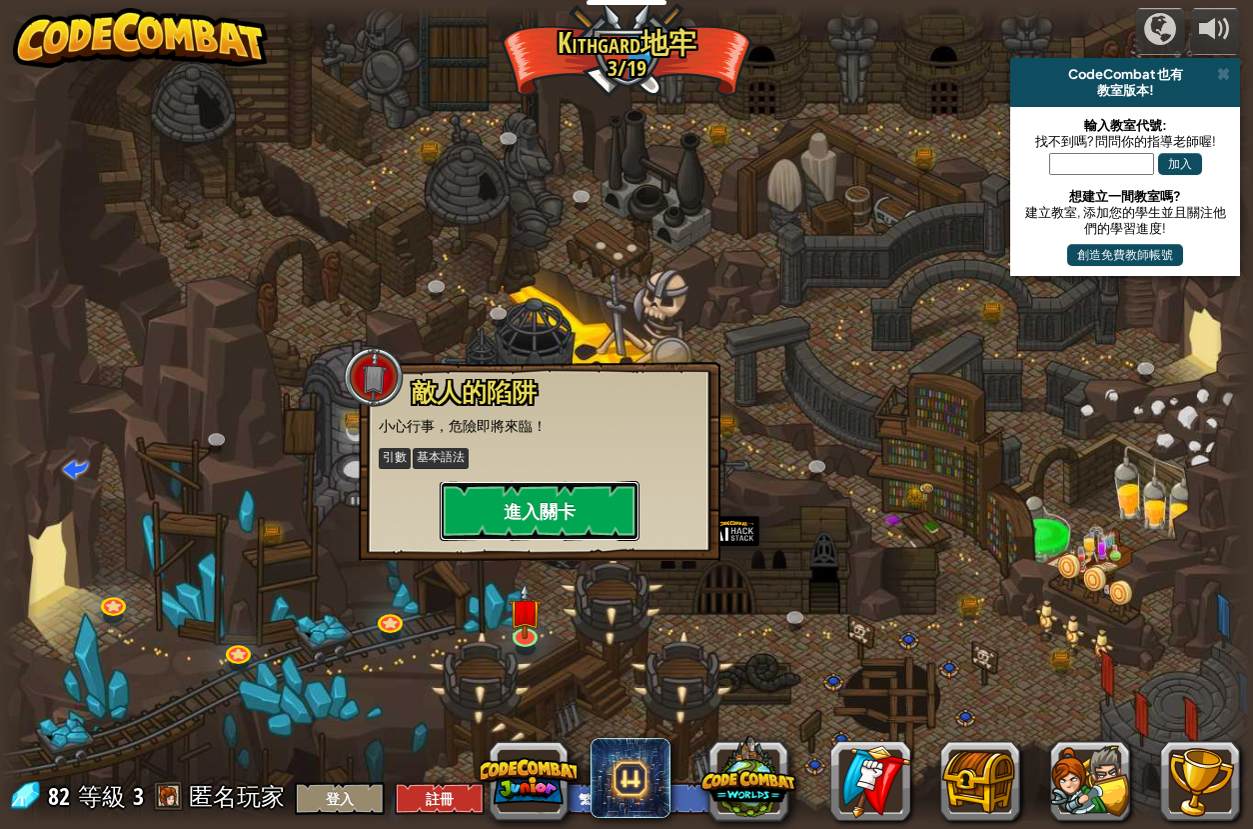
click at [566, 502] on button "進入關卡" at bounding box center [540, 511] width 200 height 60
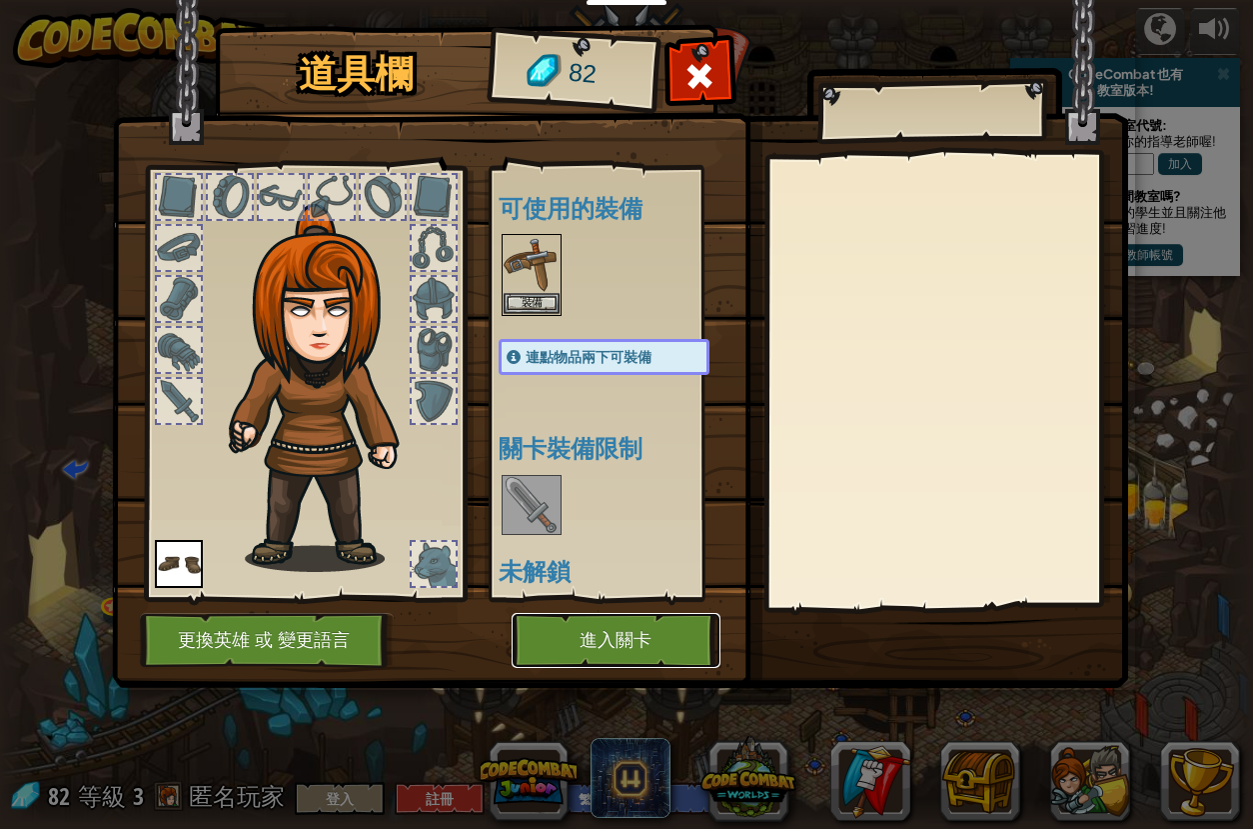
click at [581, 665] on button "進入關卡" at bounding box center [616, 640] width 209 height 55
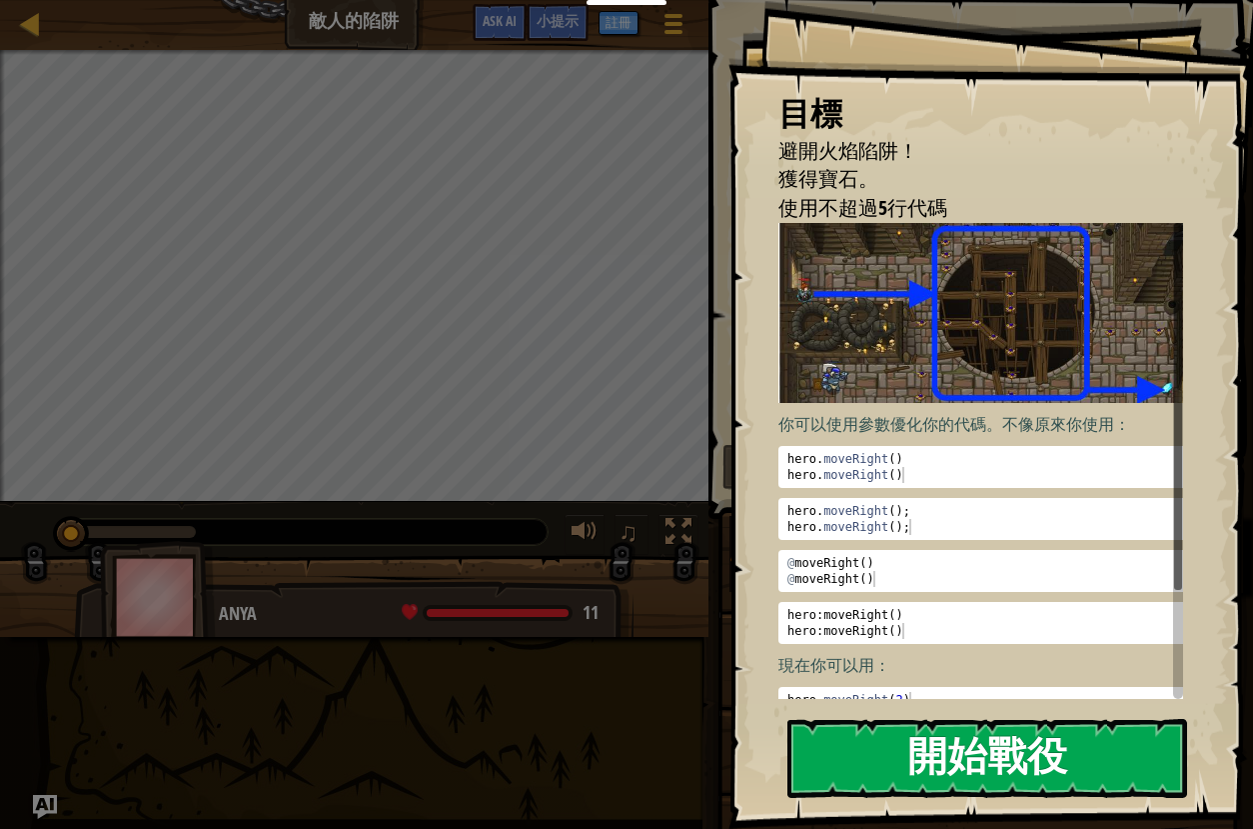
click at [1015, 753] on button "開始戰役" at bounding box center [988, 758] width 400 height 79
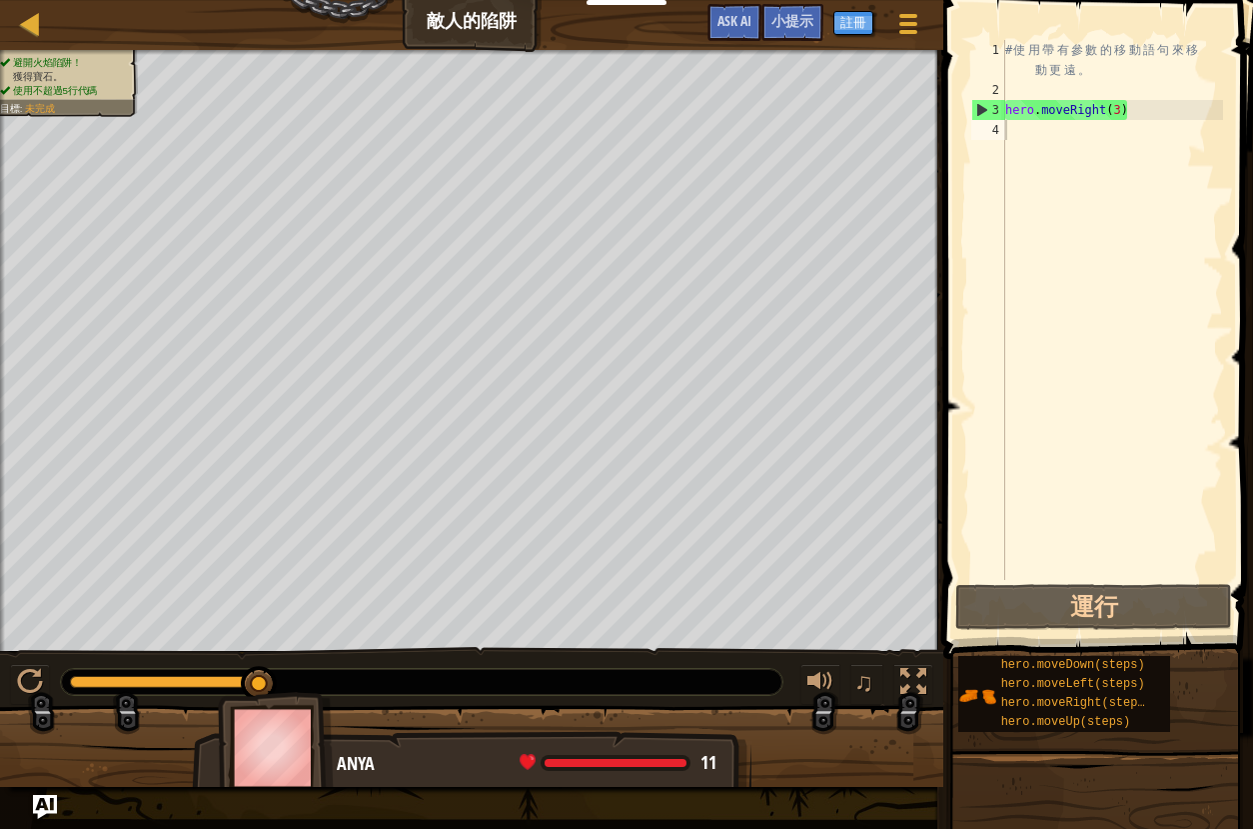
drag, startPoint x: 1059, startPoint y: 720, endPoint x: 1062, endPoint y: 311, distance: 408.8
click at [1062, 303] on div "小提示 1 2 3 4 # 使 用 帶 有 參 數 的 移 動 語 句 來 移 動 更 遠 。 hero . moveRight ( 3 ) הההההההה…" at bounding box center [1096, 409] width 316 height 819
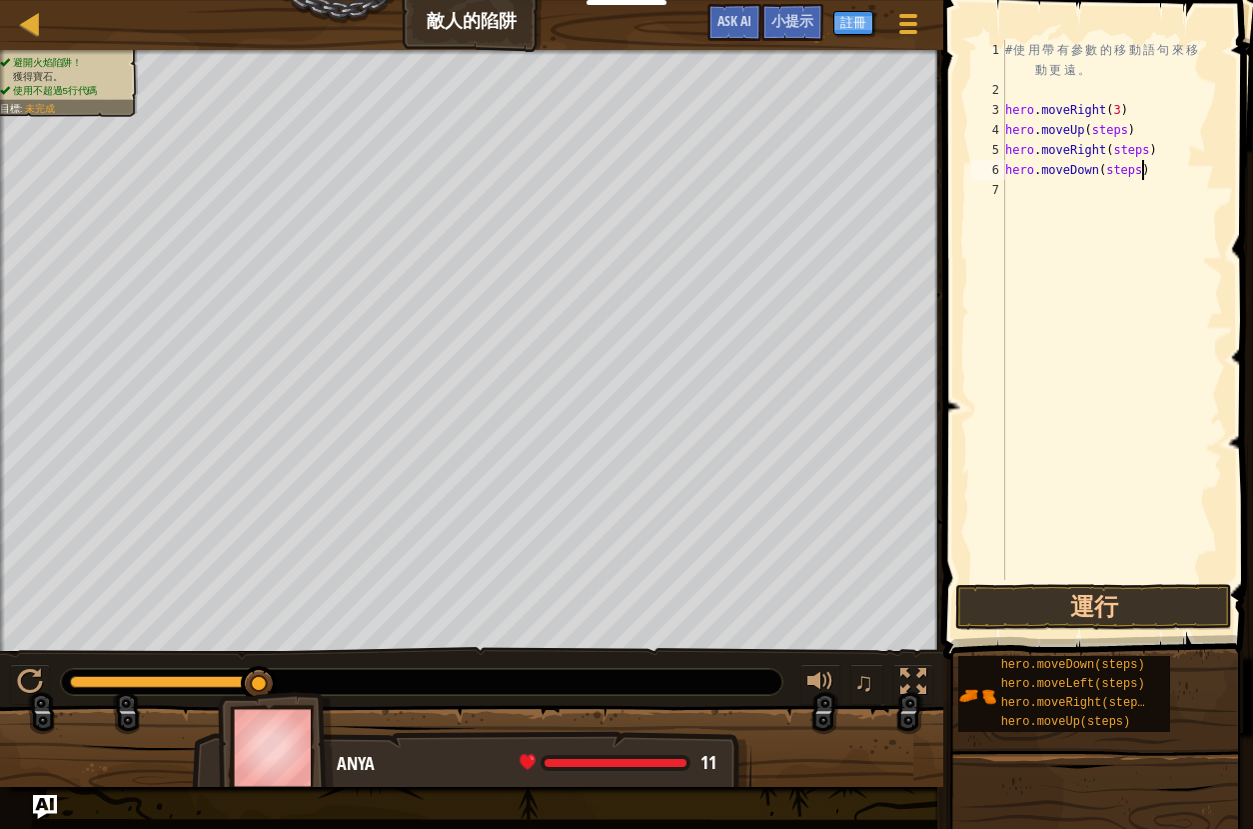
click at [1144, 170] on div "# 使 用 帶 有 參 數 的 移 動 語 句 來 移 動 更 遠 。 hero . moveRight ( 3 ) hero . moveUp ( step…" at bounding box center [1113, 340] width 222 height 600
drag, startPoint x: 1048, startPoint y: 700, endPoint x: 1045, endPoint y: 420, distance: 279.9
click at [1044, 393] on div "小提示 hero.moveDown(3) 1 2 3 4 5 6 7 # 使 用 帶 有 參 數 的 移 動 語 句 來 移 動 更 遠 。 hero . m…" at bounding box center [1096, 409] width 316 height 819
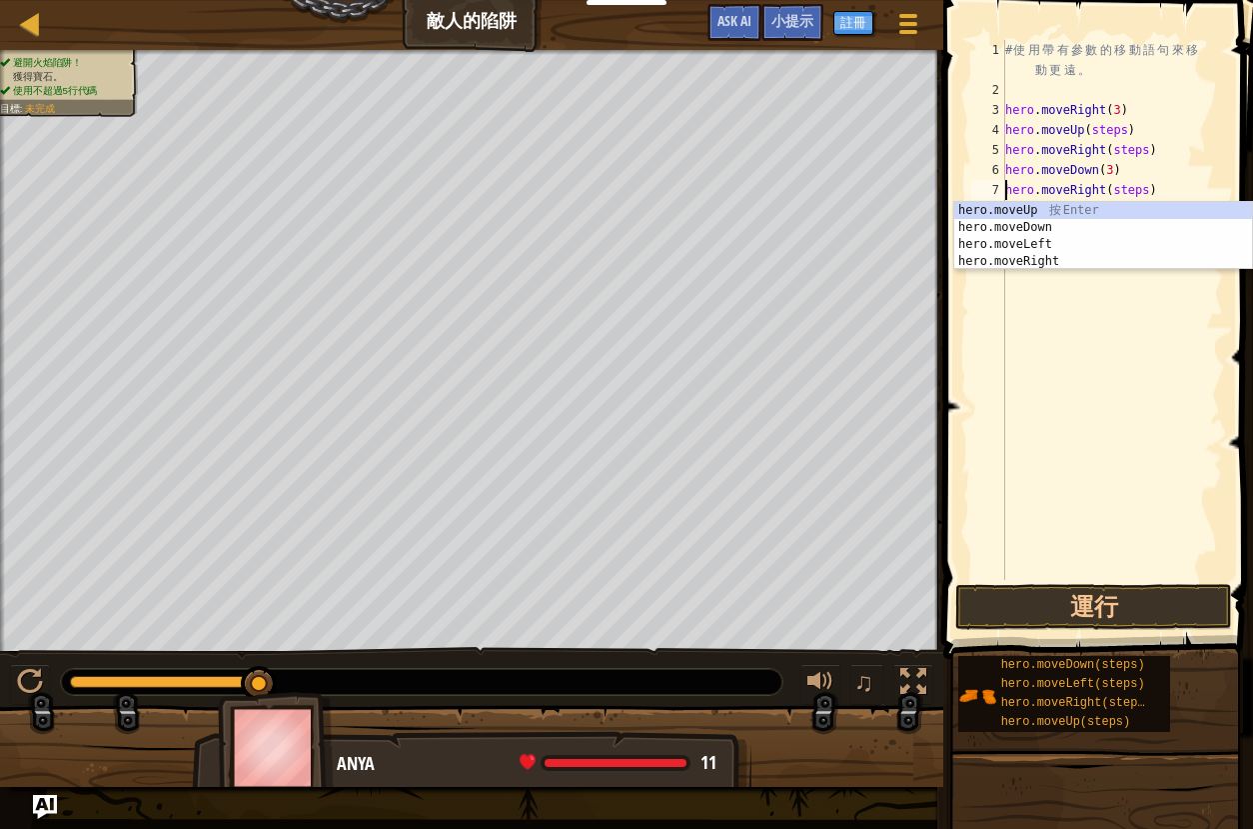
click at [1153, 190] on div "# 使 用 帶 有 參 數 的 移 動 語 句 來 移 動 更 遠 。 hero . moveRight ( 3 ) hero . moveUp ( step…" at bounding box center [1113, 340] width 222 height 600
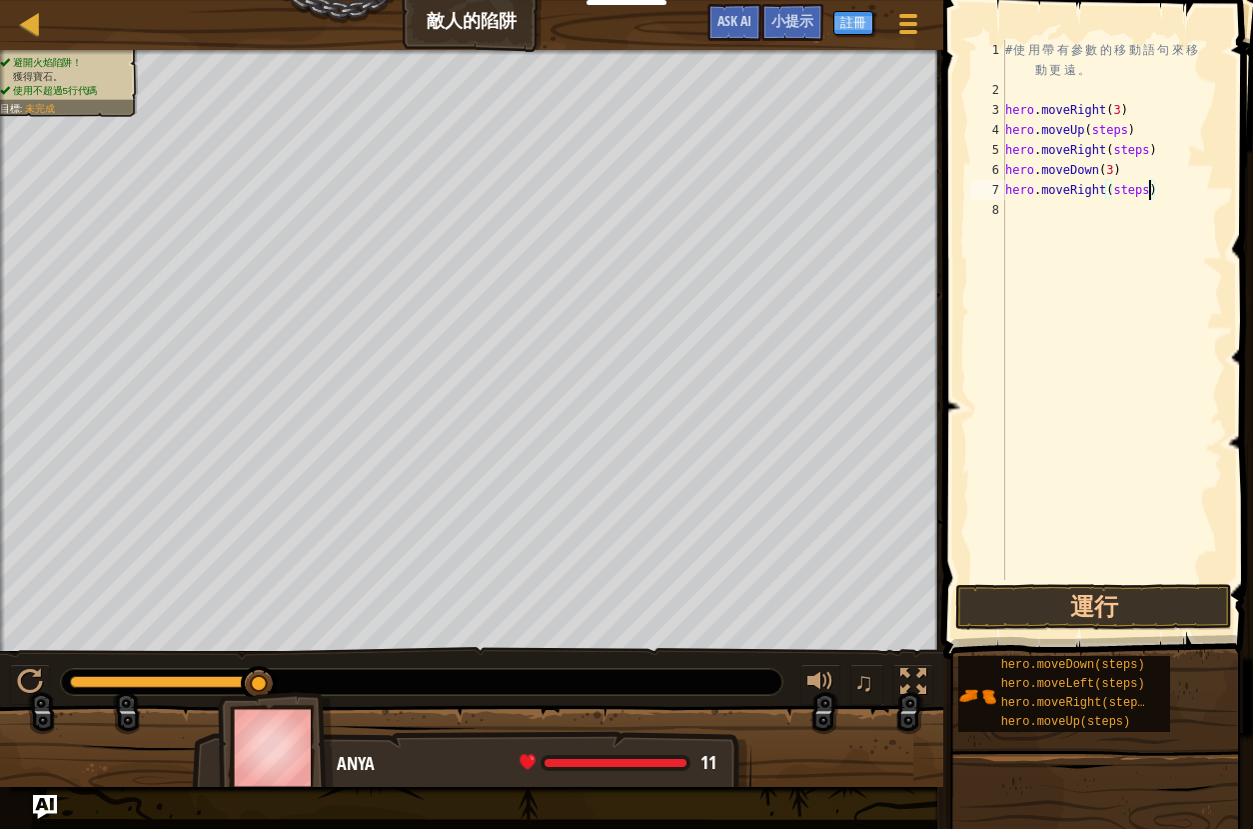
click at [1151, 194] on div "# 使 用 帶 有 參 數 的 移 動 語 句 來 移 動 更 遠 。 hero . moveRight ( 3 ) hero . moveUp ( step…" at bounding box center [1113, 340] width 222 height 600
click at [1150, 148] on div "# 使 用 帶 有 參 數 的 移 動 語 句 來 移 動 更 遠 。 hero . moveRight ( 3 ) hero . moveUp ( step…" at bounding box center [1113, 340] width 222 height 600
click at [1130, 131] on div "# 使 用 帶 有 參 數 的 移 動 語 句 來 移 動 更 遠 。 hero . moveRight ( 3 ) hero . moveUp ( step…" at bounding box center [1113, 340] width 222 height 600
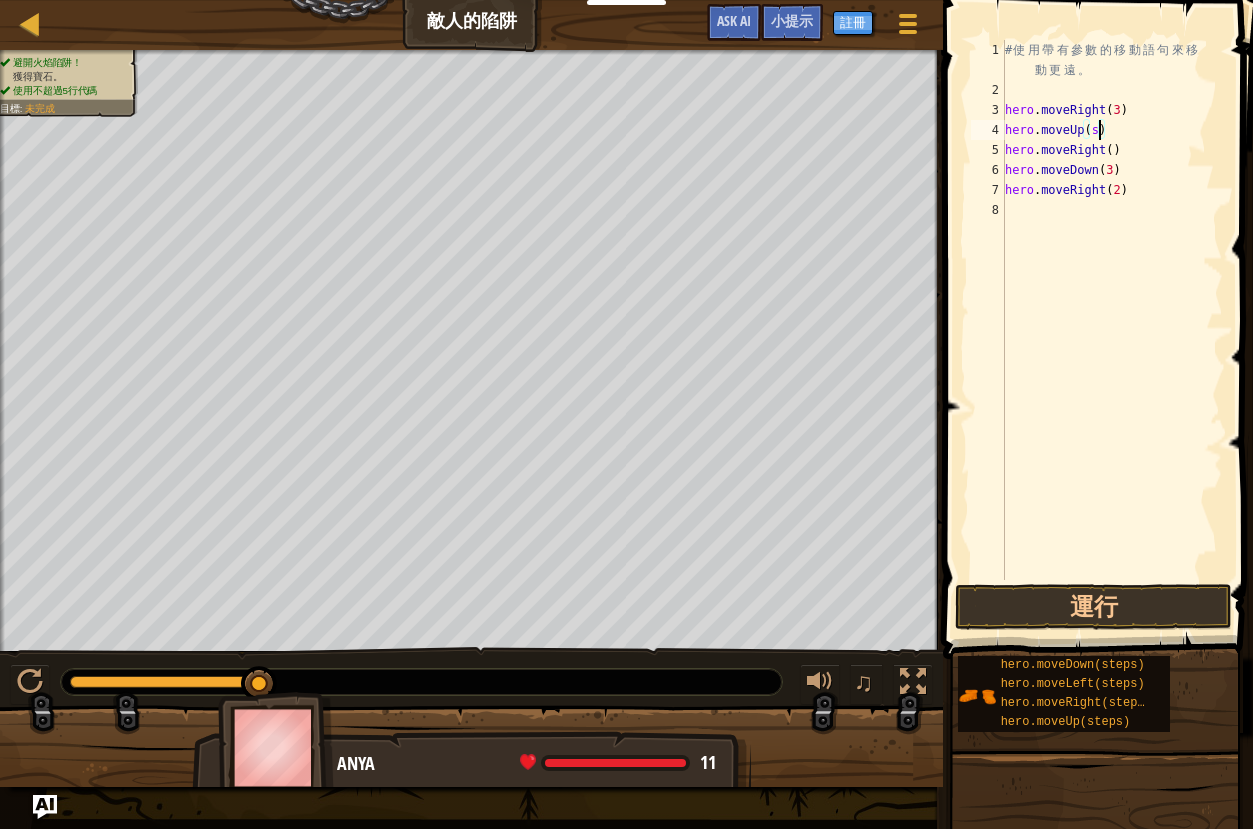
scroll to position [9, 7]
type textarea "hero.moveUp()"
click at [1001, 605] on button "運行" at bounding box center [1094, 607] width 277 height 46
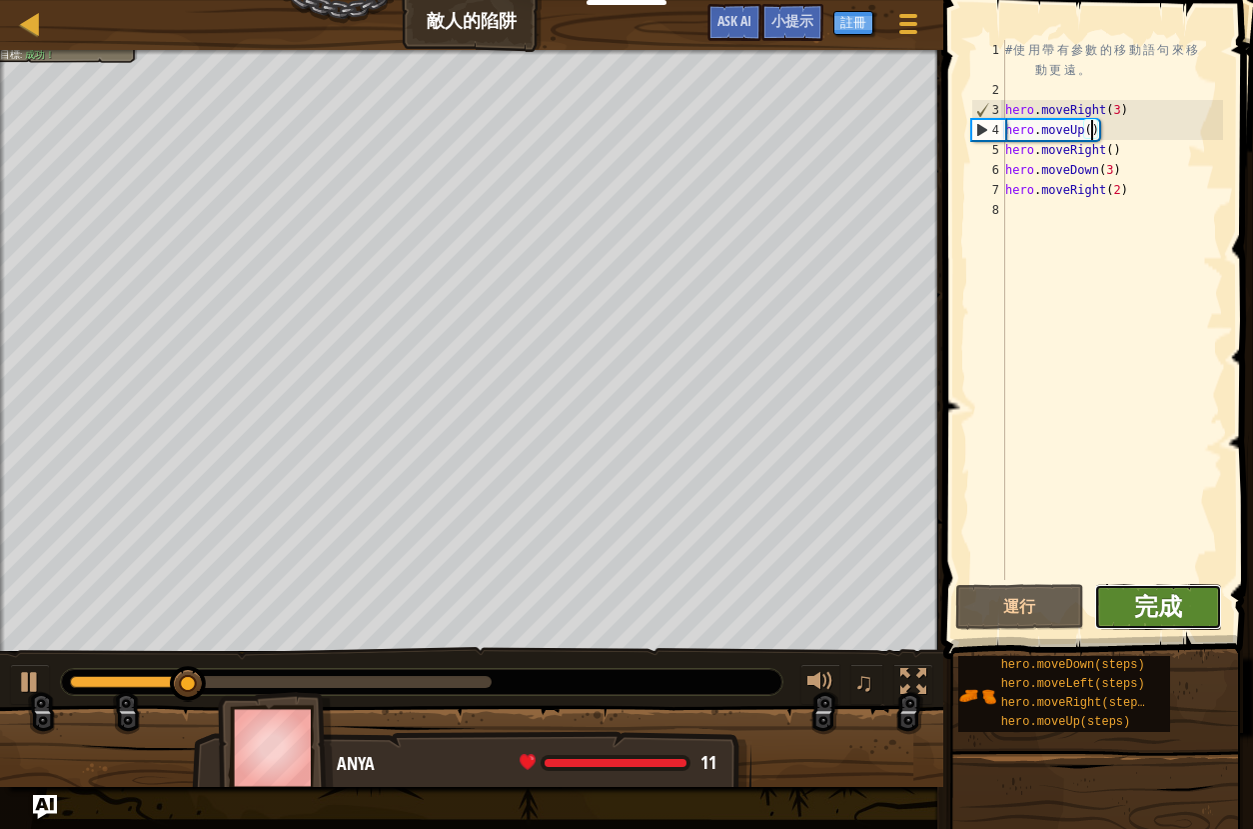
click at [1151, 616] on span "完成" at bounding box center [1159, 606] width 48 height 32
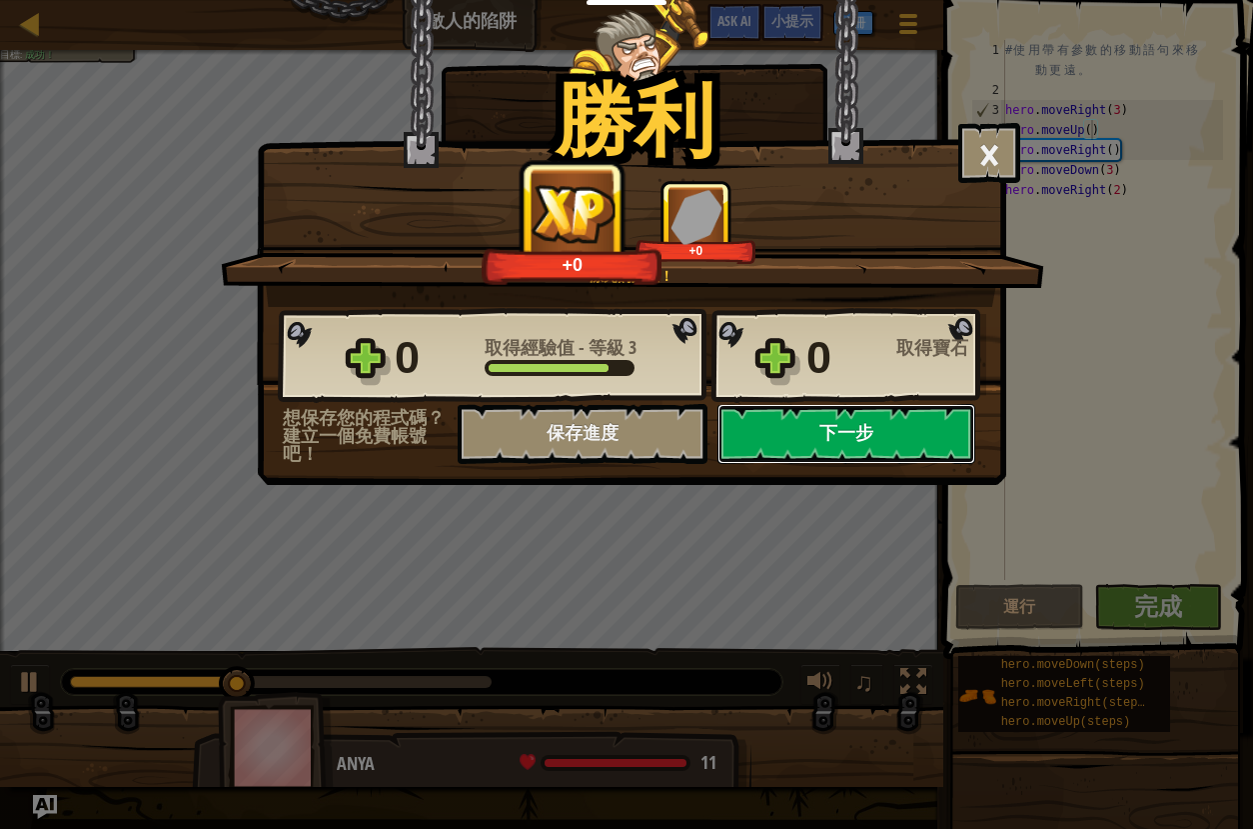
click at [821, 434] on button "下一步" at bounding box center [847, 434] width 258 height 60
select select "zh-HANT"
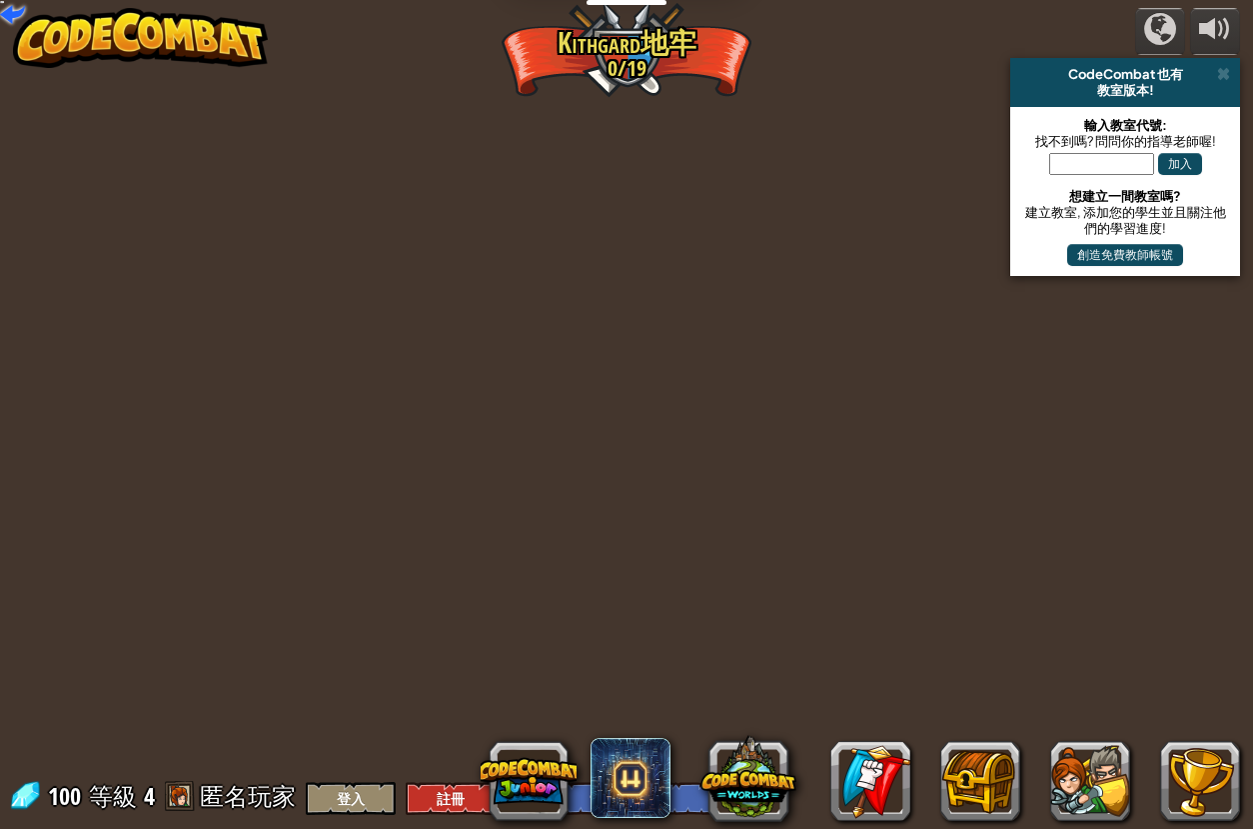
select select "zh-HANT"
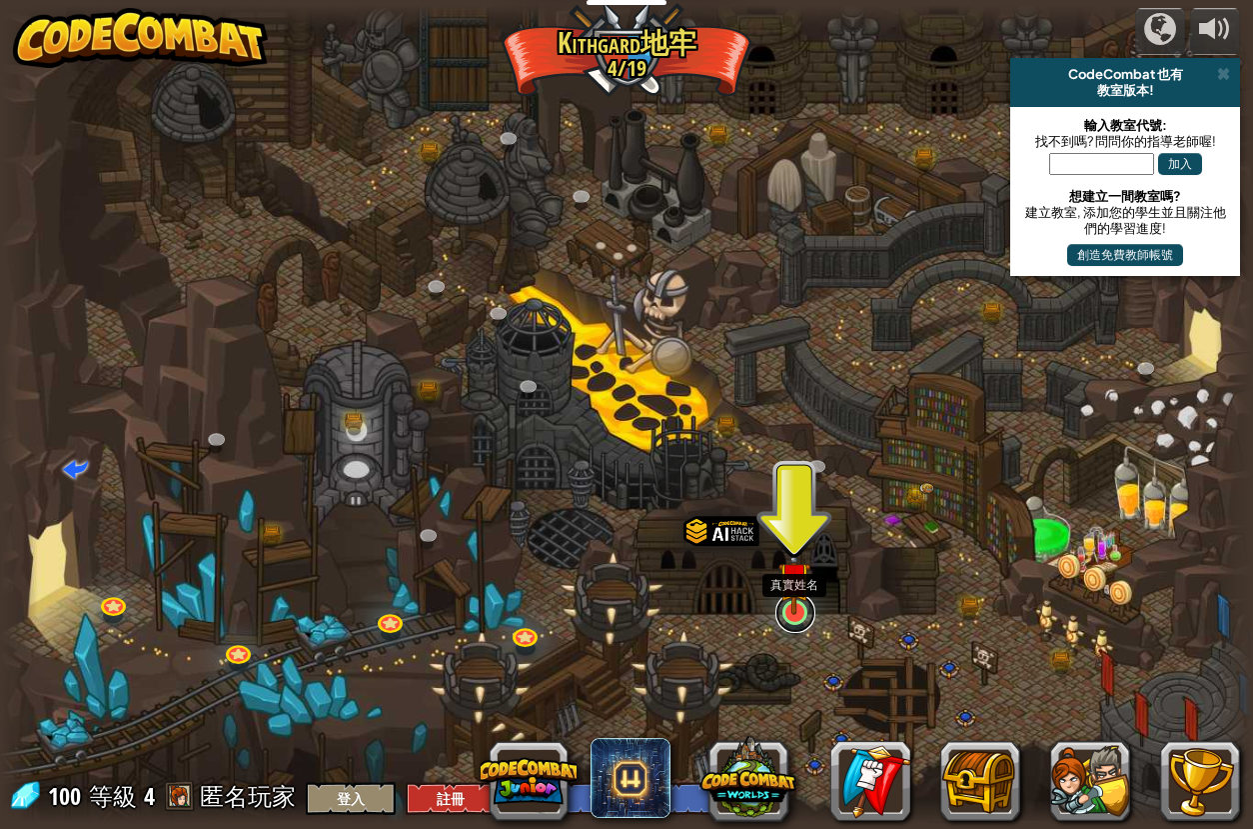
click at [805, 621] on link at bounding box center [796, 613] width 40 height 40
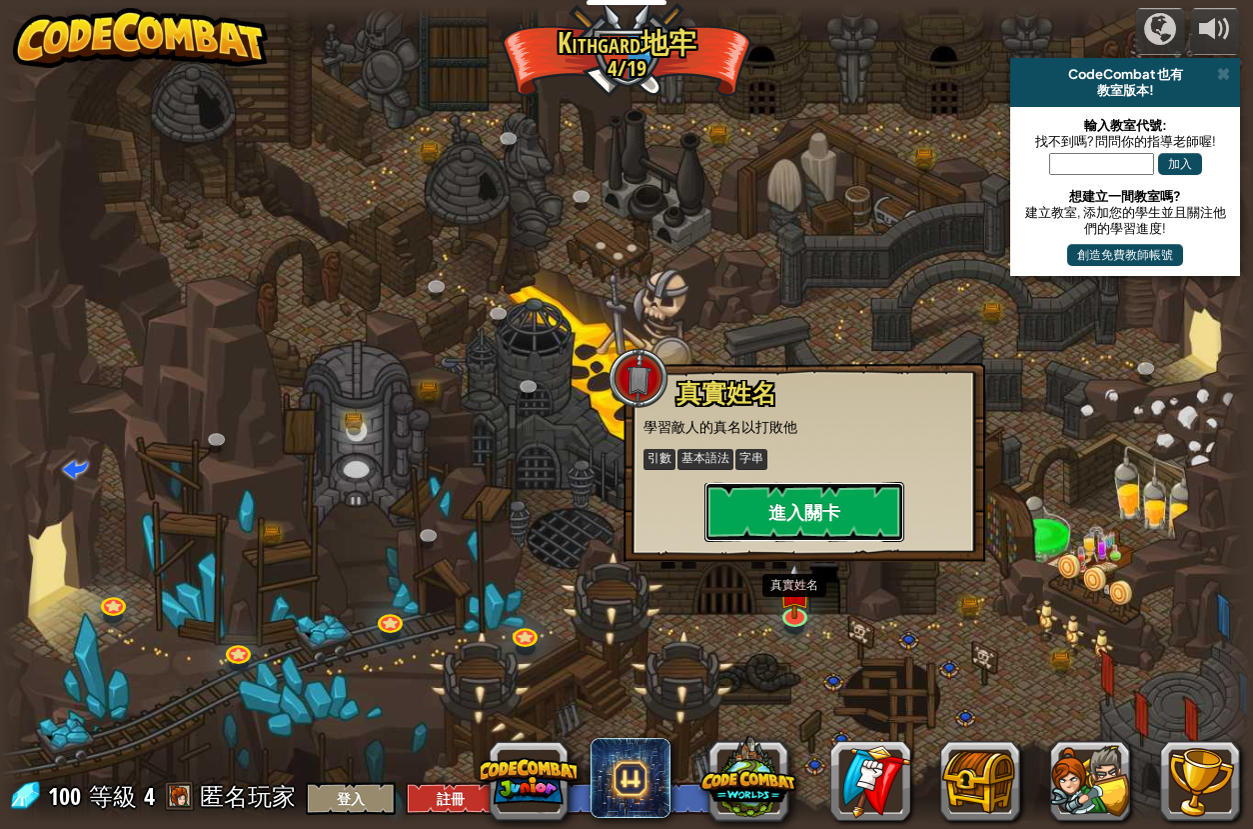
click at [825, 533] on button "進入關卡" at bounding box center [805, 512] width 200 height 60
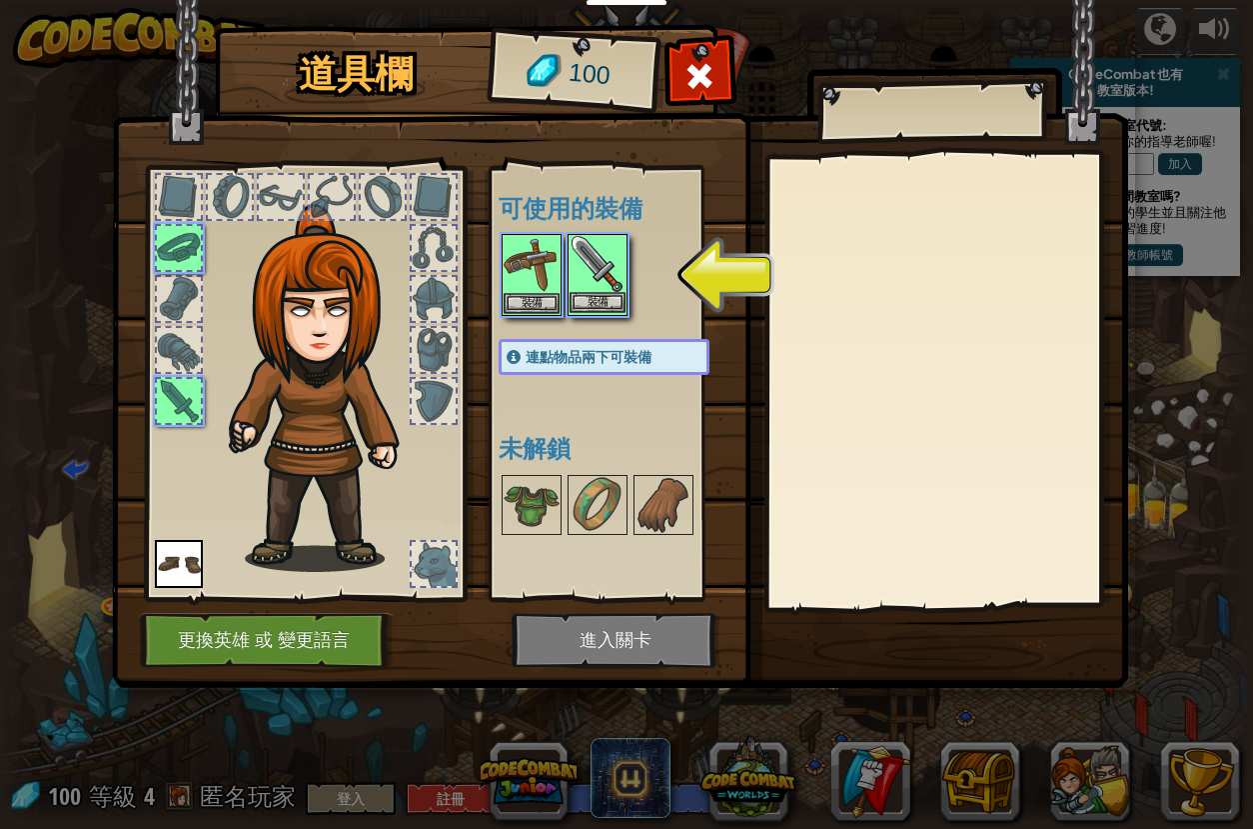
click at [617, 272] on img at bounding box center [598, 264] width 56 height 56
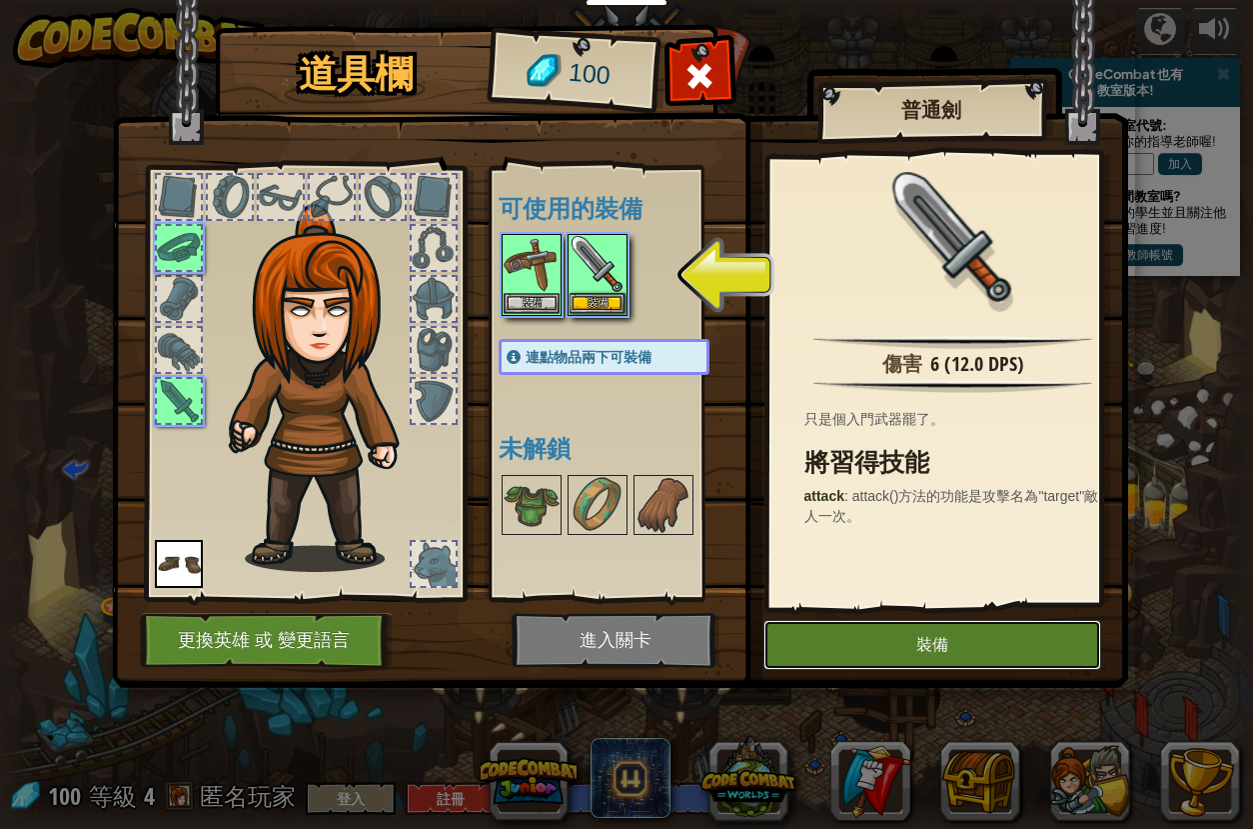
click at [944, 647] on button "裝備" at bounding box center [933, 645] width 338 height 50
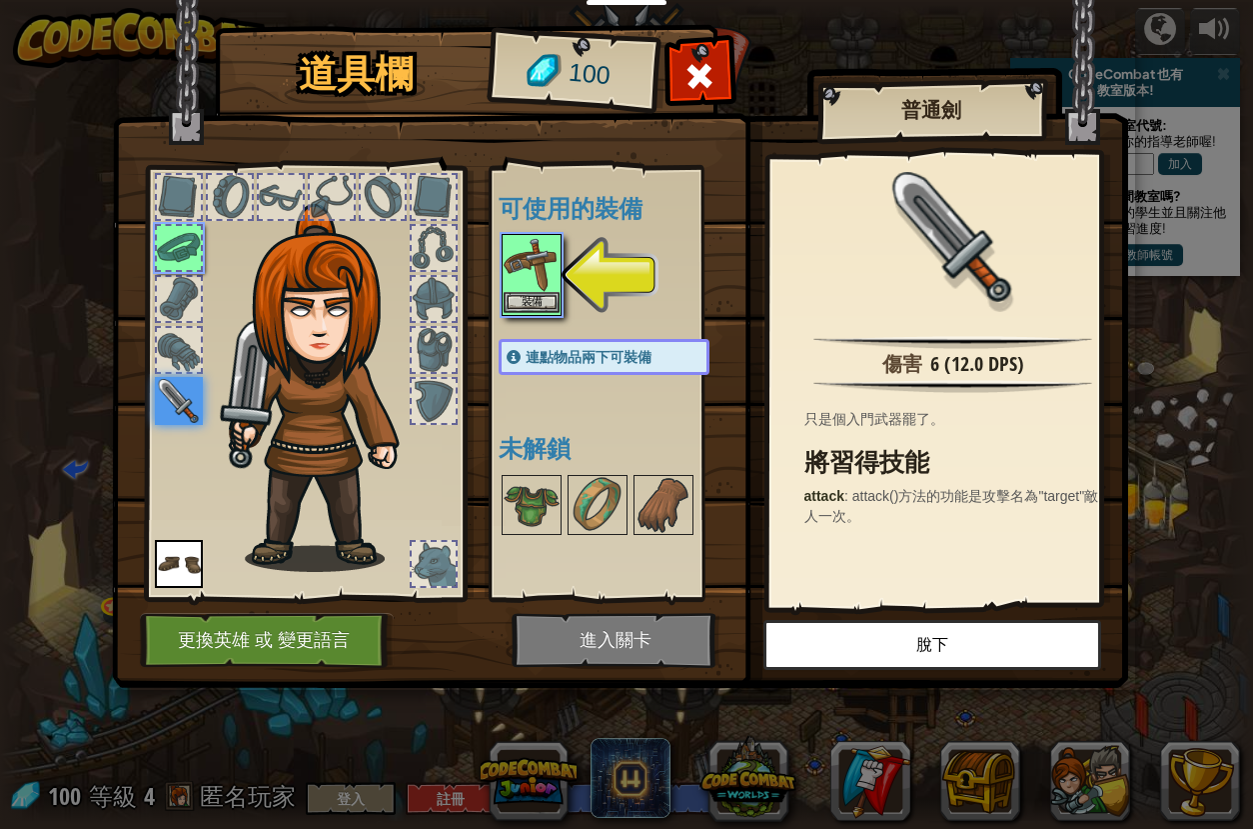
click at [523, 284] on img at bounding box center [532, 264] width 56 height 56
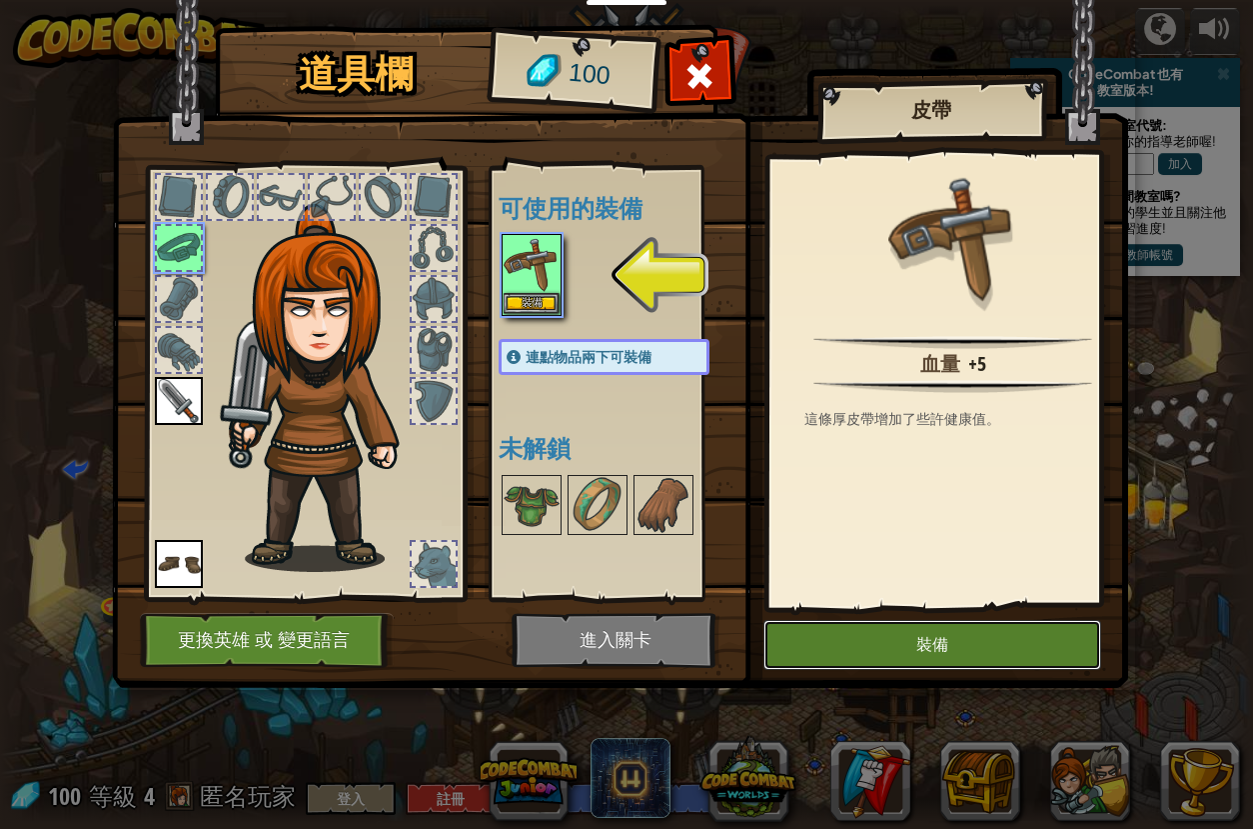
click at [923, 658] on button "裝備" at bounding box center [933, 645] width 338 height 50
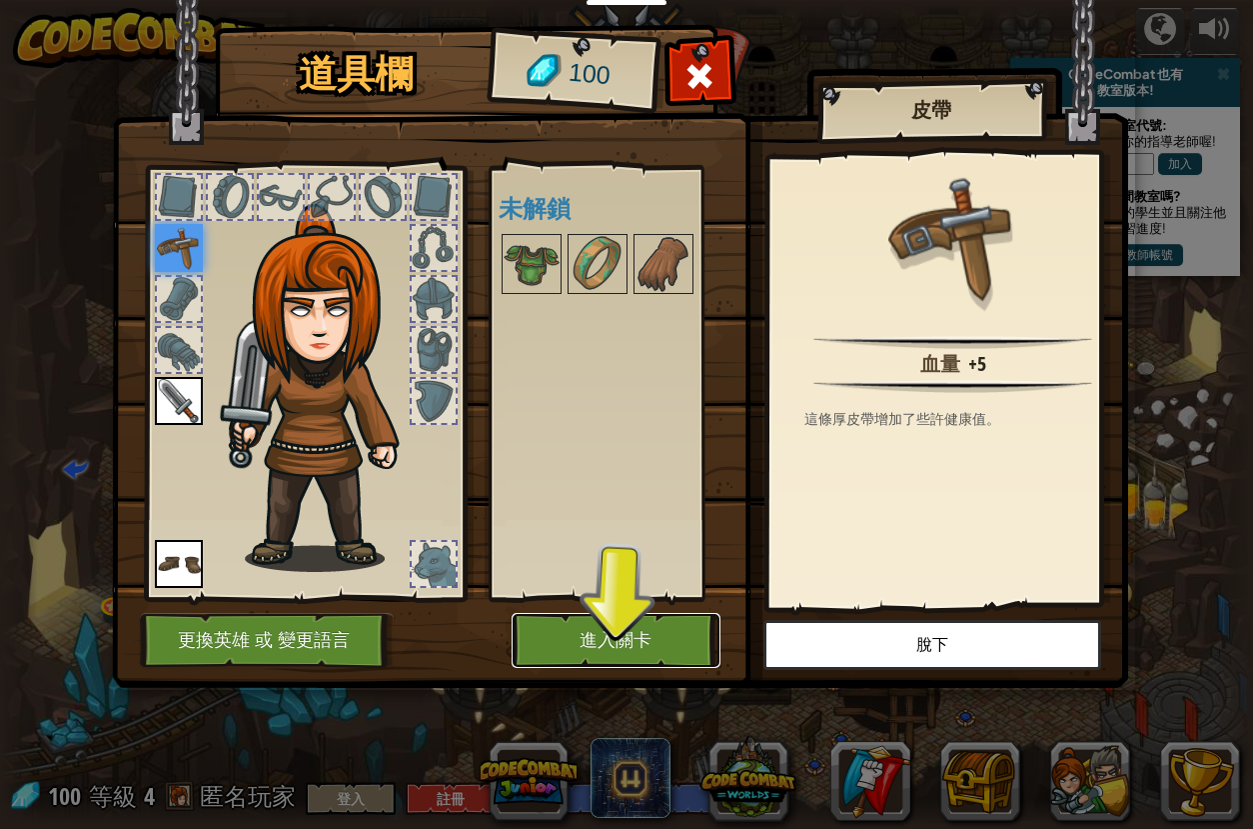
click at [585, 624] on button "進入關卡" at bounding box center [616, 640] width 209 height 55
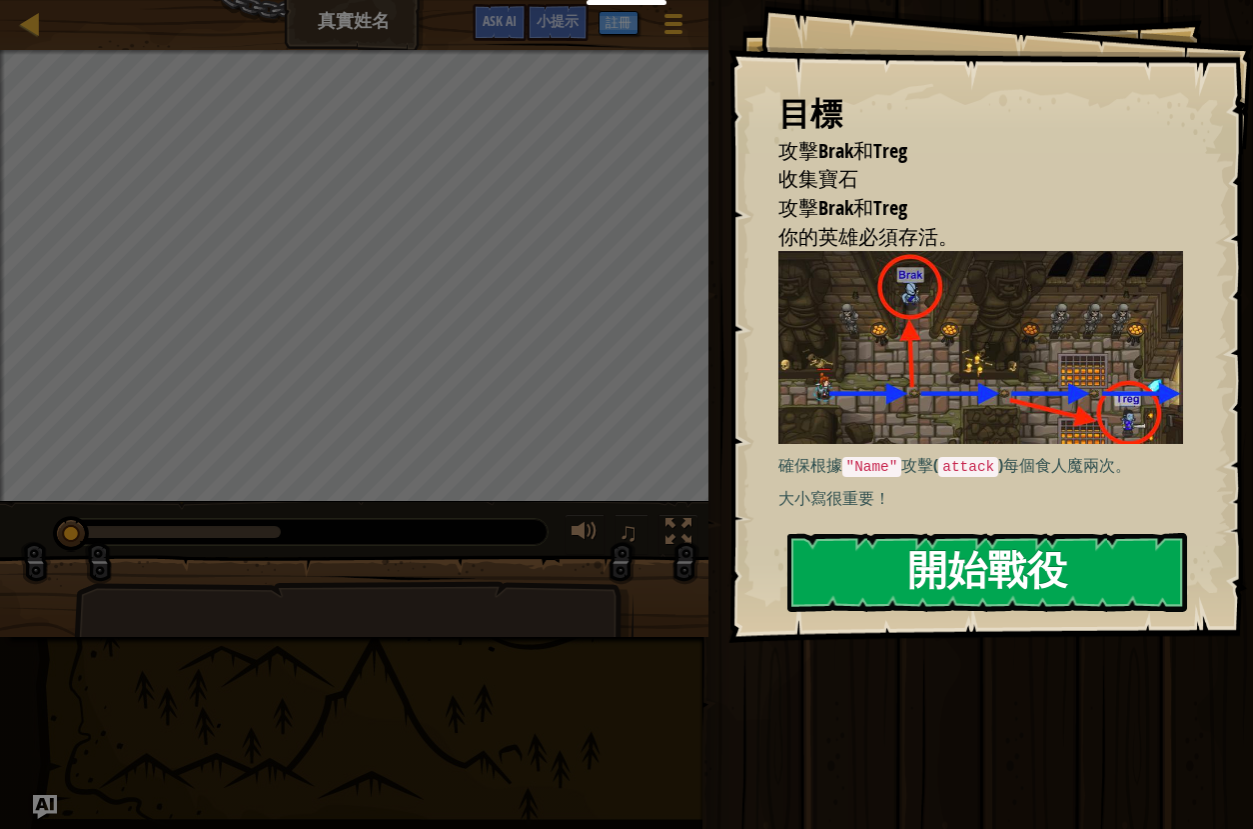
click at [1035, 568] on button "開始戰役" at bounding box center [988, 572] width 400 height 79
